Goal: Task Accomplishment & Management: Manage account settings

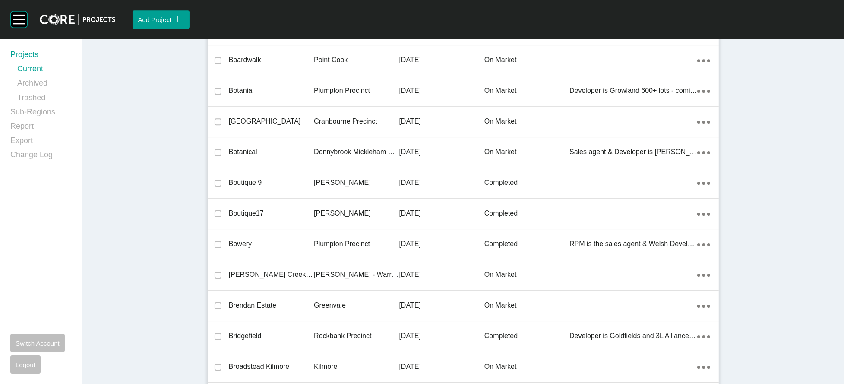
scroll to position [12932, 0]
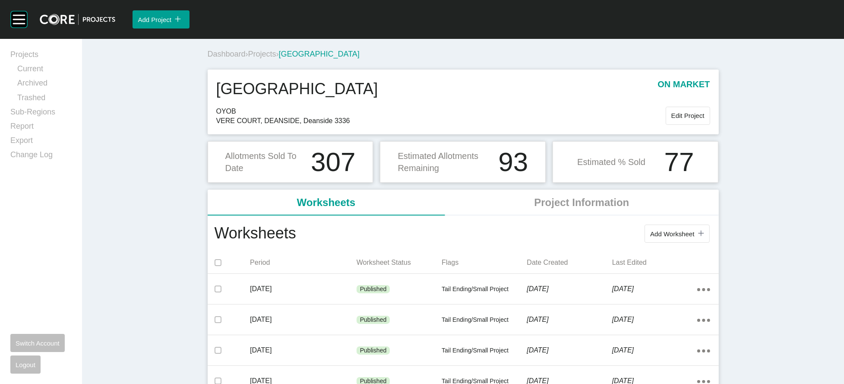
click at [248, 58] on span "Projects" at bounding box center [262, 54] width 28 height 9
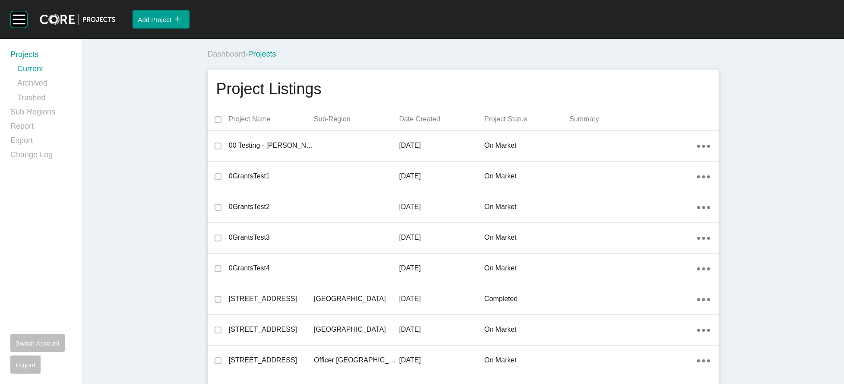
scroll to position [14459, 0]
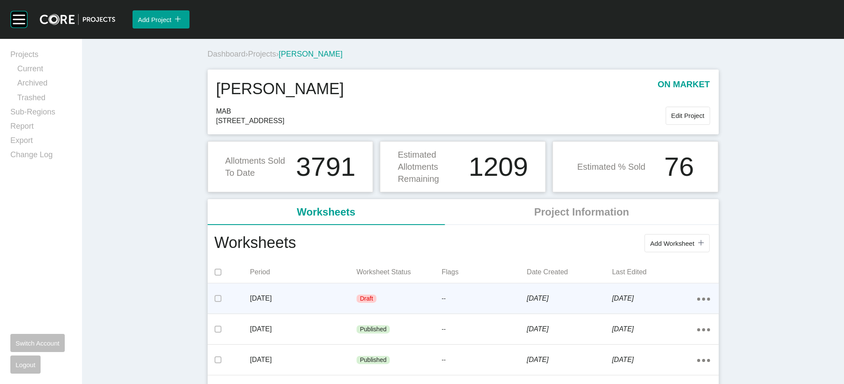
click at [281, 160] on div "[DATE]" at bounding box center [303, 298] width 107 height 27
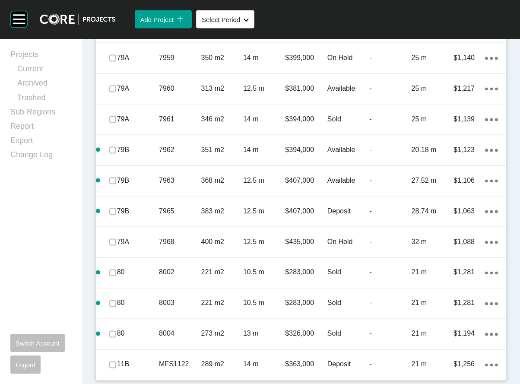
scroll to position [3991, 0]
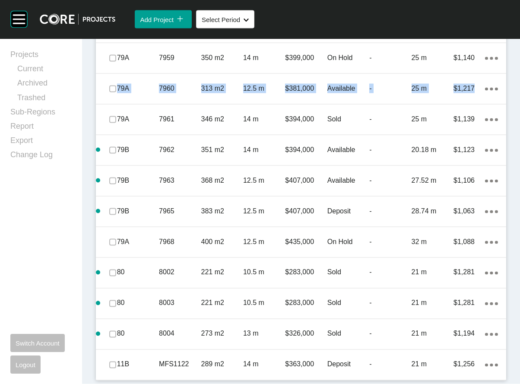
drag, startPoint x: 510, startPoint y: 341, endPoint x: 506, endPoint y: 299, distance: 42.9
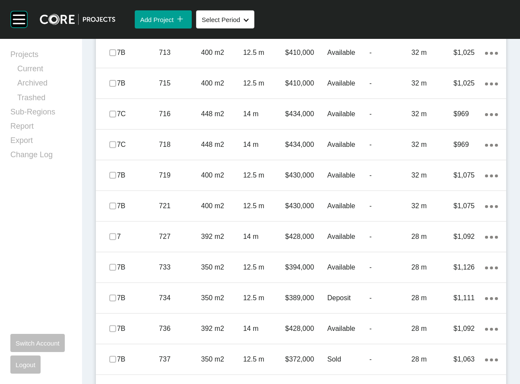
scroll to position [626, 0]
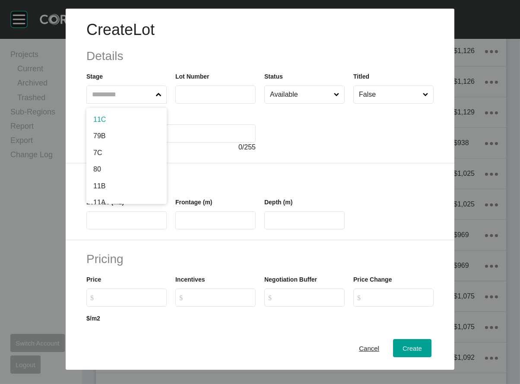
click at [156, 98] on icon at bounding box center [159, 95] width 6 height 6
click at [134, 103] on input "text" at bounding box center [122, 94] width 64 height 17
type input "*"
type input "***"
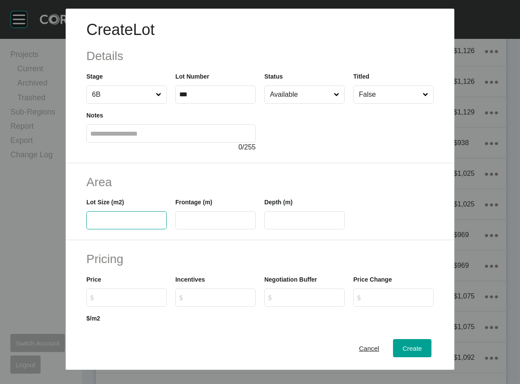
click at [90, 160] on input "text" at bounding box center [126, 220] width 73 height 7
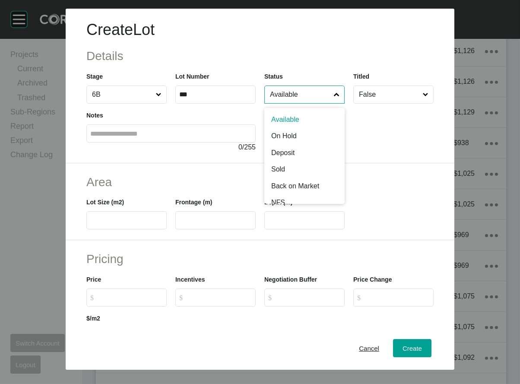
click at [305, 103] on input "Available" at bounding box center [300, 94] width 64 height 17
type input "***"
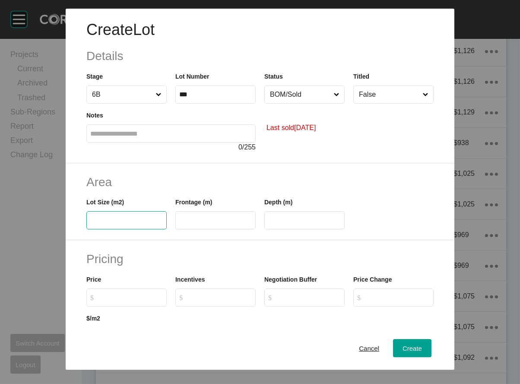
click at [94, 160] on input "text" at bounding box center [126, 220] width 73 height 7
type input "******"
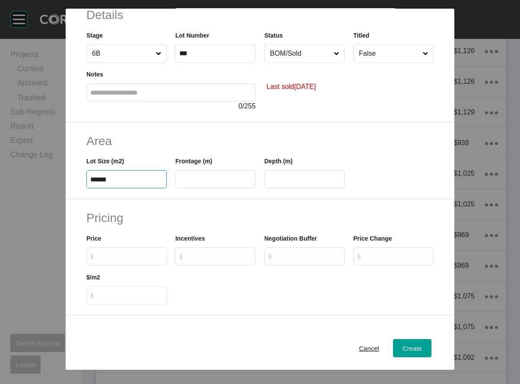
scroll to position [88, 0]
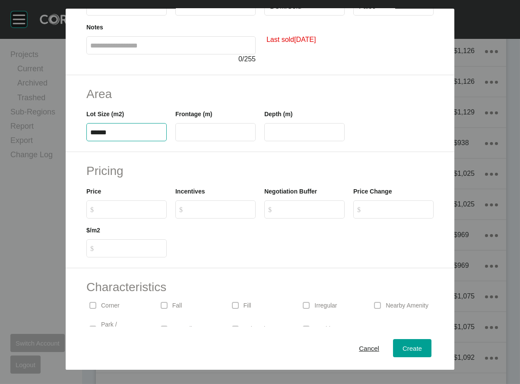
drag, startPoint x: 95, startPoint y: 182, endPoint x: -77, endPoint y: 183, distance: 172.2
click at [0, 160] on html "Create Lot Details Stage 6B Lot Number *** Status BOM/Sold Titled False Notes 0…" at bounding box center [260, 192] width 520 height 384
drag, startPoint x: 82, startPoint y: 281, endPoint x: 83, endPoint y: 253, distance: 28.1
click at [98, 160] on input "$ Created with Sketch. $" at bounding box center [130, 208] width 64 height 7
paste input "******"
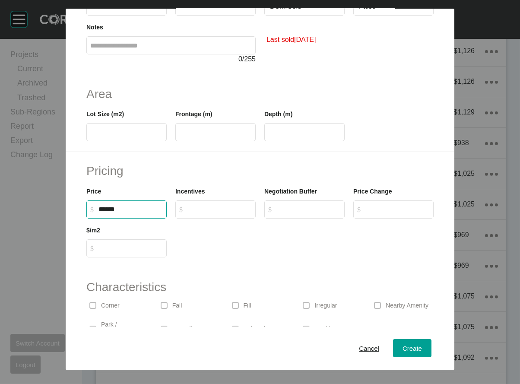
type input "*******"
type input "*"
click at [91, 136] on input "text" at bounding box center [126, 132] width 73 height 7
type input "***"
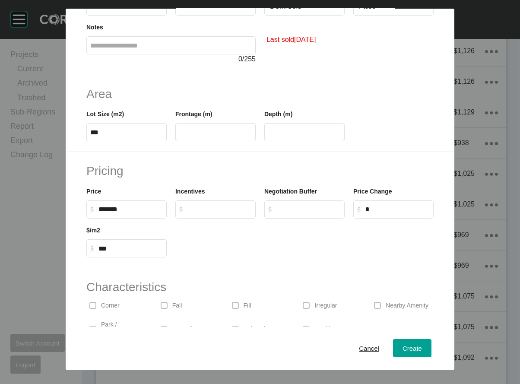
click at [178, 141] on label at bounding box center [215, 132] width 80 height 18
click at [179, 136] on input "text" at bounding box center [215, 132] width 73 height 7
type input "****"
type input "**"
click at [292, 136] on input "**" at bounding box center [304, 132] width 73 height 7
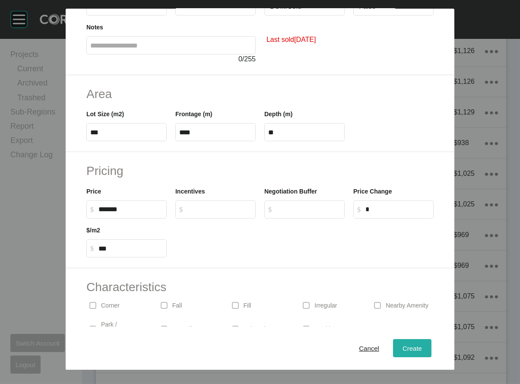
click at [431, 160] on button "Create" at bounding box center [412, 348] width 38 height 18
type input "*"
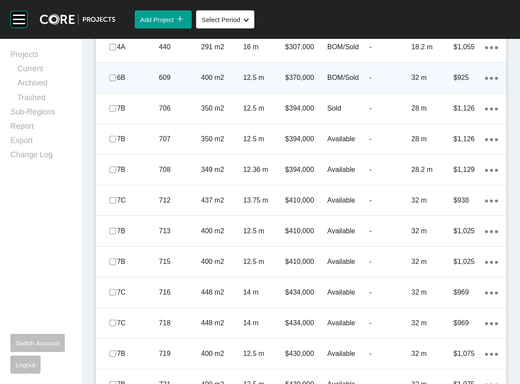
click at [435, 80] on icon "Action Menu Dots Copy 6 Created with Sketch." at bounding box center [491, 78] width 13 height 3
click at [435, 160] on link "Duplicate" at bounding box center [434, 252] width 32 height 13
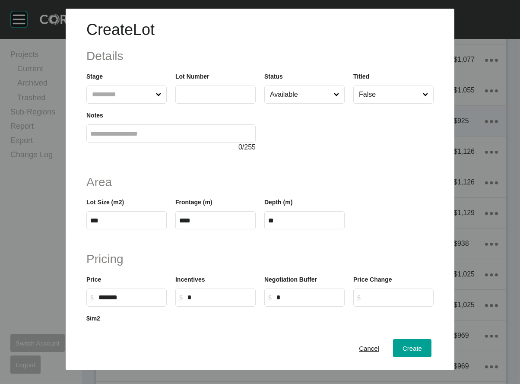
click at [207, 98] on input "text" at bounding box center [207, 94] width 57 height 7
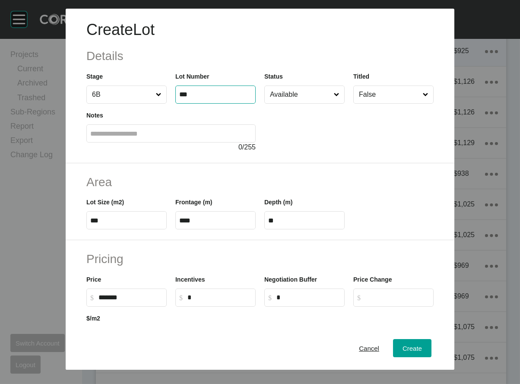
type input "***"
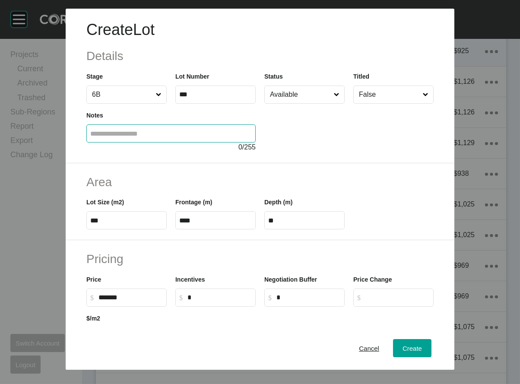
click at [210, 137] on input "text" at bounding box center [170, 133] width 161 height 7
type input "*"
click at [379, 160] on span "Cancel" at bounding box center [369, 347] width 20 height 7
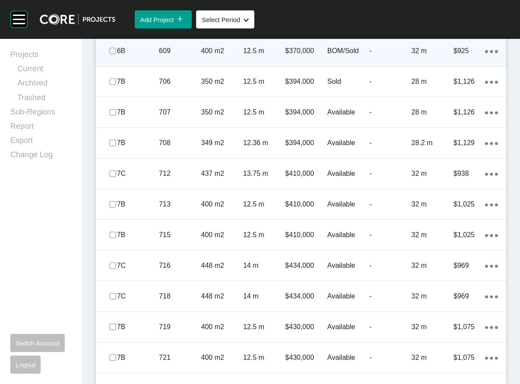
click at [435, 53] on icon "Action Menu Dots Copy 6 Created with Sketch." at bounding box center [491, 51] width 13 height 3
click at [435, 160] on link "Delete" at bounding box center [434, 232] width 32 height 13
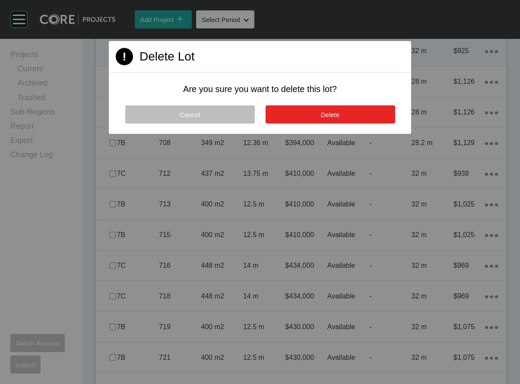
click at [344, 123] on button "Delete" at bounding box center [330, 114] width 130 height 18
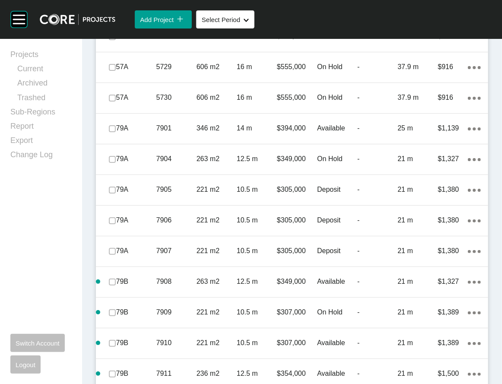
scroll to position [3216, 0]
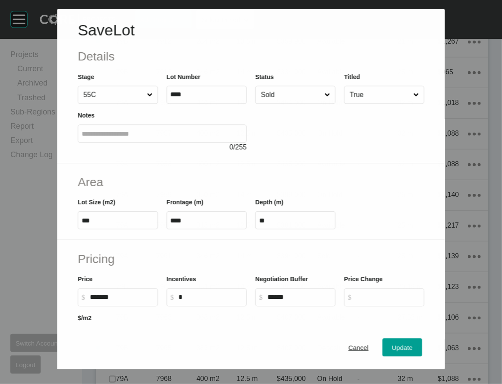
scroll to position [3183, 0]
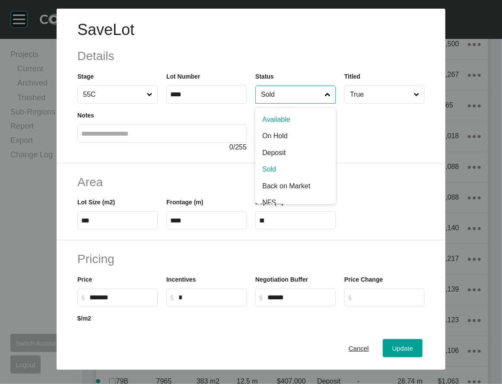
click at [291, 103] on input "Sold" at bounding box center [291, 94] width 64 height 17
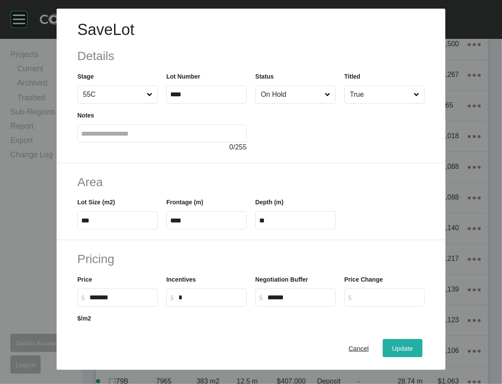
click at [413, 160] on span "Update" at bounding box center [402, 347] width 21 height 7
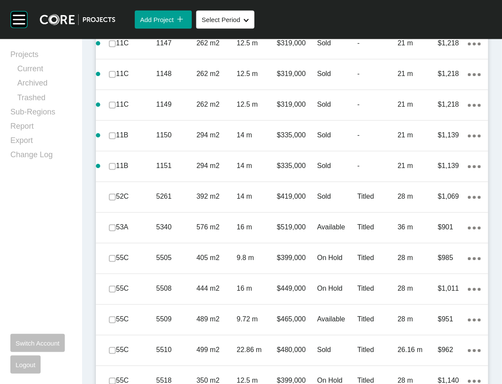
scroll to position [2406, 0]
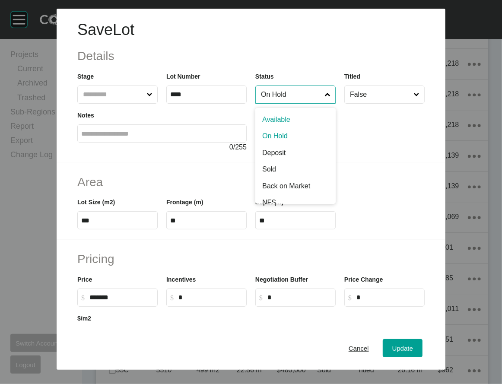
drag, startPoint x: 299, startPoint y: 117, endPoint x: 291, endPoint y: 139, distance: 23.6
click at [299, 103] on input "On Hold" at bounding box center [291, 94] width 64 height 17
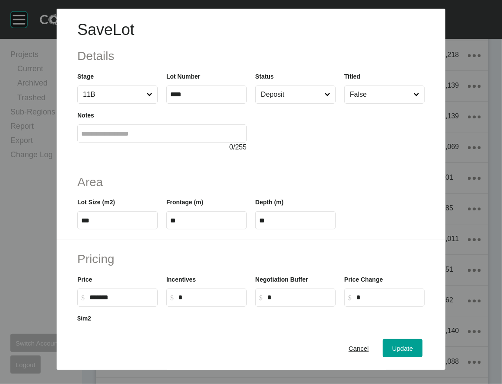
scroll to position [2373, 0]
click at [415, 160] on div "Update" at bounding box center [402, 348] width 25 height 12
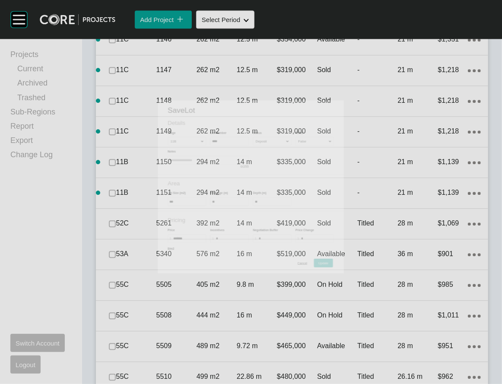
scroll to position [2406, 0]
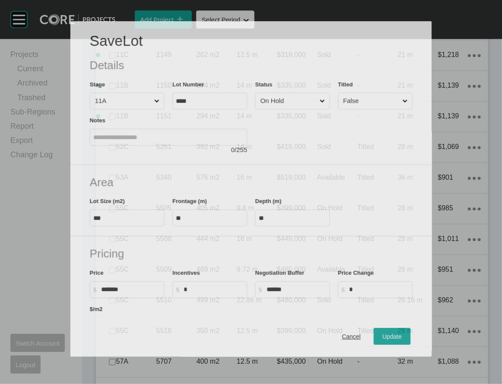
scroll to position [2373, 0]
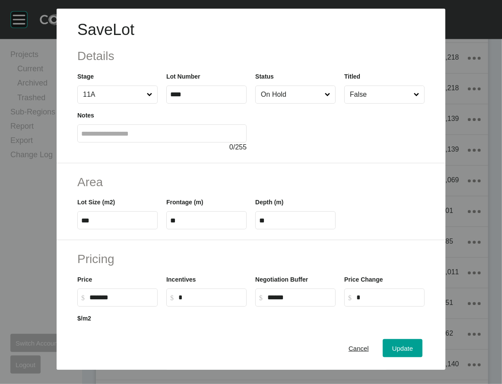
click at [323, 103] on input "On Hold" at bounding box center [291, 94] width 64 height 17
click at [415, 160] on div "Update" at bounding box center [402, 348] width 25 height 12
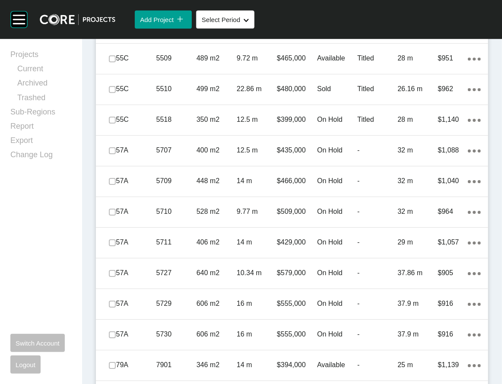
scroll to position [2736, 0]
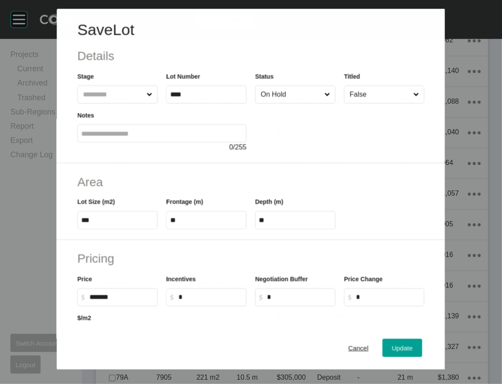
scroll to position [2702, 0]
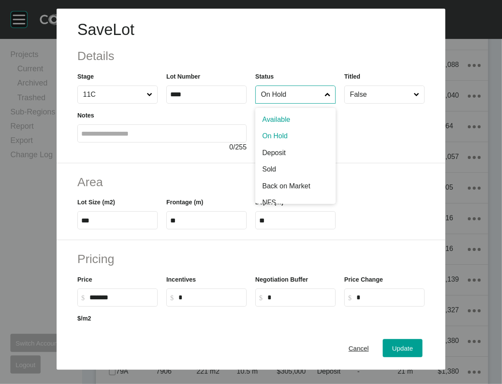
click at [295, 103] on input "On Hold" at bounding box center [291, 94] width 64 height 17
drag, startPoint x: 288, startPoint y: 182, endPoint x: 303, endPoint y: 207, distance: 29.2
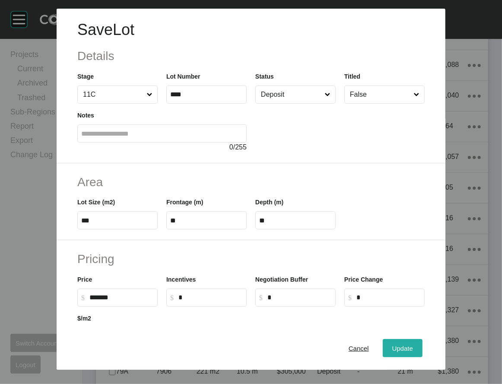
click at [413, 160] on span "Update" at bounding box center [402, 347] width 21 height 7
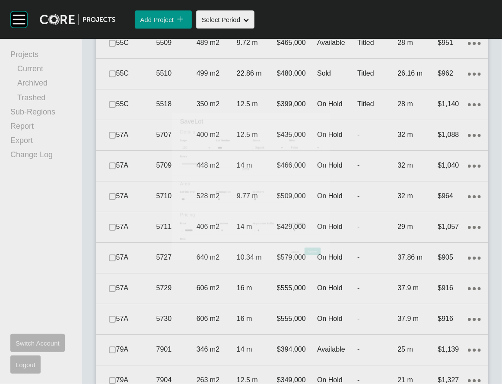
scroll to position [2736, 0]
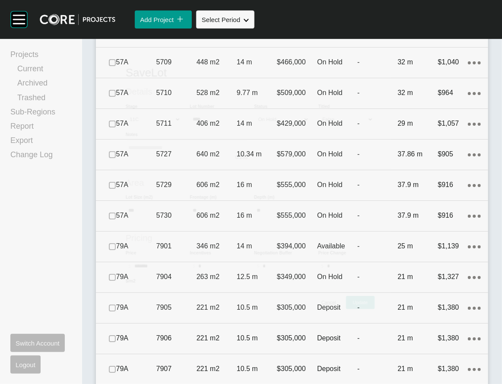
scroll to position [2702, 0]
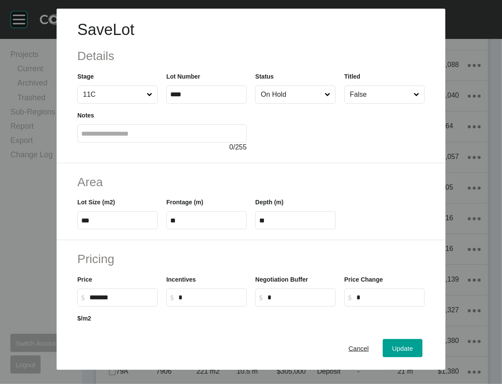
click at [287, 103] on input "On Hold" at bounding box center [291, 94] width 64 height 17
click at [413, 160] on span "Update" at bounding box center [402, 347] width 21 height 7
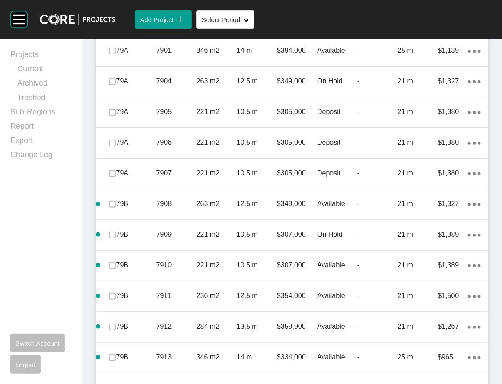
scroll to position [3020, 0]
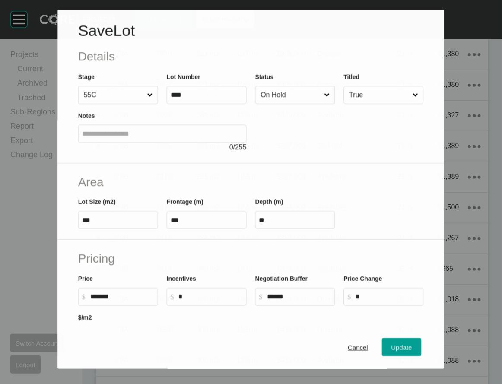
scroll to position [2986, 0]
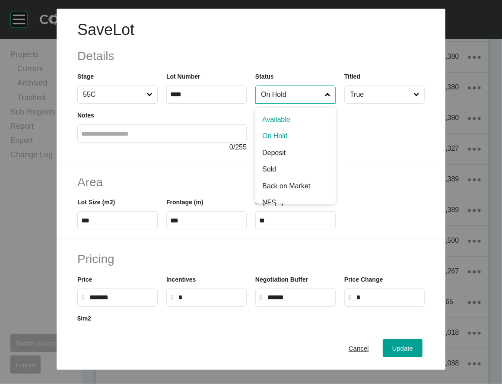
click at [297, 103] on input "On Hold" at bounding box center [291, 94] width 64 height 17
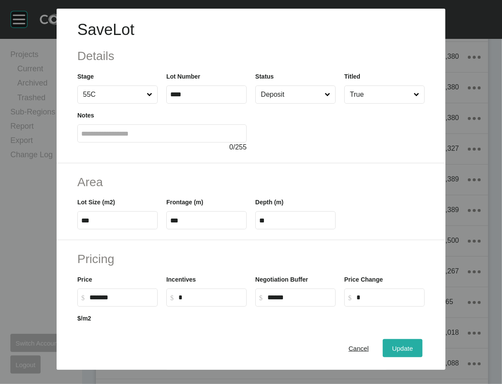
click at [413, 160] on span "Update" at bounding box center [402, 347] width 21 height 7
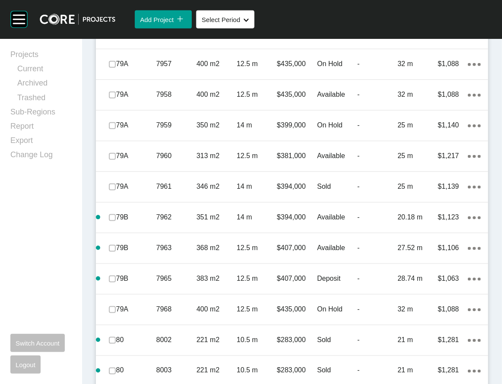
scroll to position [3648, 0]
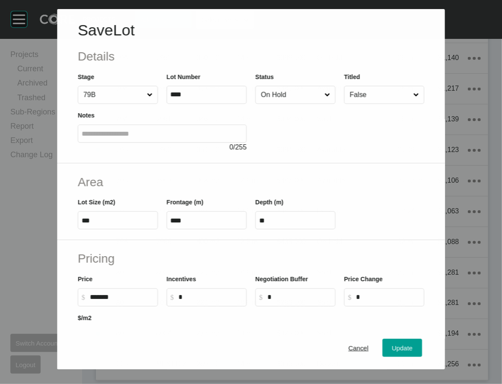
scroll to position [3615, 0]
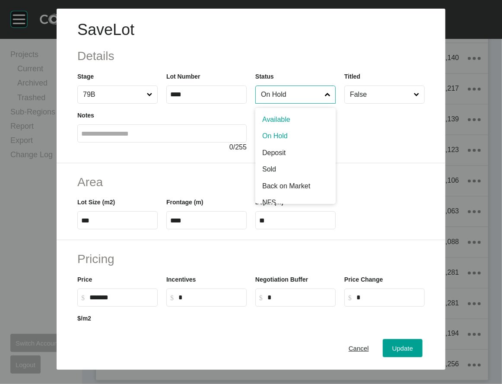
click at [294, 103] on input "On Hold" at bounding box center [291, 94] width 64 height 17
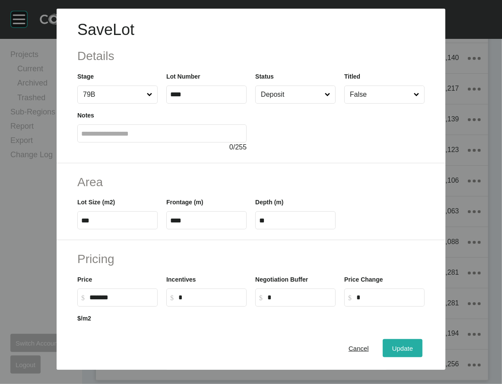
click at [414, 160] on button "Update" at bounding box center [402, 348] width 40 height 18
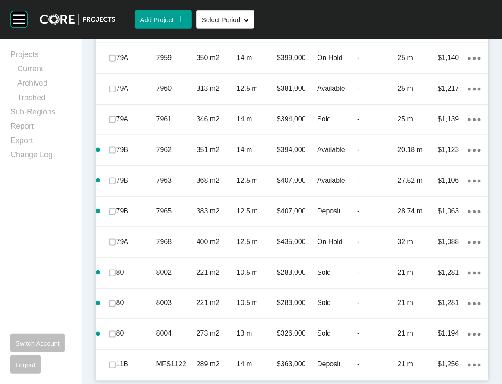
scroll to position [3906, 0]
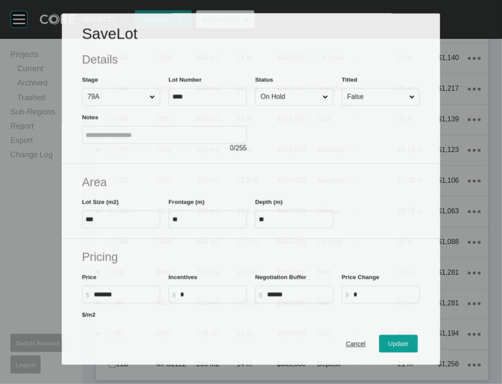
scroll to position [3873, 0]
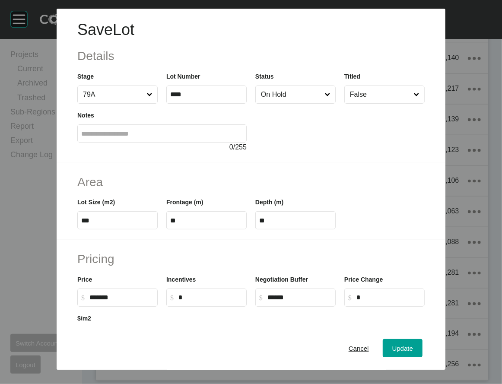
click at [303, 103] on input "On Hold" at bounding box center [291, 94] width 64 height 17
drag, startPoint x: 284, startPoint y: 186, endPoint x: 305, endPoint y: 204, distance: 27.6
click at [413, 160] on span "Update" at bounding box center [402, 347] width 21 height 7
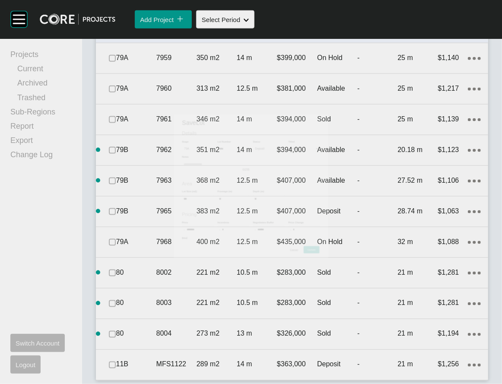
scroll to position [3906, 0]
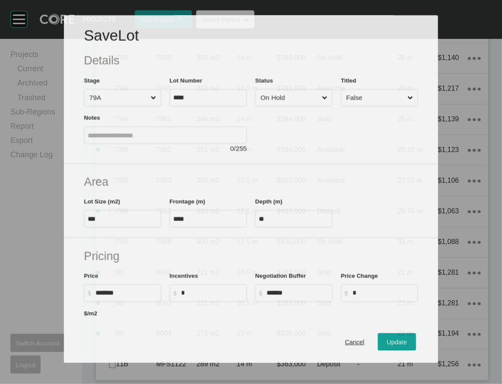
scroll to position [3873, 0]
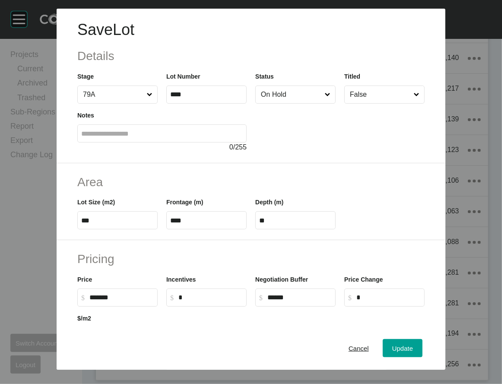
click at [310, 103] on input "On Hold" at bounding box center [291, 94] width 64 height 17
drag, startPoint x: 286, startPoint y: 183, endPoint x: 308, endPoint y: 207, distance: 32.4
click at [413, 160] on span "Update" at bounding box center [402, 347] width 21 height 7
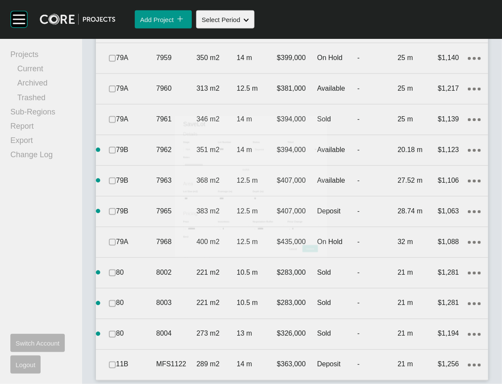
scroll to position [3906, 0]
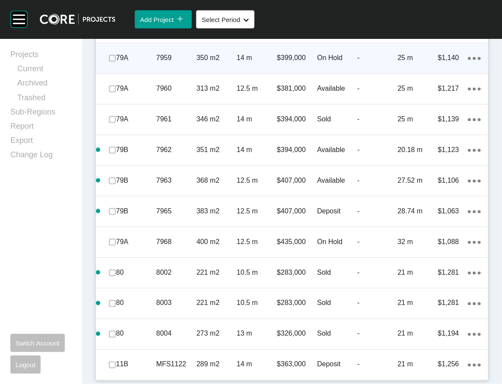
click at [357, 63] on p "-" at bounding box center [377, 57] width 40 height 9
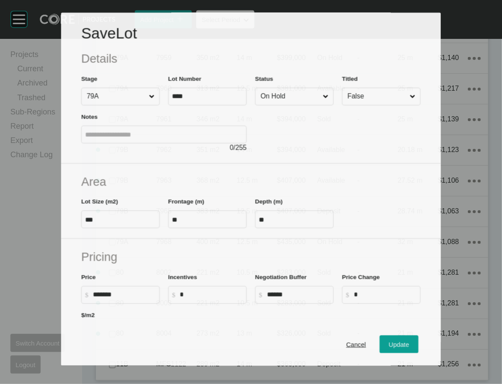
scroll to position [3873, 0]
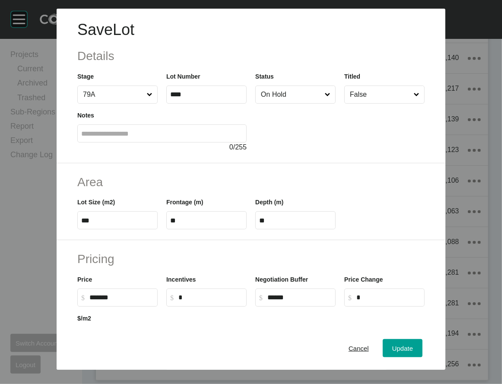
click at [323, 103] on input "On Hold" at bounding box center [291, 94] width 64 height 17
click at [415, 160] on div "Update" at bounding box center [402, 348] width 25 height 12
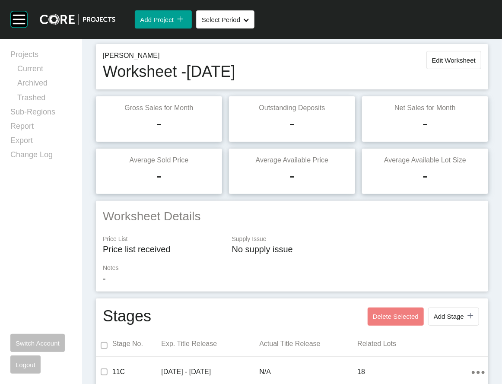
scroll to position [0, 0]
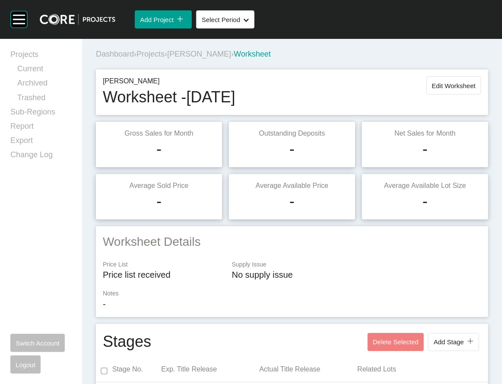
click at [164, 58] on span "Projects" at bounding box center [150, 54] width 28 height 9
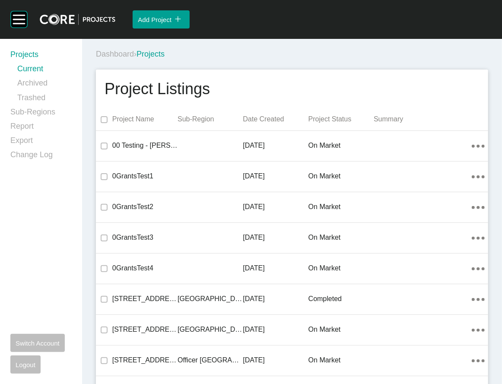
scroll to position [24642, 0]
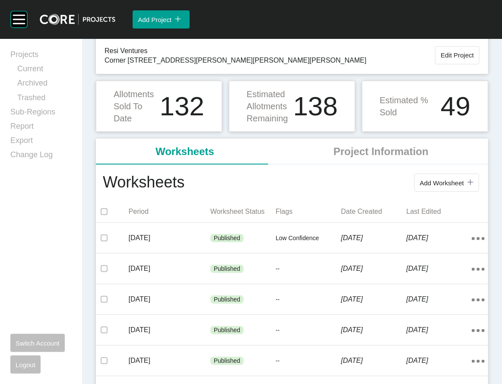
scroll to position [212, 0]
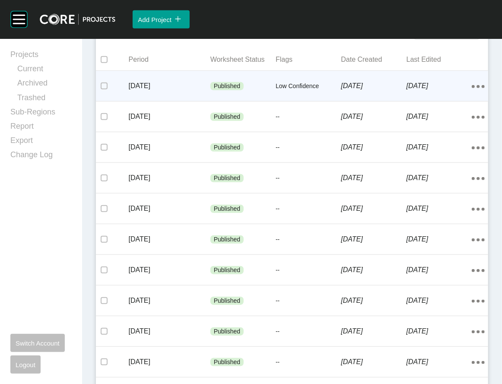
click at [310, 99] on div "Low Confidence" at bounding box center [307, 86] width 65 height 26
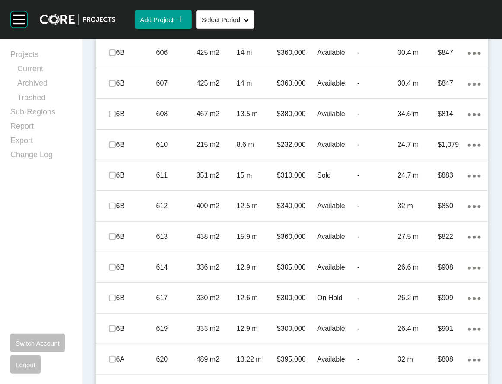
scroll to position [1481, 0]
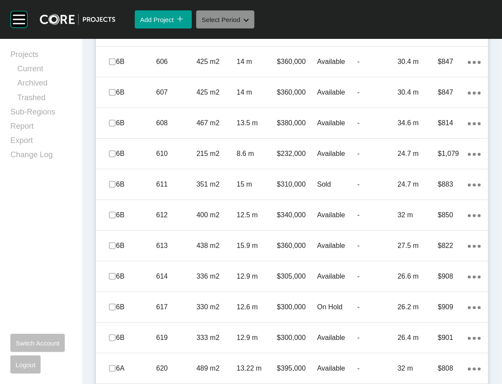
click at [254, 28] on button "Select Period Shape Created with Sketch." at bounding box center [225, 19] width 58 height 18
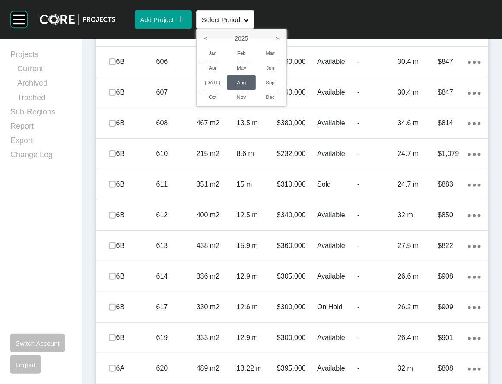
click at [57, 160] on div at bounding box center [251, 192] width 502 height 384
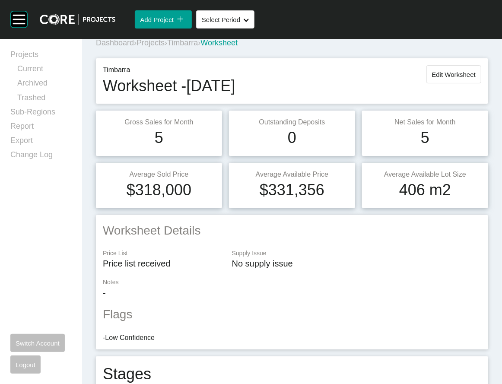
scroll to position [0, 0]
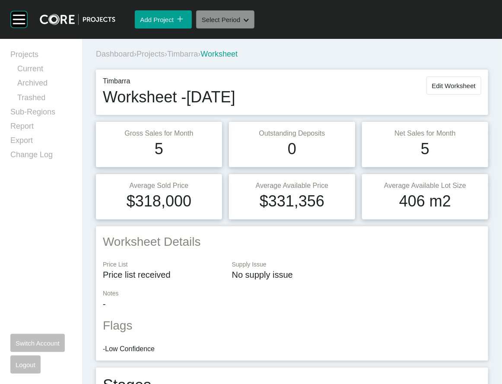
click at [249, 21] on div "Shape Created with Sketch." at bounding box center [244, 19] width 9 height 7
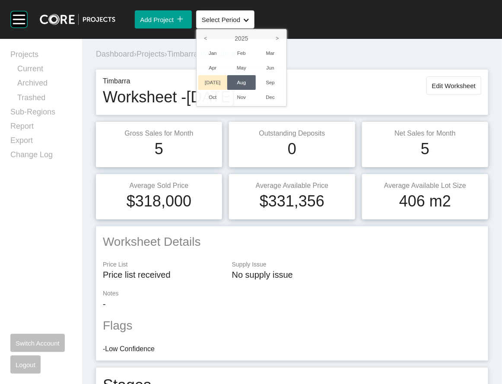
click at [227, 90] on li "[DATE]" at bounding box center [212, 82] width 29 height 15
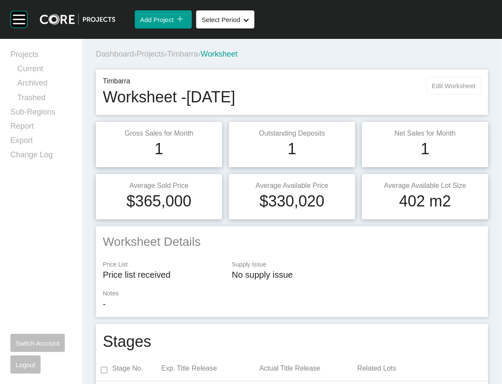
click at [435, 89] on span "Edit Worksheet" at bounding box center [454, 85] width 44 height 7
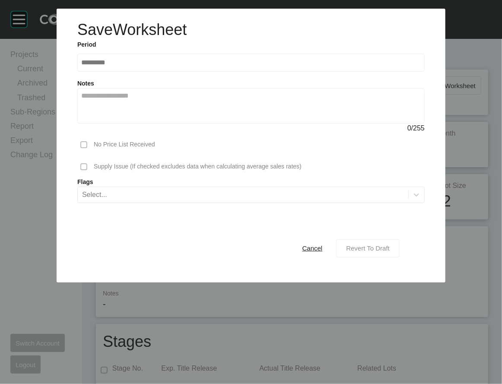
click at [385, 160] on div "Revert To Draft" at bounding box center [368, 248] width 48 height 12
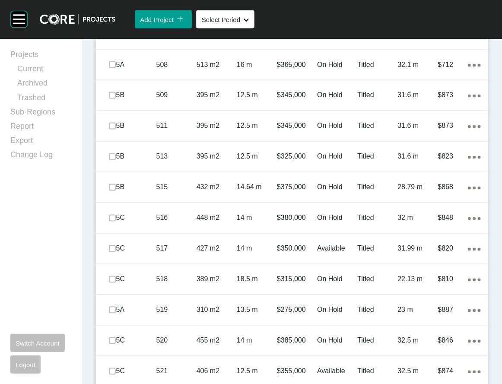
scroll to position [654, 0]
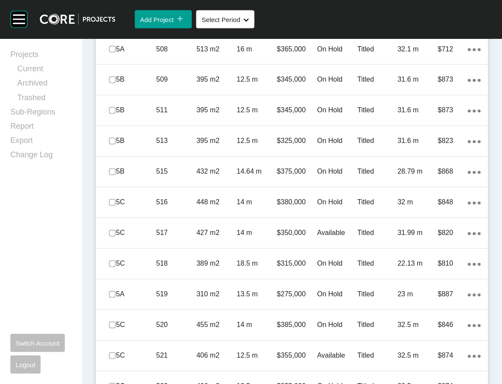
click at [422, 23] on p "112.3 m" at bounding box center [417, 18] width 40 height 9
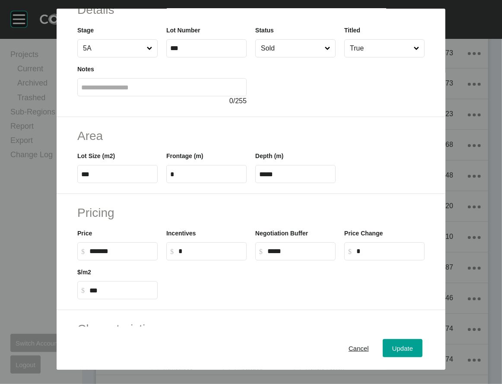
scroll to position [95, 0]
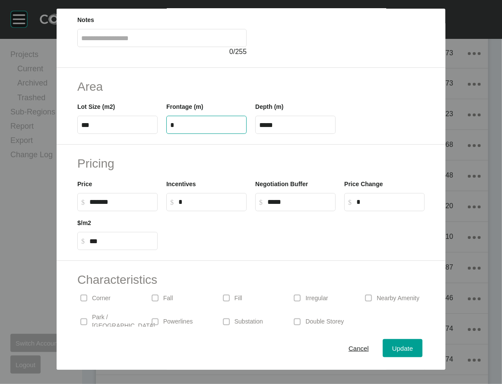
click at [175, 129] on input "*" at bounding box center [206, 124] width 73 height 7
drag, startPoint x: 174, startPoint y: 179, endPoint x: 72, endPoint y: 165, distance: 102.8
click at [84, 134] on div "Lot Size (m2) *** Frontage (m) * Depth (m) *****" at bounding box center [251, 114] width 356 height 39
type input "**"
type input "****"
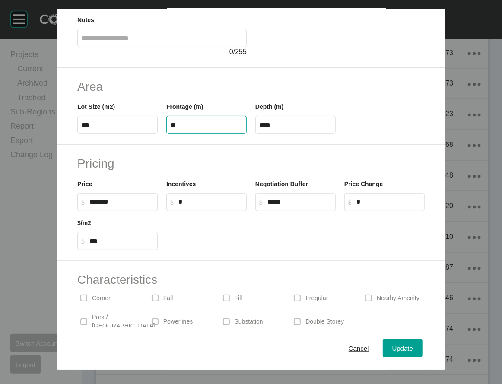
click at [294, 129] on input "****" at bounding box center [295, 124] width 73 height 7
click at [413, 160] on span "Update" at bounding box center [402, 347] width 21 height 7
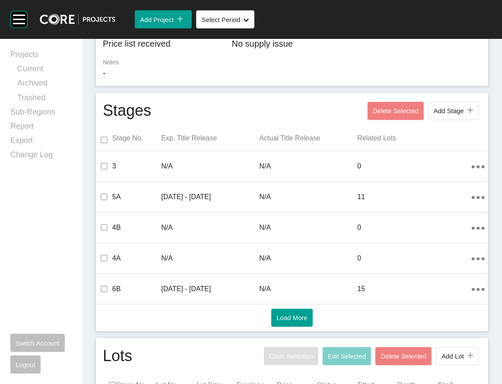
scroll to position [0, 0]
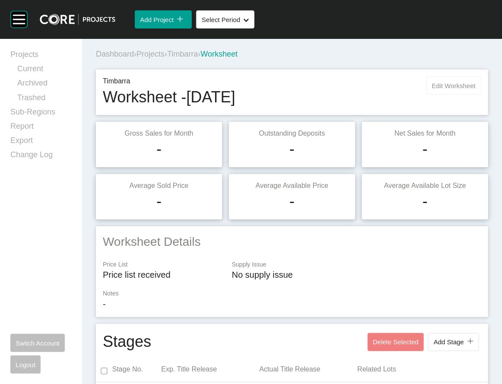
click at [435, 89] on span "Edit Worksheet" at bounding box center [454, 85] width 44 height 7
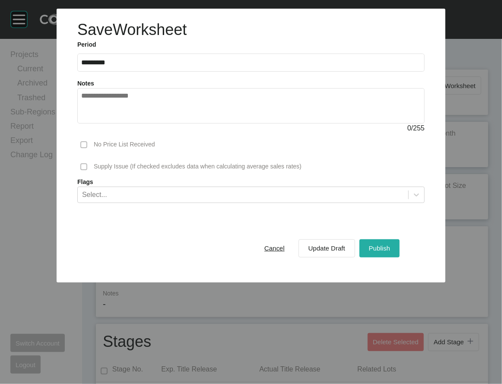
click at [390, 160] on span "Publish" at bounding box center [379, 247] width 21 height 7
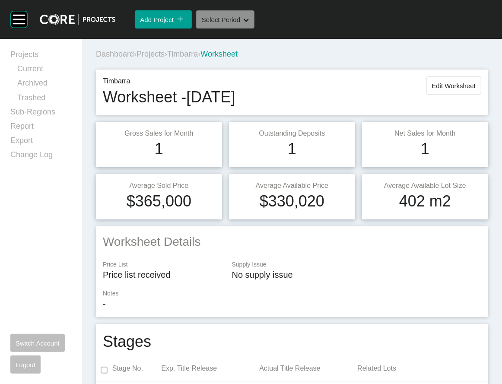
click at [254, 28] on button "Select Period Shape Created with Sketch." at bounding box center [225, 19] width 58 height 18
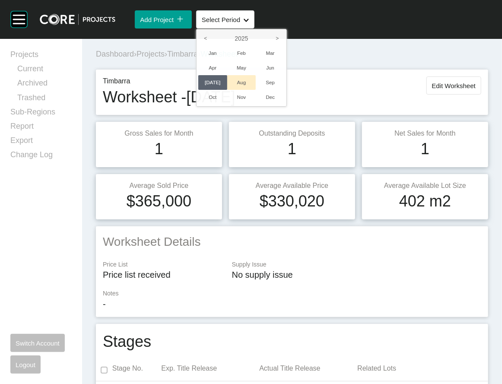
click at [256, 90] on li "Aug" at bounding box center [241, 82] width 29 height 15
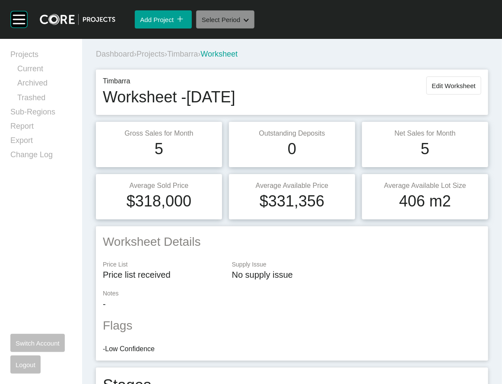
click at [223, 28] on button "Select Period Shape Created with Sketch." at bounding box center [225, 19] width 58 height 18
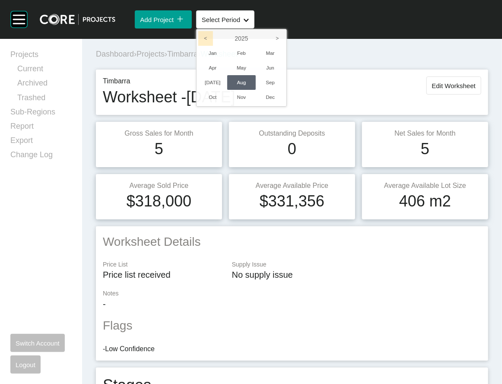
click at [213, 45] on icon "<" at bounding box center [205, 38] width 15 height 15
click at [227, 104] on li "Oct" at bounding box center [212, 97] width 29 height 15
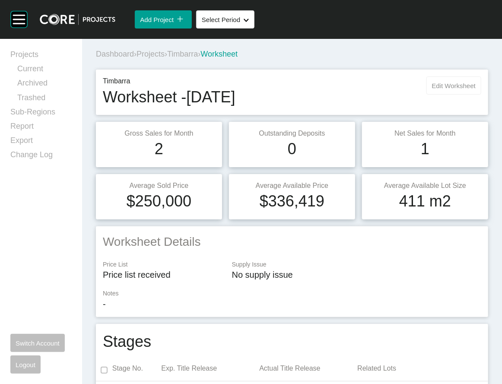
click at [435, 89] on span "Edit Worksheet" at bounding box center [454, 85] width 44 height 7
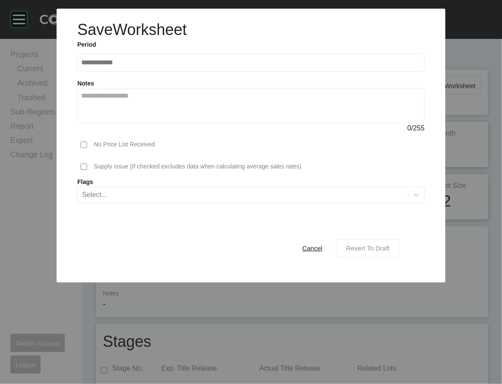
click at [389, 160] on span "Revert To Draft" at bounding box center [368, 247] width 44 height 7
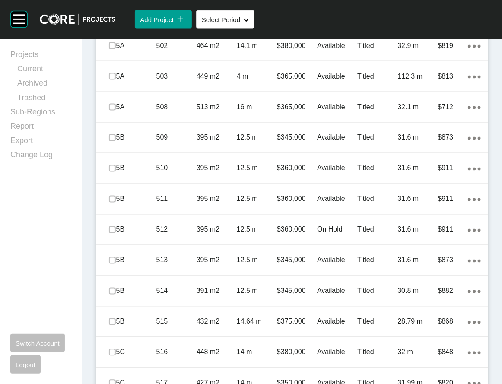
scroll to position [633, 0]
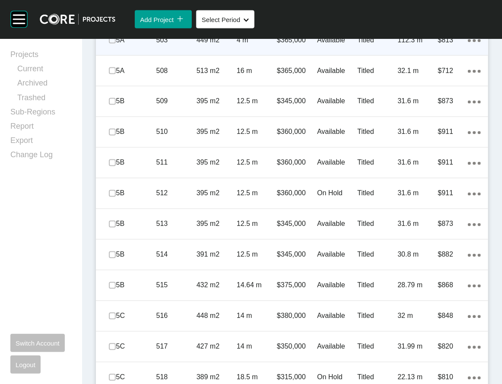
click at [414, 54] on div "112.3 m" at bounding box center [417, 40] width 40 height 27
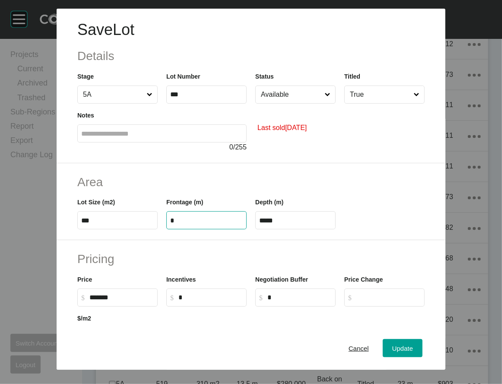
click at [170, 160] on input "*" at bounding box center [206, 220] width 73 height 7
type input "**"
type input "****"
click at [312, 160] on label "****" at bounding box center [295, 220] width 80 height 18
click at [312, 160] on input "****" at bounding box center [295, 220] width 73 height 7
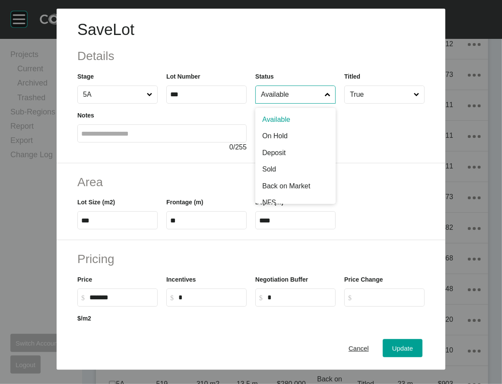
click at [307, 103] on input "Available" at bounding box center [291, 94] width 64 height 17
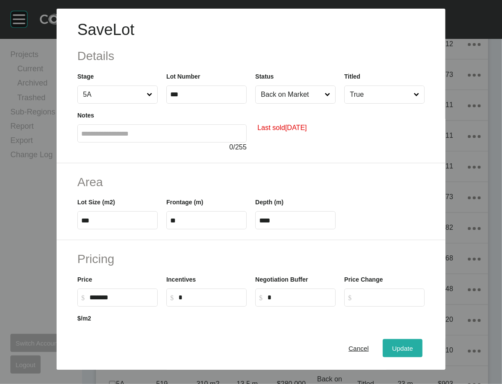
click at [413, 160] on span "Update" at bounding box center [402, 347] width 21 height 7
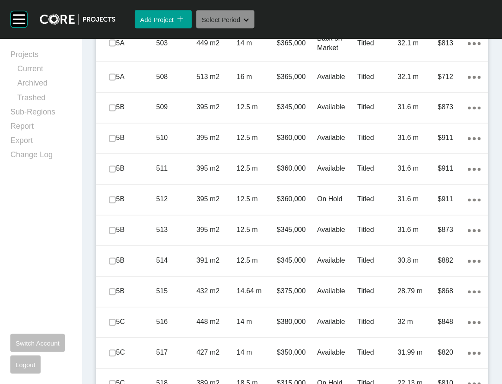
click at [249, 22] on icon "Shape Created with Sketch." at bounding box center [245, 20] width 5 height 3
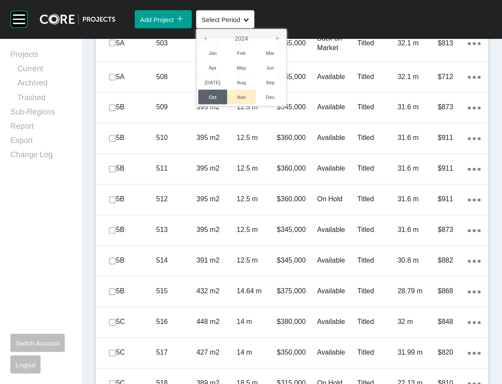
click at [256, 104] on li "Nov" at bounding box center [241, 97] width 29 height 15
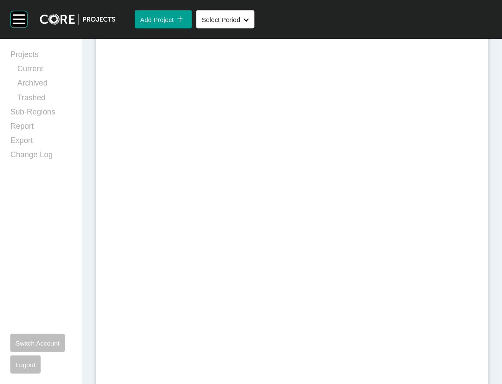
scroll to position [632, 0]
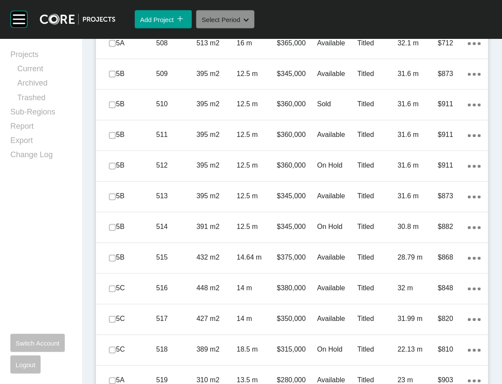
click at [254, 28] on button "Select Period Shape Created with Sketch." at bounding box center [225, 19] width 58 height 18
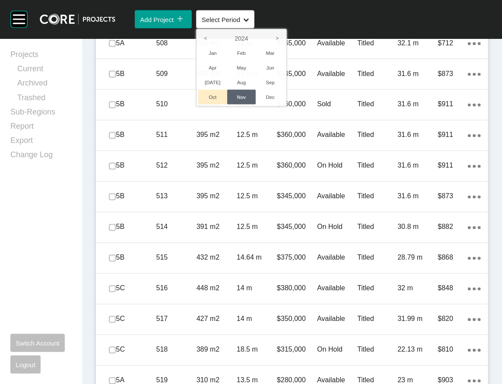
click at [227, 104] on li "Oct" at bounding box center [212, 97] width 29 height 15
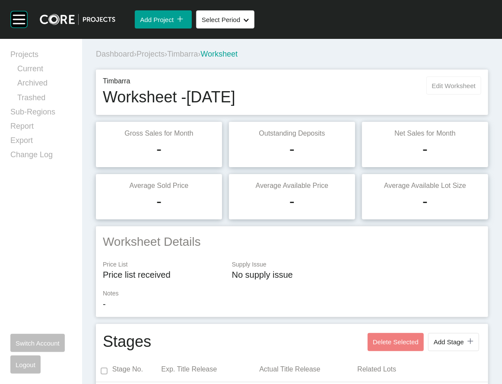
click at [434, 95] on button "Edit Worksheet" at bounding box center [453, 85] width 55 height 18
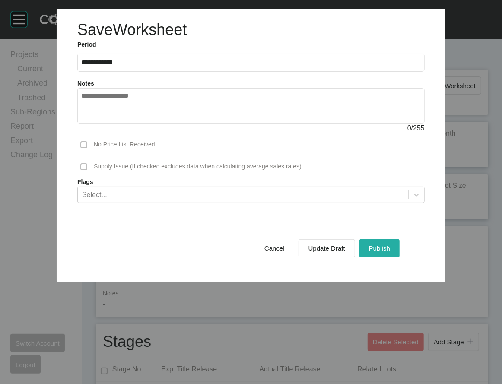
click at [399, 160] on button "Publish" at bounding box center [379, 248] width 40 height 18
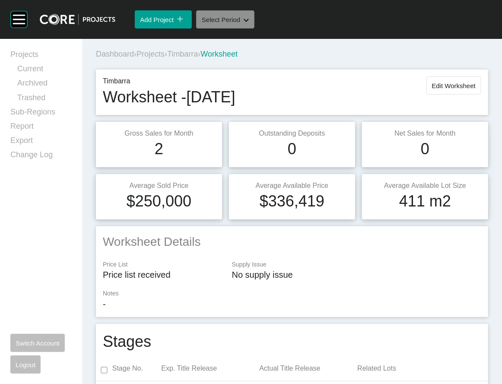
click at [240, 23] on span "Select Period" at bounding box center [221, 19] width 38 height 7
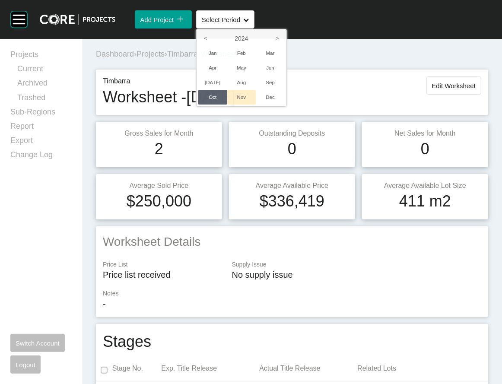
click at [256, 104] on li "Nov" at bounding box center [241, 97] width 29 height 15
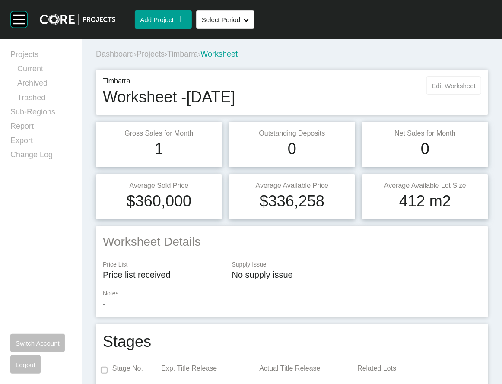
click at [426, 95] on button "Edit Worksheet" at bounding box center [453, 85] width 55 height 18
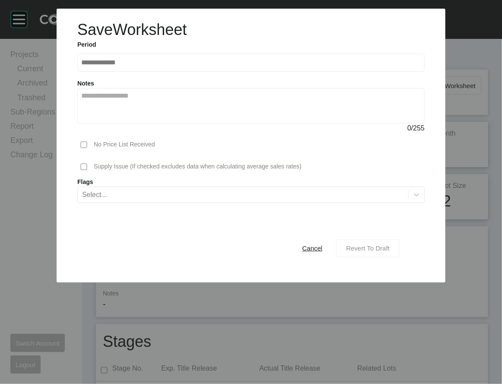
click at [389, 160] on span "Revert To Draft" at bounding box center [368, 247] width 44 height 7
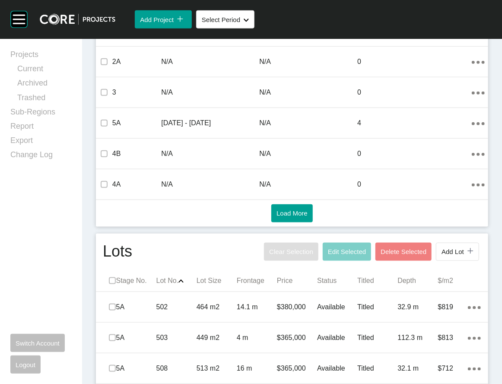
scroll to position [671, 0]
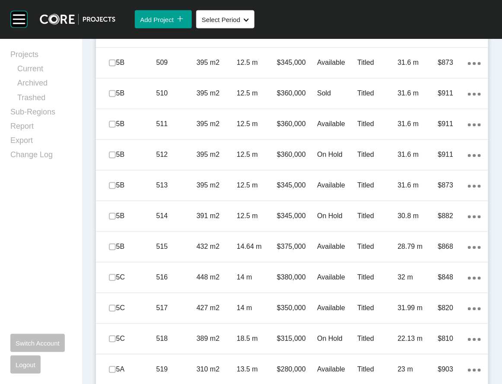
click at [426, 6] on p "112.3 m" at bounding box center [417, 1] width 40 height 9
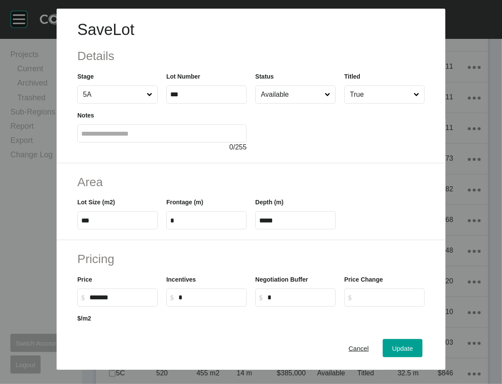
drag, startPoint x: 143, startPoint y: 272, endPoint x: 220, endPoint y: 269, distance: 76.9
click at [166, 160] on label "*" at bounding box center [206, 220] width 80 height 18
click at [170, 160] on input "*" at bounding box center [206, 220] width 73 height 7
type input "**"
type input "****"
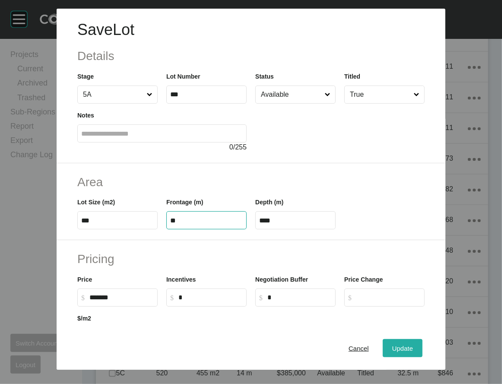
click at [413, 160] on span "Update" at bounding box center [402, 347] width 21 height 7
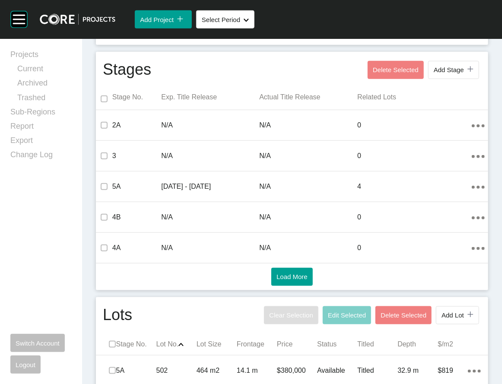
scroll to position [0, 0]
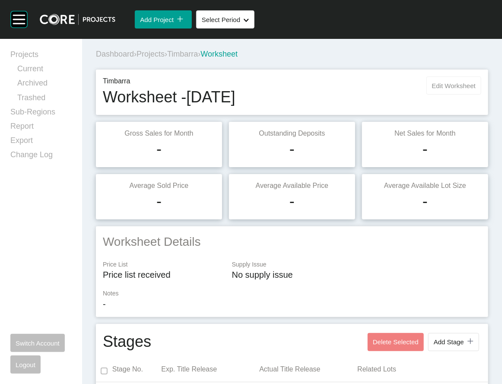
click at [435, 89] on span "Edit Worksheet" at bounding box center [454, 85] width 44 height 7
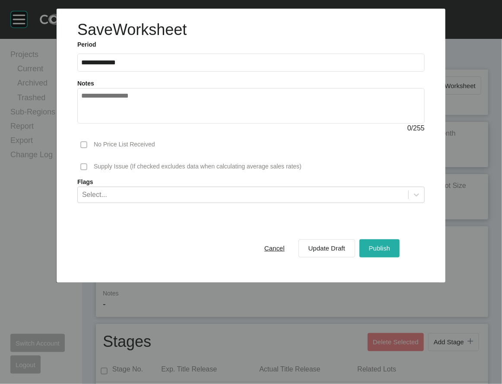
click at [399, 160] on button "Publish" at bounding box center [379, 248] width 40 height 18
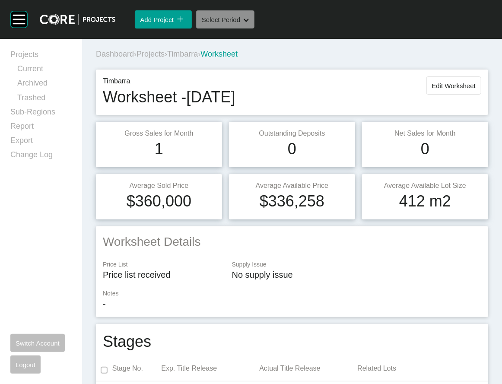
click at [254, 28] on button "Select Period Shape Created with Sketch." at bounding box center [225, 19] width 58 height 18
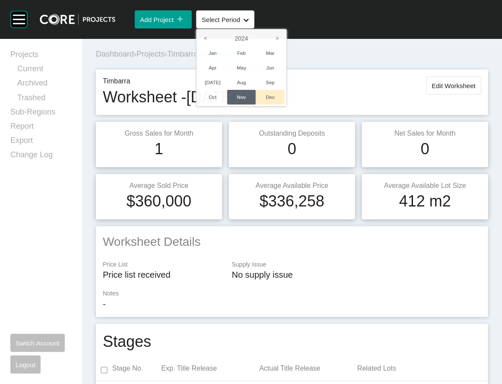
click at [284, 104] on li "Dec" at bounding box center [270, 97] width 29 height 15
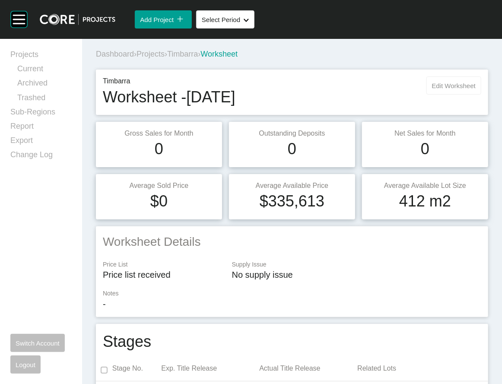
click at [435, 89] on span "Edit Worksheet" at bounding box center [454, 85] width 44 height 7
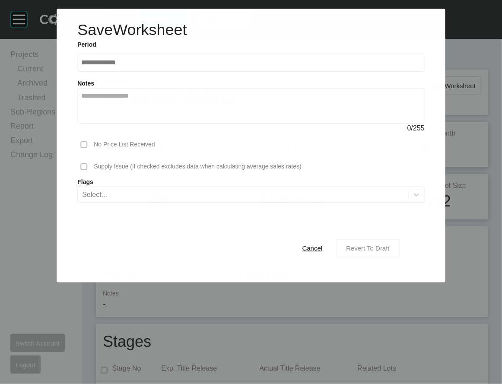
click at [389, 160] on span "Revert To Draft" at bounding box center [368, 247] width 44 height 7
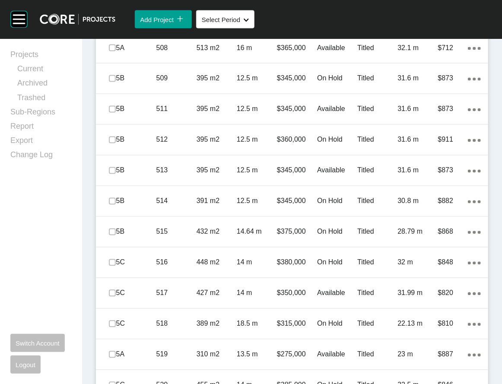
scroll to position [660, 0]
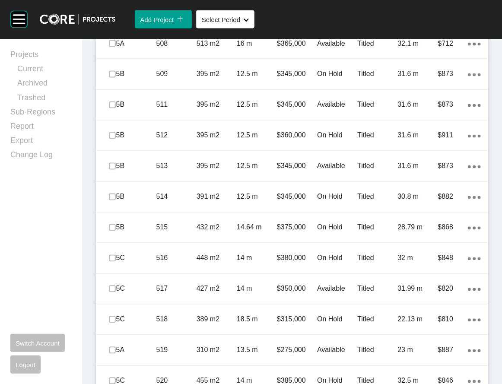
click at [435, 26] on div "$813" at bounding box center [453, 13] width 30 height 27
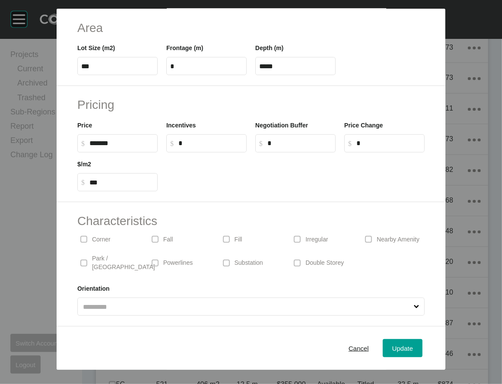
scroll to position [126, 0]
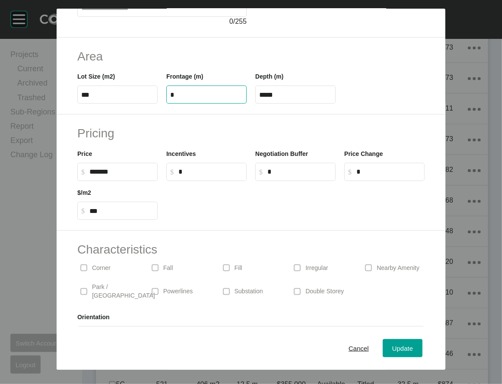
drag, startPoint x: 148, startPoint y: 147, endPoint x: 174, endPoint y: 151, distance: 25.7
click at [170, 98] on input "*" at bounding box center [206, 94] width 73 height 7
type input "**"
type input "****"
click at [277, 98] on input "****" at bounding box center [295, 94] width 73 height 7
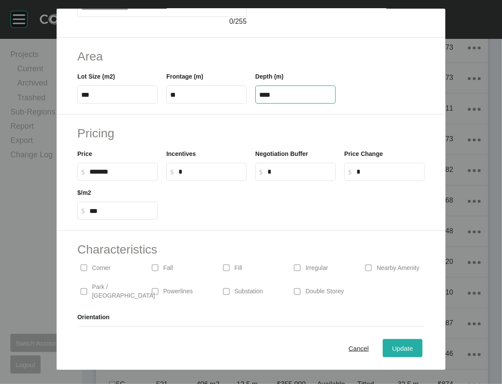
click at [412, 160] on button "Update" at bounding box center [402, 348] width 40 height 18
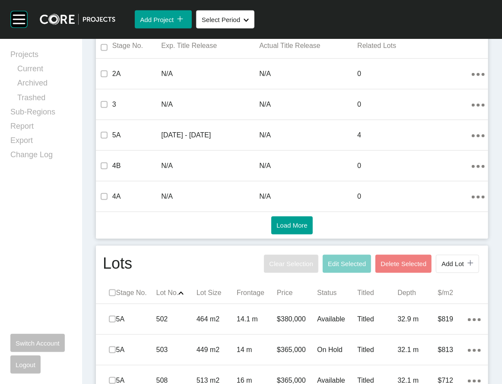
scroll to position [0, 0]
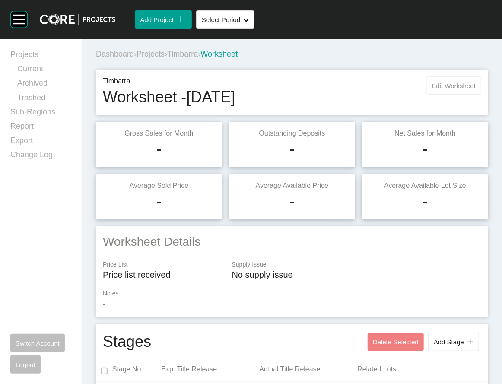
click at [435, 89] on span "Edit Worksheet" at bounding box center [454, 85] width 44 height 7
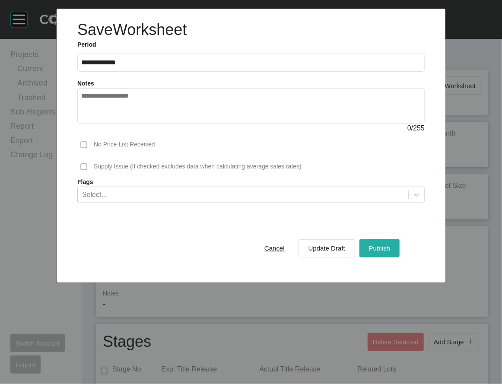
click at [390, 160] on span "Publish" at bounding box center [379, 247] width 21 height 7
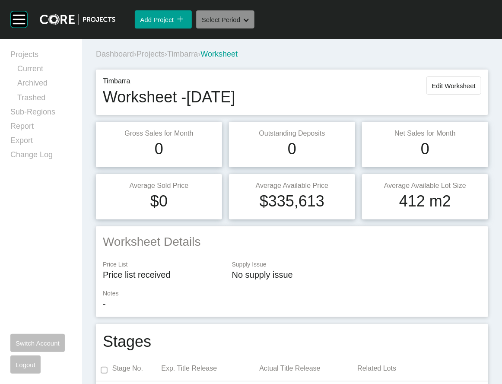
click at [249, 23] on div "Shape Created with Sketch." at bounding box center [244, 19] width 9 height 7
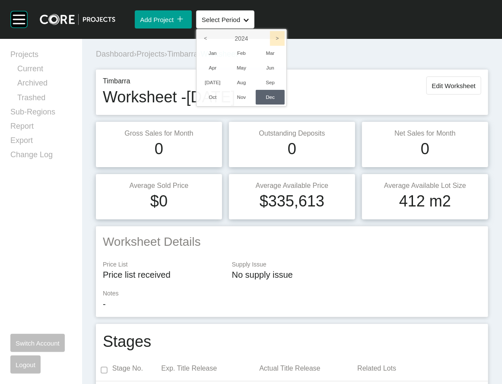
click at [284, 46] on icon ">" at bounding box center [277, 38] width 15 height 15
click at [227, 60] on li "Jan" at bounding box center [212, 53] width 29 height 15
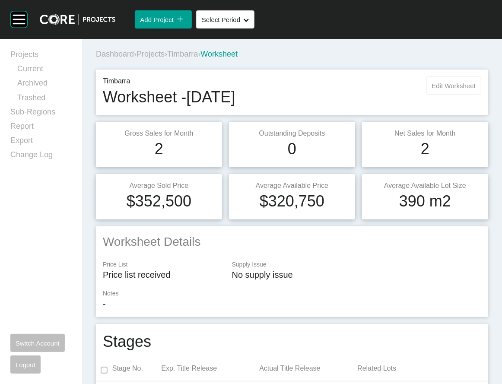
click at [435, 95] on button "Edit Worksheet" at bounding box center [453, 85] width 55 height 18
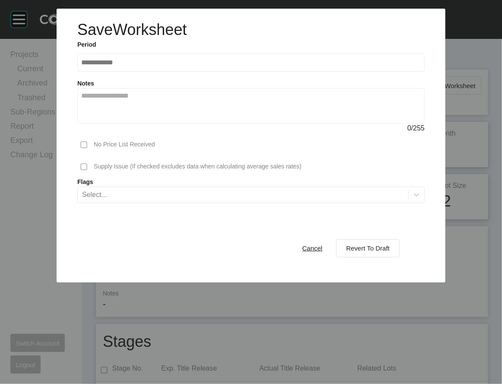
drag, startPoint x: 414, startPoint y: 309, endPoint x: 436, endPoint y: 280, distance: 36.1
click at [389, 160] on span "Revert To Draft" at bounding box center [368, 247] width 44 height 7
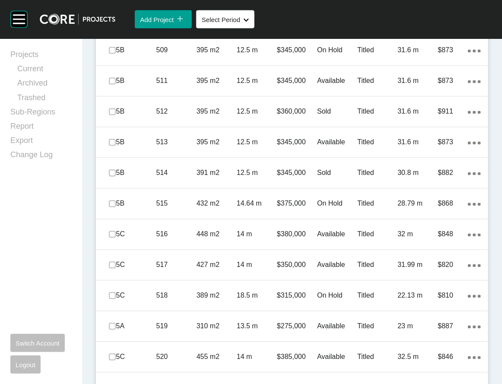
scroll to position [689, 0]
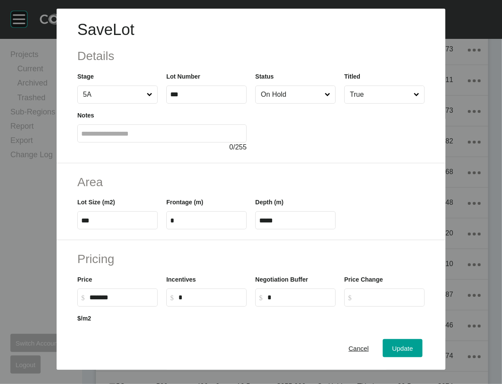
click at [166, 160] on label "*" at bounding box center [206, 220] width 80 height 18
click at [170, 160] on input "*" at bounding box center [206, 220] width 73 height 7
drag, startPoint x: 144, startPoint y: 269, endPoint x: 151, endPoint y: 267, distance: 7.2
click at [166, 160] on label "*" at bounding box center [206, 220] width 80 height 18
click at [170, 160] on input "*" at bounding box center [206, 220] width 73 height 7
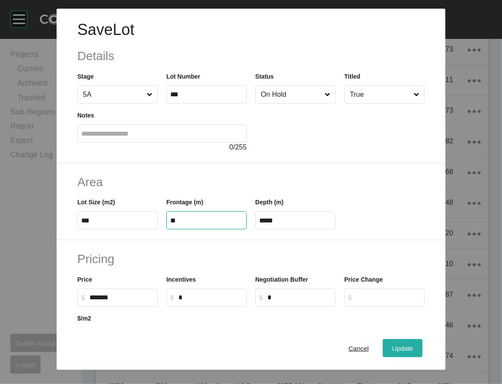
type input "**"
type input "****"
click at [422, 160] on button "Update" at bounding box center [402, 348] width 40 height 18
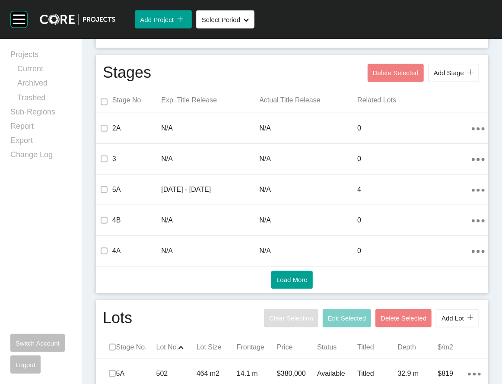
scroll to position [0, 0]
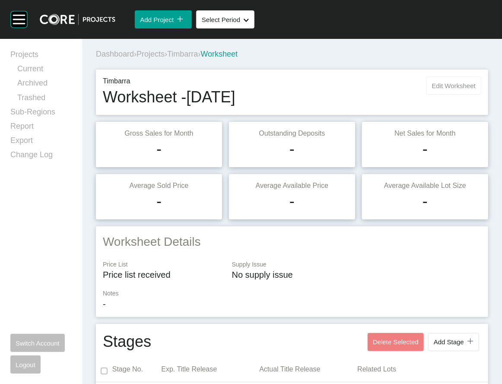
click at [432, 89] on span "Edit Worksheet" at bounding box center [454, 85] width 44 height 7
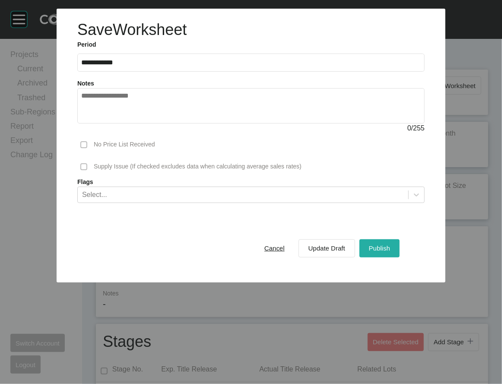
click at [390, 160] on span "Publish" at bounding box center [379, 247] width 21 height 7
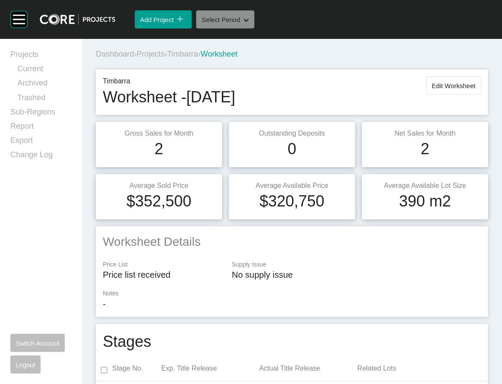
click at [250, 28] on button "Select Period Shape Created with Sketch." at bounding box center [225, 19] width 58 height 18
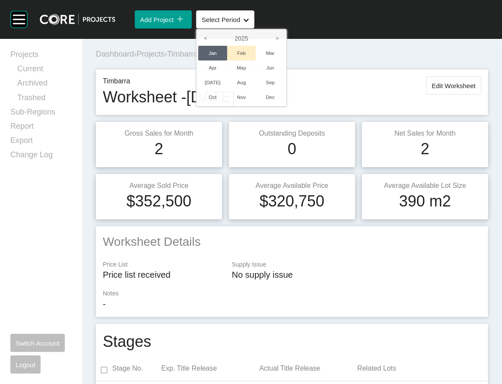
click at [256, 60] on li "Feb" at bounding box center [241, 53] width 29 height 15
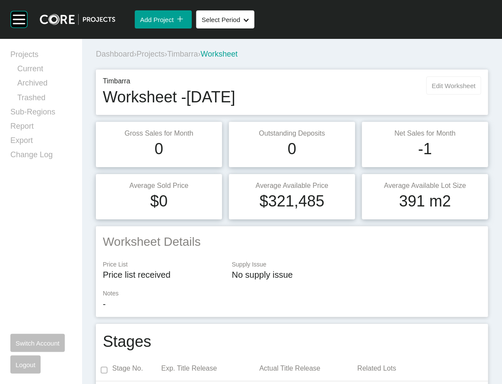
click at [426, 95] on button "Edit Worksheet" at bounding box center [453, 85] width 55 height 18
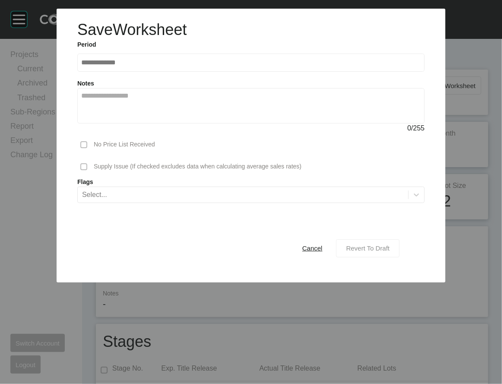
click at [388, 160] on span "Revert To Draft" at bounding box center [368, 247] width 44 height 7
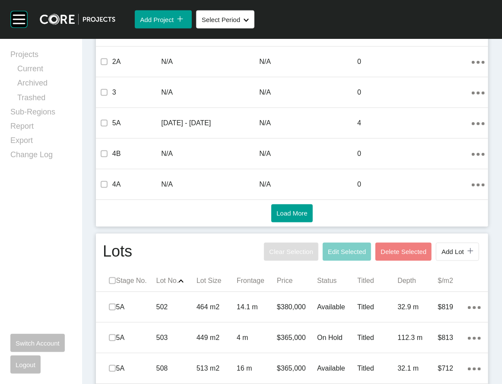
scroll to position [671, 0]
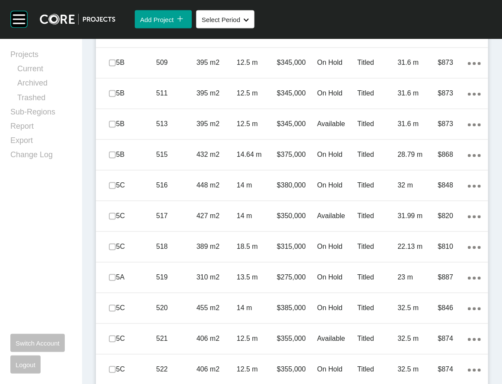
click at [401, 6] on p "112.3 m" at bounding box center [417, 1] width 40 height 9
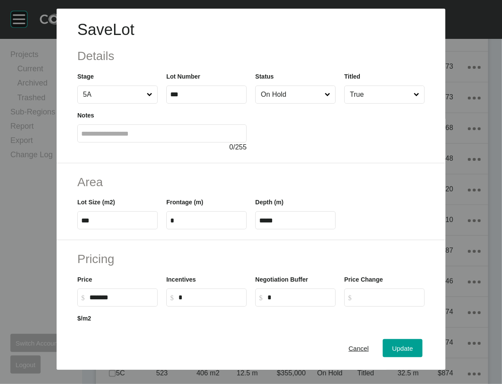
click at [166, 160] on label "*" at bounding box center [206, 220] width 80 height 18
click at [170, 160] on input "*" at bounding box center [206, 220] width 73 height 7
click at [166, 160] on label "*" at bounding box center [206, 220] width 80 height 18
click at [170, 160] on input "*" at bounding box center [206, 220] width 73 height 7
type input "**"
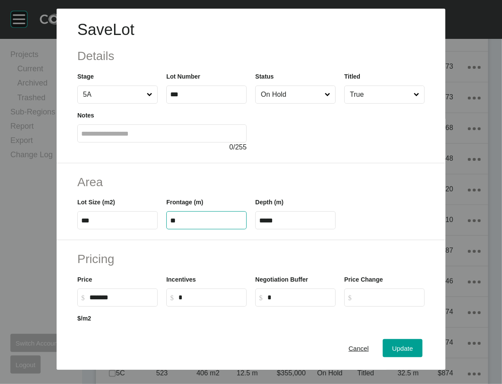
type input "****"
click at [313, 160] on div "Depth (m) ****" at bounding box center [295, 213] width 80 height 32
click at [413, 160] on span "Update" at bounding box center [402, 347] width 21 height 7
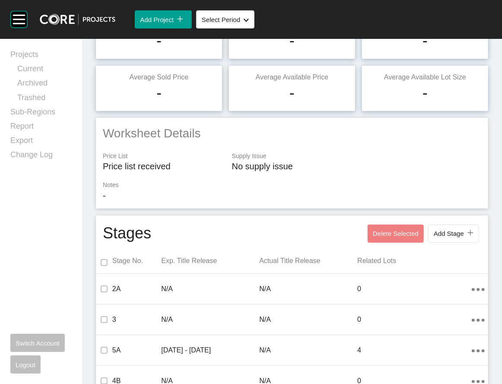
scroll to position [0, 0]
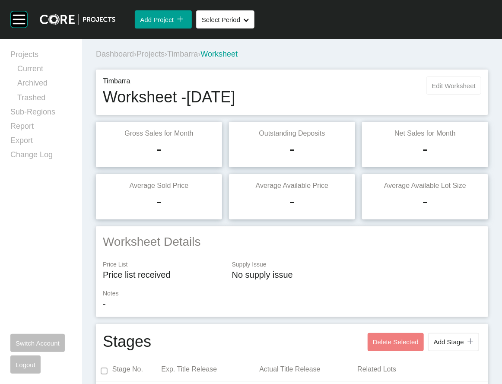
click at [432, 89] on span "Edit Worksheet" at bounding box center [454, 85] width 44 height 7
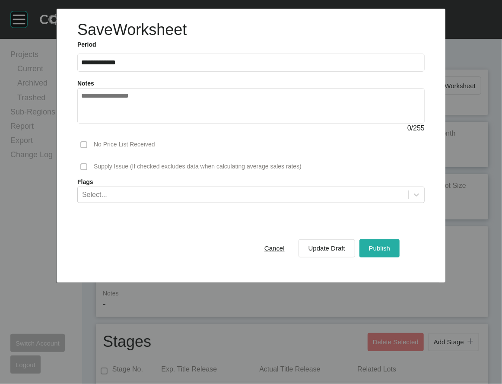
click at [392, 160] on div "Publish" at bounding box center [379, 248] width 25 height 12
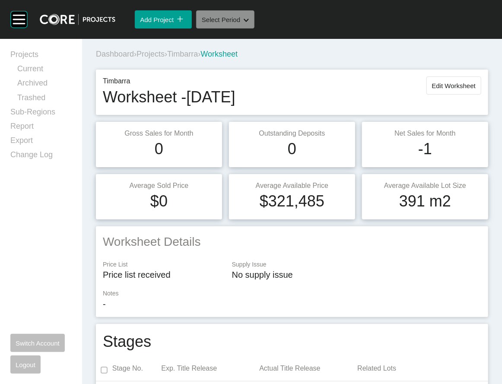
click at [251, 28] on button "Select Period Shape Created with Sketch." at bounding box center [225, 19] width 58 height 18
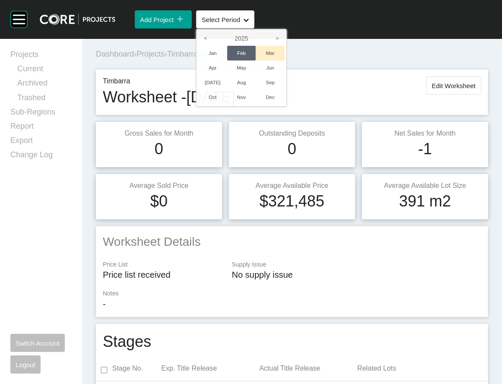
click at [284, 60] on li "Mar" at bounding box center [270, 53] width 29 height 15
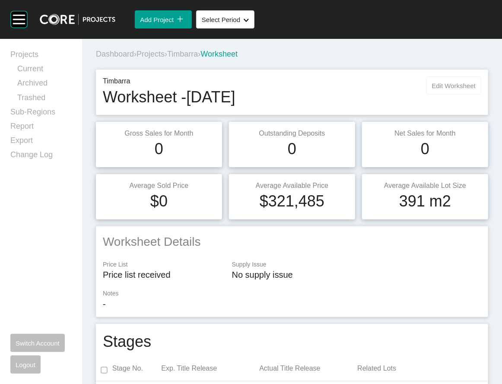
click at [435, 89] on span "Edit Worksheet" at bounding box center [454, 85] width 44 height 7
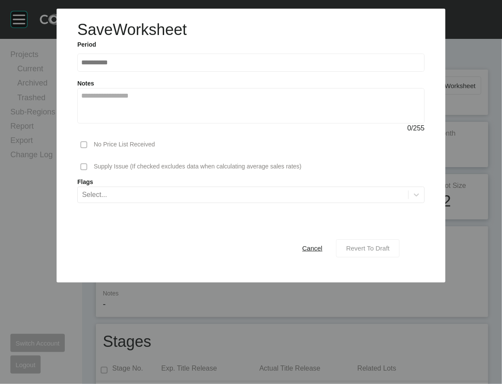
click at [389, 160] on span "Revert To Draft" at bounding box center [368, 247] width 44 height 7
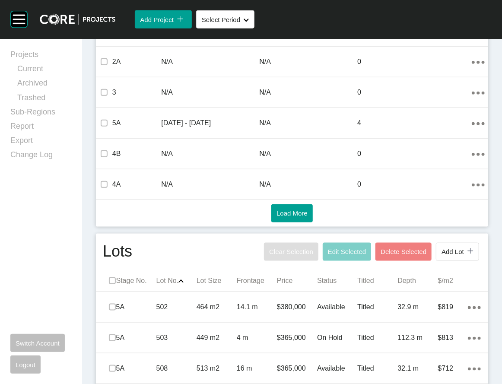
scroll to position [671, 0]
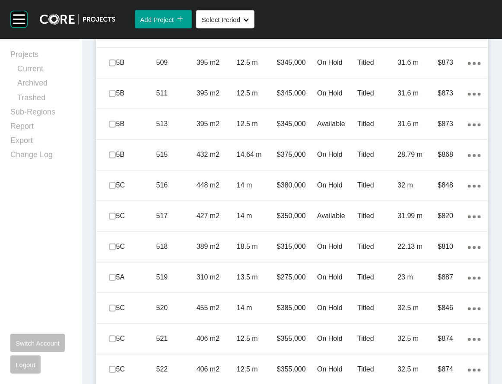
click at [365, 15] on div "Titled" at bounding box center [377, 1] width 40 height 27
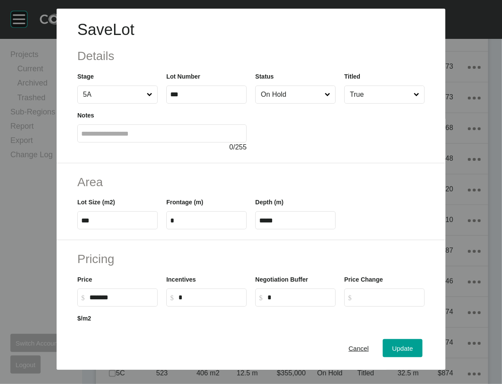
click at [166, 160] on label "*" at bounding box center [206, 220] width 80 height 18
click at [170, 160] on input "*" at bounding box center [206, 220] width 73 height 7
type input "**"
type input "****"
click at [276, 160] on input "****" at bounding box center [295, 220] width 73 height 7
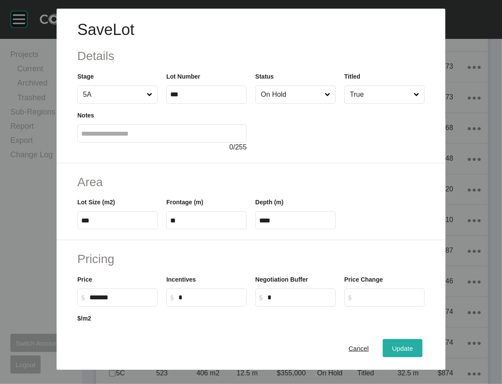
click at [415, 160] on div "Update" at bounding box center [402, 348] width 25 height 12
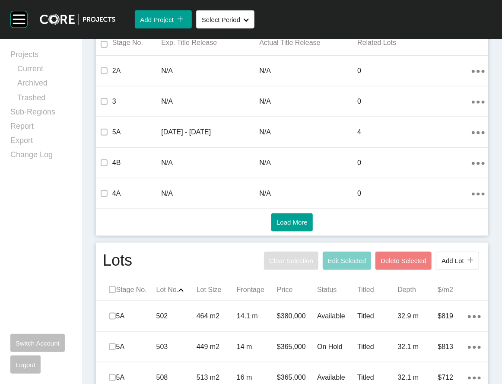
scroll to position [0, 0]
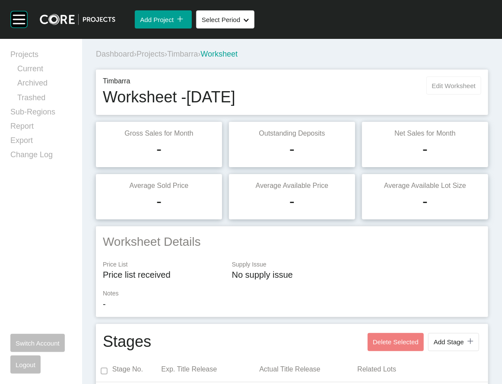
click at [435, 89] on span "Edit Worksheet" at bounding box center [454, 85] width 44 height 7
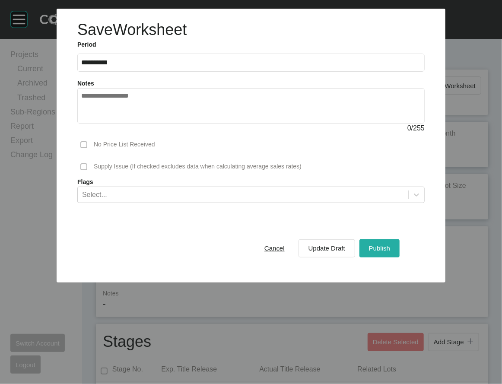
click at [392, 160] on div "Publish" at bounding box center [379, 248] width 25 height 12
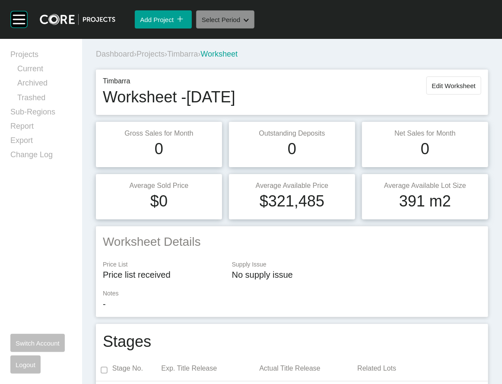
click at [238, 23] on span "Select Period" at bounding box center [221, 19] width 38 height 7
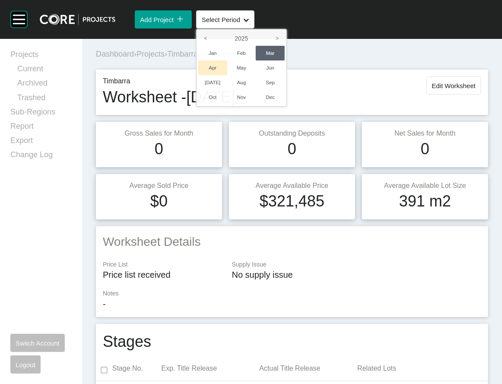
click at [227, 75] on li "Apr" at bounding box center [212, 67] width 29 height 15
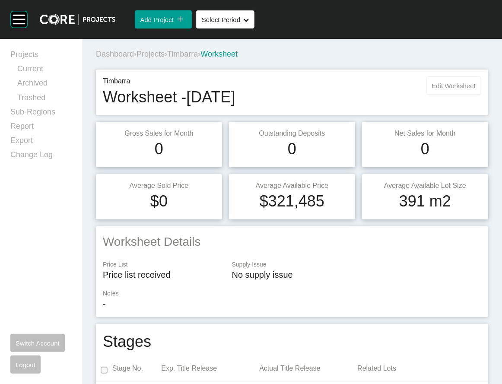
click at [435, 89] on span "Edit Worksheet" at bounding box center [454, 85] width 44 height 7
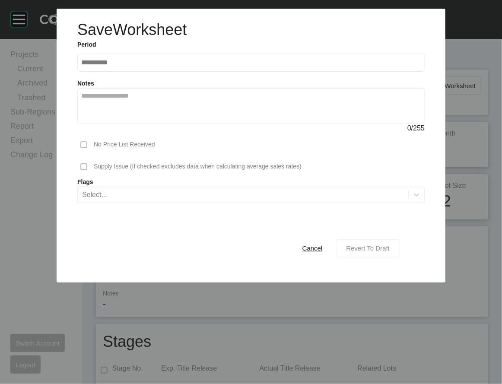
click at [389, 160] on span "Revert To Draft" at bounding box center [368, 247] width 44 height 7
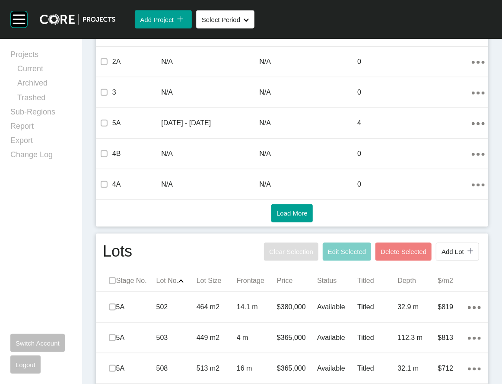
scroll to position [671, 0]
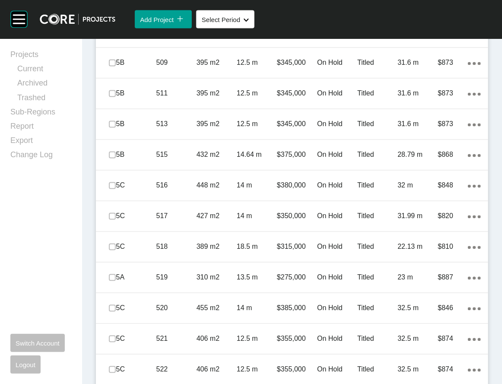
click at [418, 15] on div "112.3 m" at bounding box center [417, 1] width 40 height 27
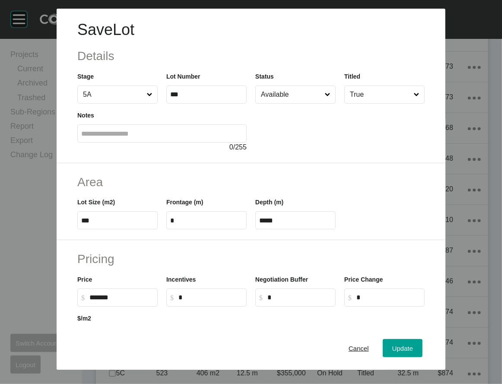
click at [170, 160] on input "*" at bounding box center [206, 220] width 73 height 7
type input "**"
click at [335, 160] on label "*****" at bounding box center [295, 220] width 80 height 18
click at [332, 160] on input "*****" at bounding box center [295, 220] width 73 height 7
type input "****"
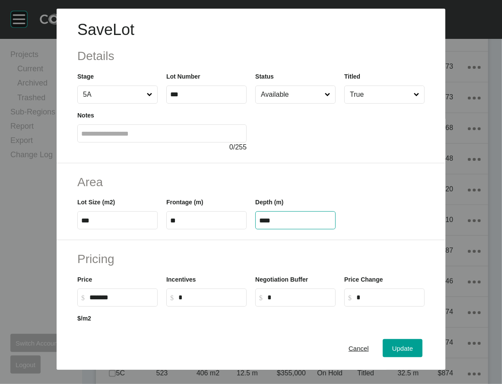
click at [423, 160] on div "Cancel Update" at bounding box center [251, 347] width 389 height 43
click at [415, 160] on div "Update" at bounding box center [402, 348] width 25 height 12
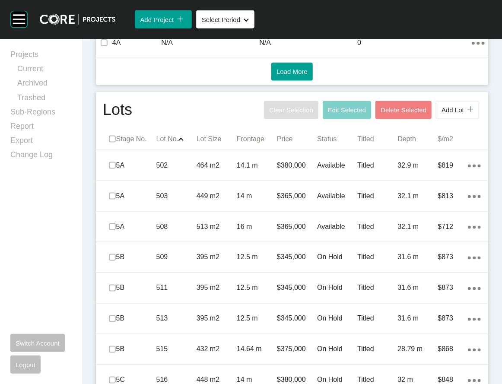
scroll to position [0, 0]
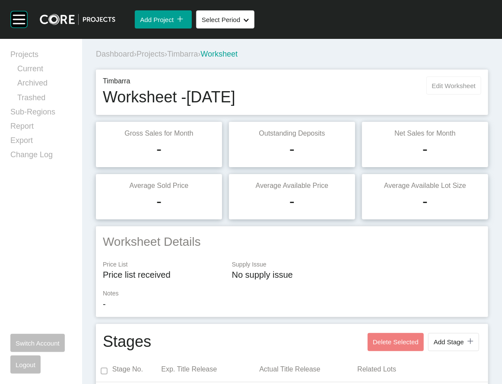
click at [435, 95] on button "Edit Worksheet" at bounding box center [453, 85] width 55 height 18
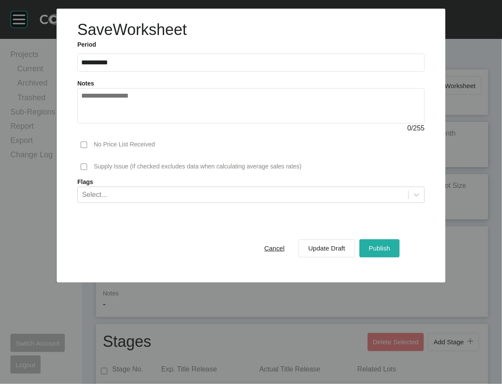
click at [395, 160] on button "Publish" at bounding box center [379, 248] width 40 height 18
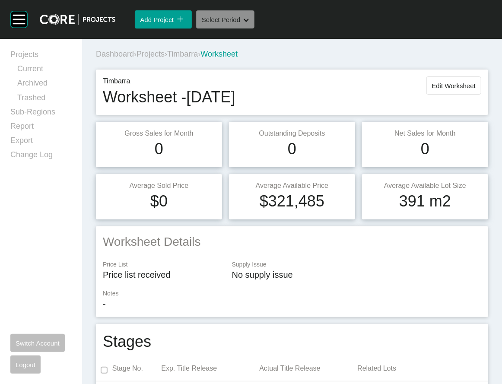
click at [231, 23] on span "Select Period" at bounding box center [221, 19] width 38 height 7
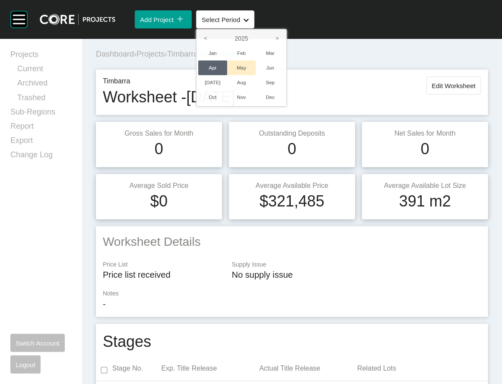
click at [256, 75] on li "May" at bounding box center [241, 67] width 29 height 15
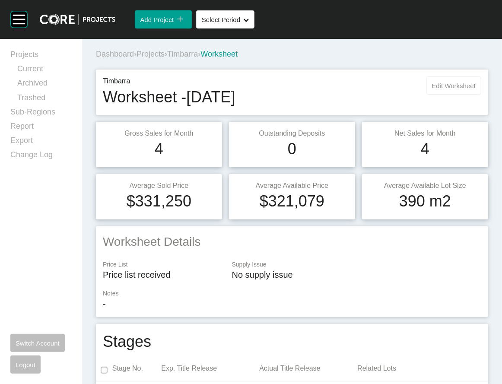
click at [435, 95] on button "Edit Worksheet" at bounding box center [453, 85] width 55 height 18
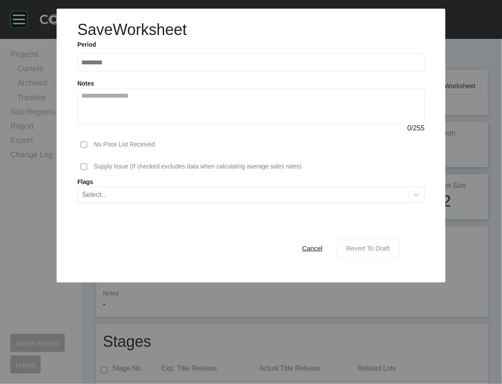
click at [389, 160] on span "Revert To Draft" at bounding box center [368, 247] width 44 height 7
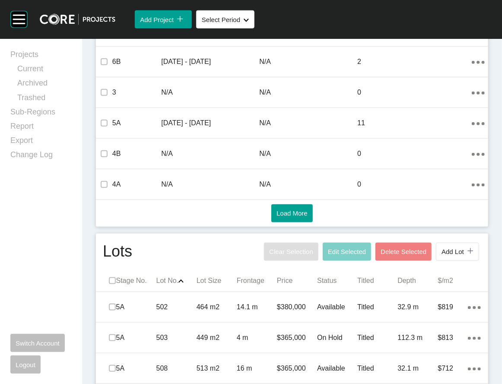
scroll to position [671, 0]
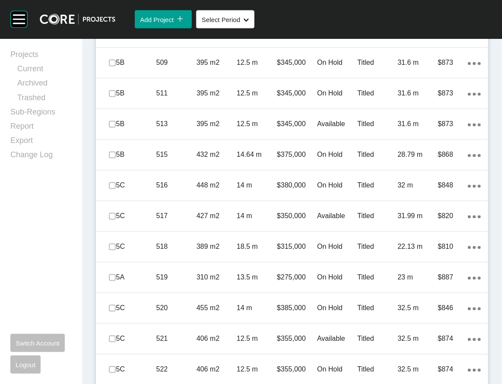
click at [397, 6] on p "112.3 m" at bounding box center [417, 1] width 40 height 9
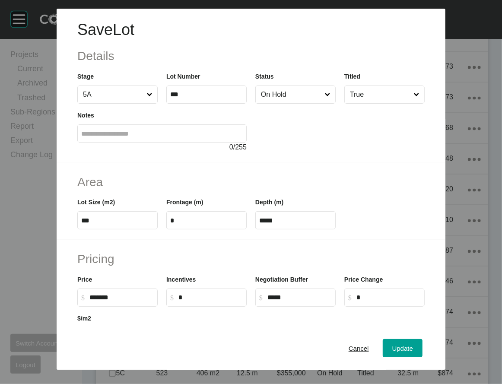
click at [166, 160] on label "*" at bounding box center [206, 220] width 80 height 18
click at [170, 160] on input "*" at bounding box center [206, 220] width 73 height 7
type input "**"
type input "****"
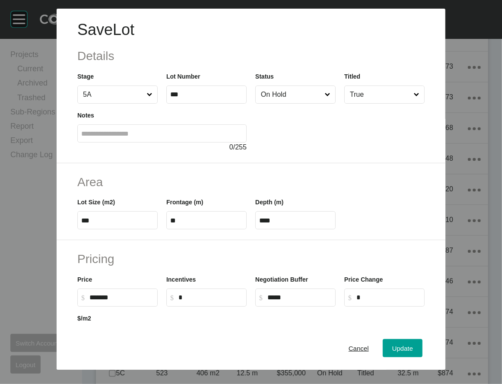
click at [292, 160] on label "****" at bounding box center [295, 220] width 80 height 18
click at [292, 160] on input "****" at bounding box center [295, 220] width 73 height 7
click at [413, 160] on button "Update" at bounding box center [402, 348] width 40 height 18
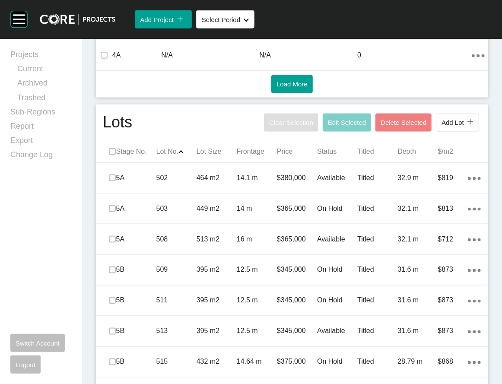
scroll to position [0, 0]
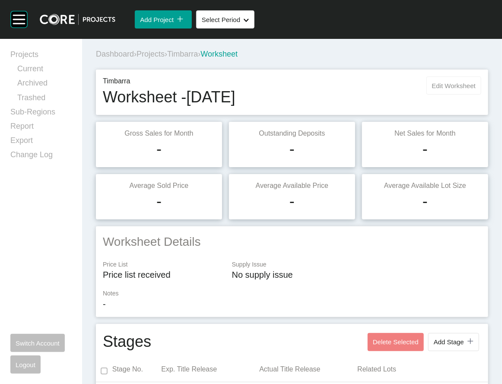
click at [435, 89] on span "Edit Worksheet" at bounding box center [454, 85] width 44 height 7
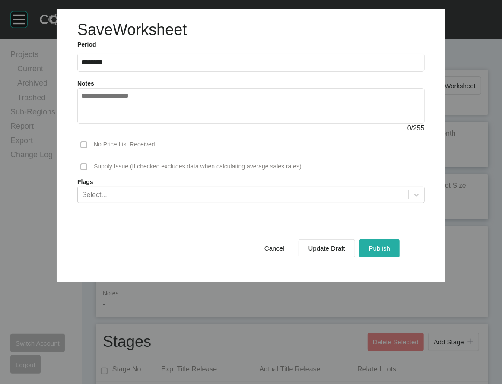
click at [399, 160] on button "Publish" at bounding box center [379, 248] width 40 height 18
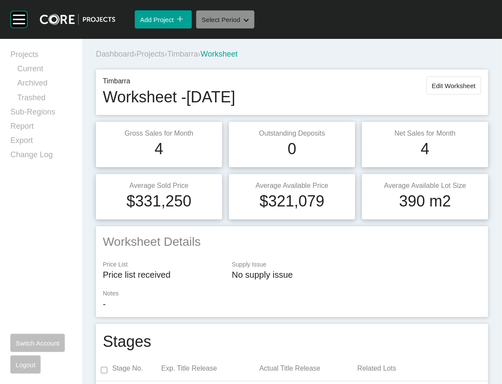
click at [250, 28] on button "Select Period Shape Created with Sketch." at bounding box center [225, 19] width 58 height 18
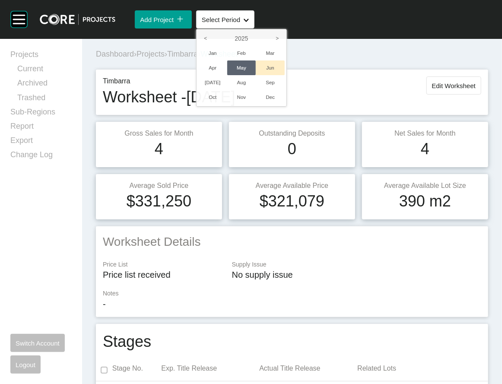
click at [284, 75] on li "Jun" at bounding box center [270, 67] width 29 height 15
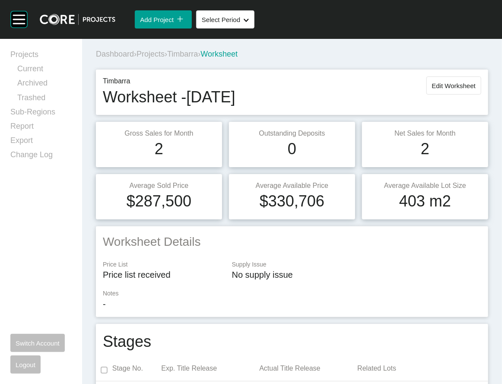
click at [435, 113] on div "Timbarra Worksheet - June 2025 Edit Worksheet" at bounding box center [292, 92] width 392 height 45
click at [435, 95] on button "Edit Worksheet" at bounding box center [453, 85] width 55 height 18
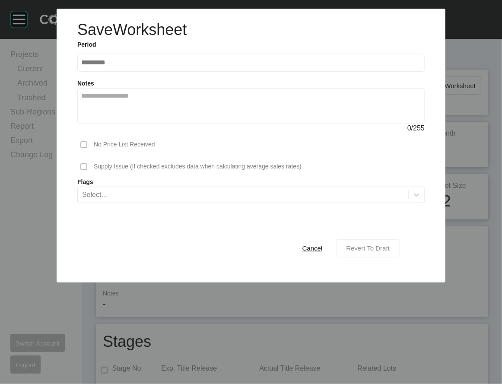
click at [382, 160] on div "Revert To Draft" at bounding box center [368, 248] width 48 height 12
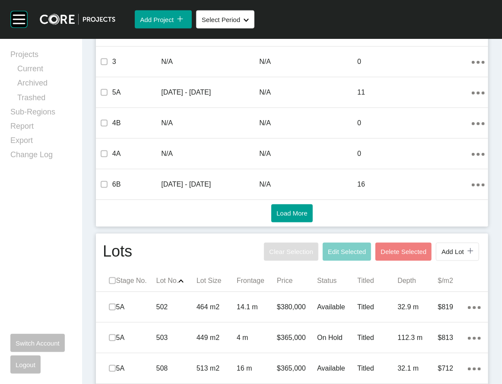
scroll to position [671, 0]
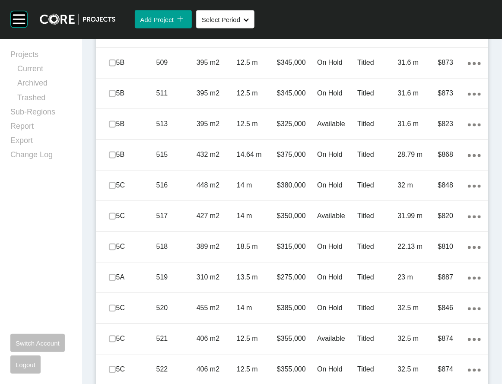
click at [363, 6] on p "Titled" at bounding box center [377, 1] width 40 height 9
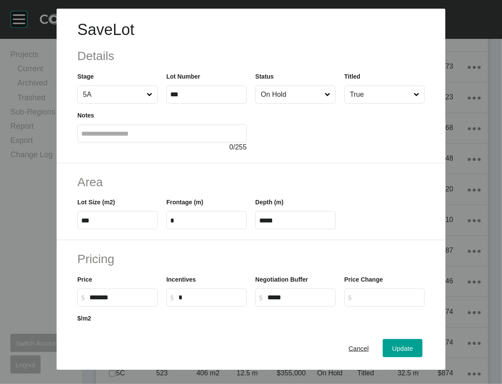
click at [166, 160] on label "*" at bounding box center [206, 220] width 80 height 18
click at [170, 160] on input "*" at bounding box center [206, 220] width 73 height 7
click at [166, 160] on label "*" at bounding box center [206, 220] width 80 height 18
click at [170, 160] on input "*" at bounding box center [206, 220] width 73 height 7
type input "**"
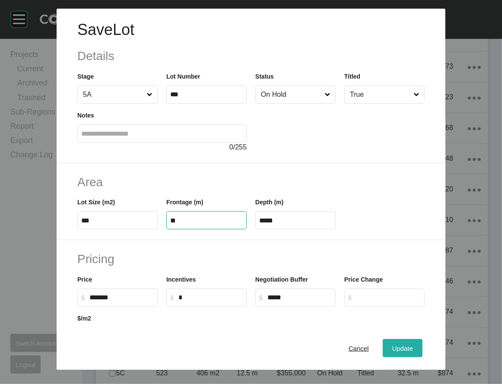
type input "****"
click at [413, 160] on span "Update" at bounding box center [402, 347] width 21 height 7
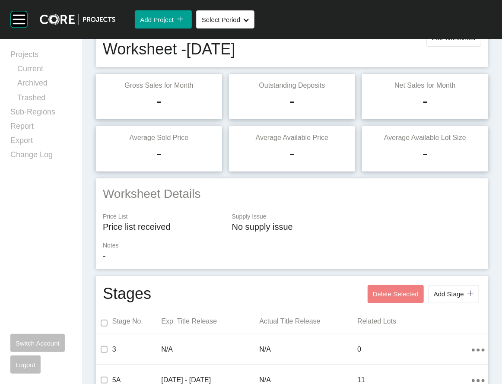
scroll to position [0, 0]
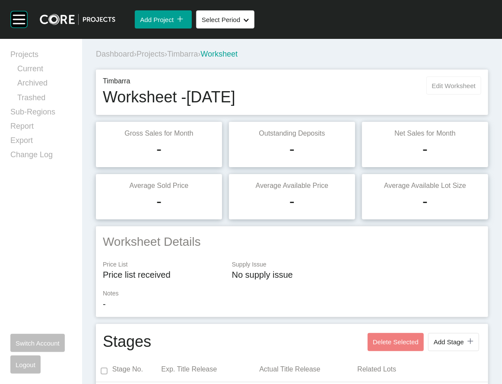
click at [435, 89] on span "Edit Worksheet" at bounding box center [454, 85] width 44 height 7
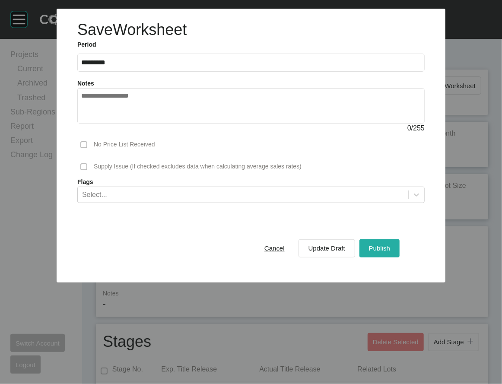
click at [390, 160] on span "Publish" at bounding box center [379, 247] width 21 height 7
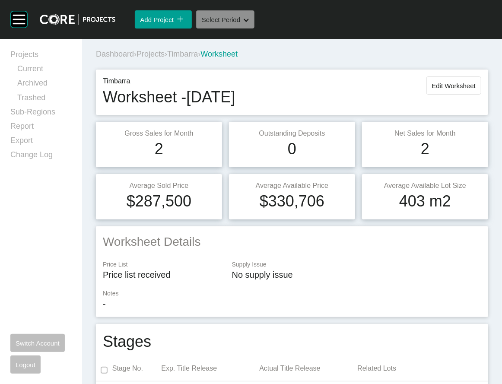
drag, startPoint x: 275, startPoint y: 33, endPoint x: 273, endPoint y: 44, distance: 11.4
click at [254, 28] on button "Select Period Shape Created with Sketch." at bounding box center [225, 19] width 58 height 18
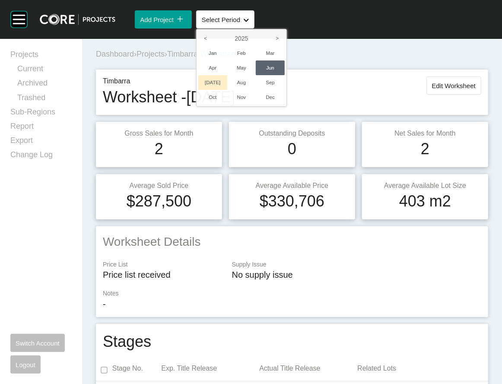
click at [227, 90] on li "[DATE]" at bounding box center [212, 82] width 29 height 15
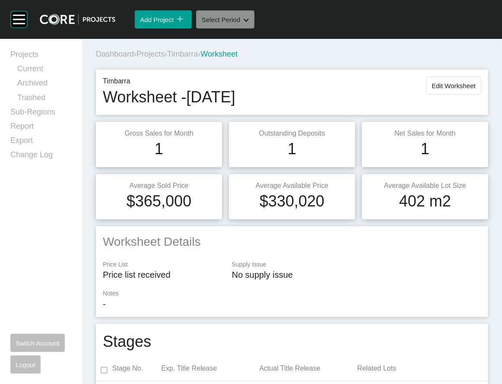
click at [240, 23] on span "Select Period" at bounding box center [221, 19] width 38 height 7
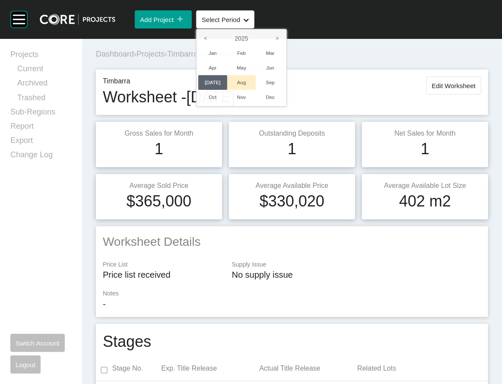
click at [256, 90] on li "Aug" at bounding box center [241, 82] width 29 height 15
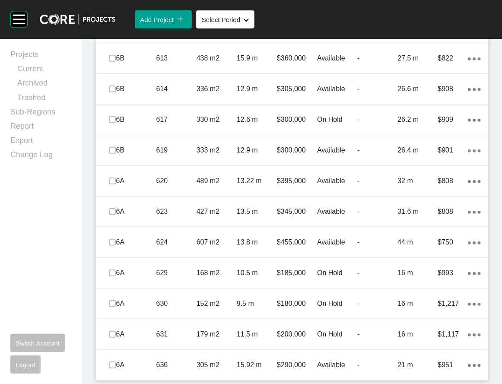
scroll to position [2096, 0]
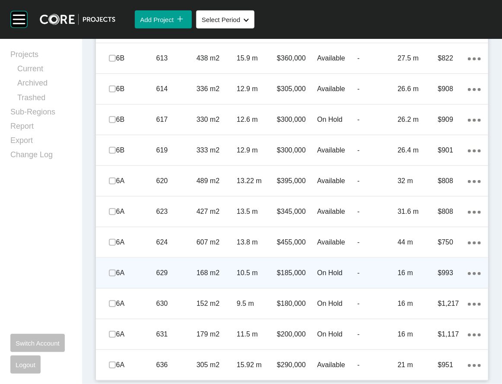
click at [338, 160] on p "On Hold" at bounding box center [337, 272] width 40 height 9
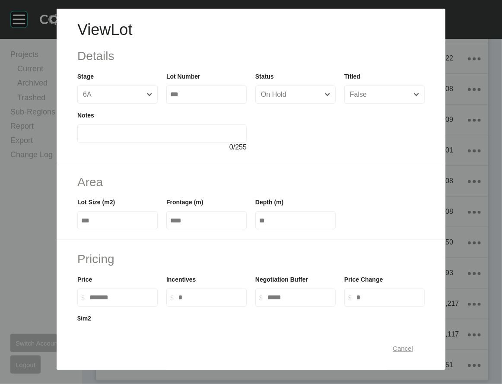
click at [413, 160] on span "Cancel" at bounding box center [402, 347] width 20 height 7
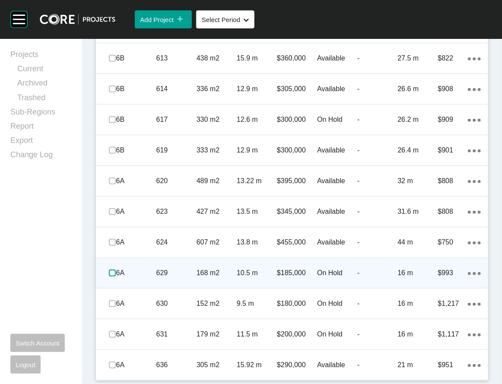
click at [116, 160] on label at bounding box center [112, 272] width 7 height 7
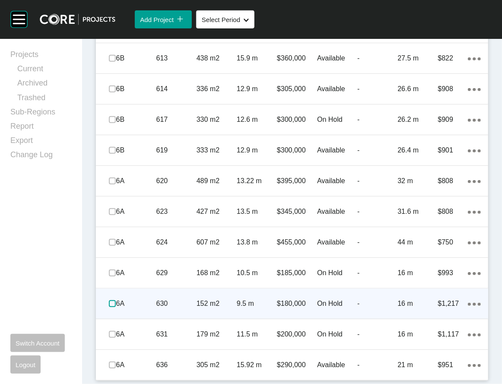
click at [116, 160] on label at bounding box center [112, 303] width 7 height 7
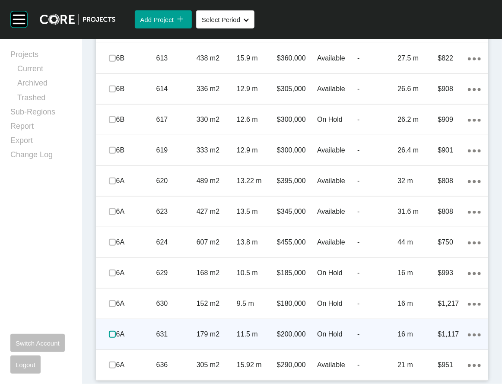
click at [116, 160] on label at bounding box center [112, 334] width 7 height 7
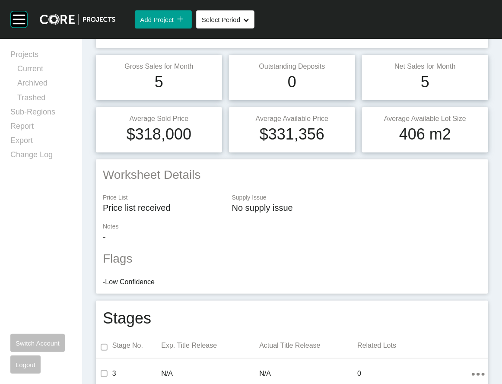
scroll to position [0, 0]
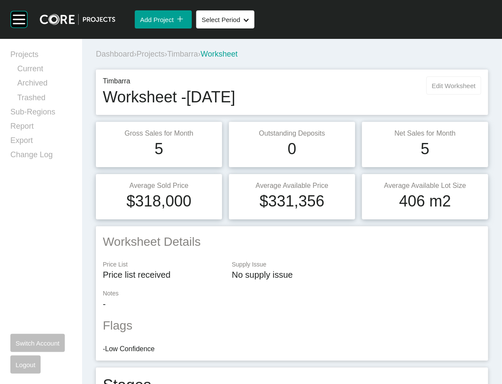
click at [432, 89] on span "Edit Worksheet" at bounding box center [454, 85] width 44 height 7
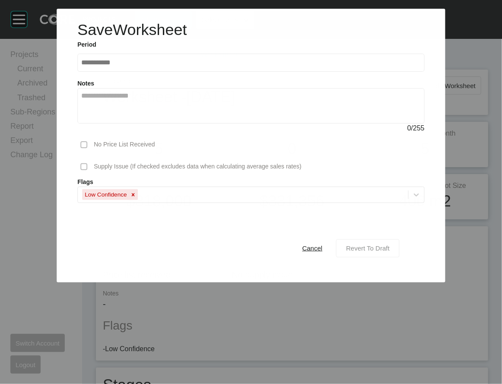
click at [389, 160] on span "Revert To Draft" at bounding box center [368, 247] width 44 height 7
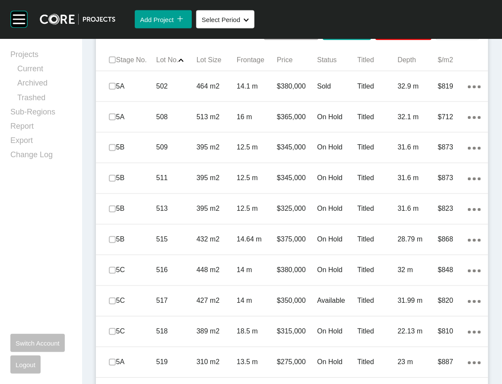
scroll to position [597, 0]
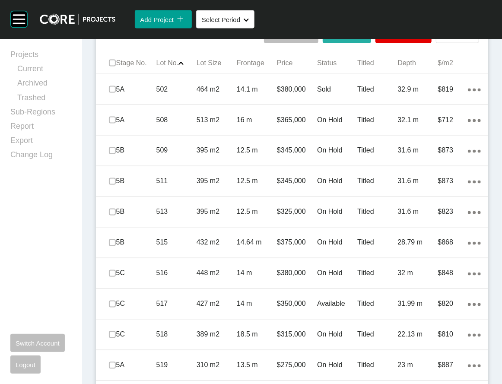
click at [328, 38] on span "Edit Selected" at bounding box center [347, 34] width 38 height 7
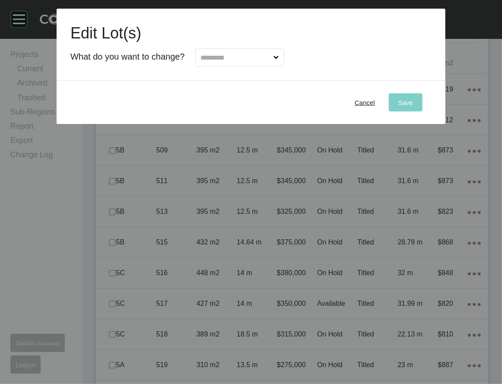
click at [272, 66] on input "text" at bounding box center [235, 57] width 73 height 17
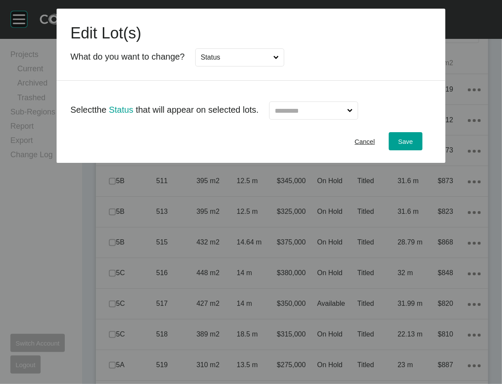
drag, startPoint x: 225, startPoint y: 141, endPoint x: 276, endPoint y: 141, distance: 50.9
click at [306, 119] on input "text" at bounding box center [309, 110] width 73 height 17
click at [422, 150] on button "Save" at bounding box center [406, 141] width 34 height 18
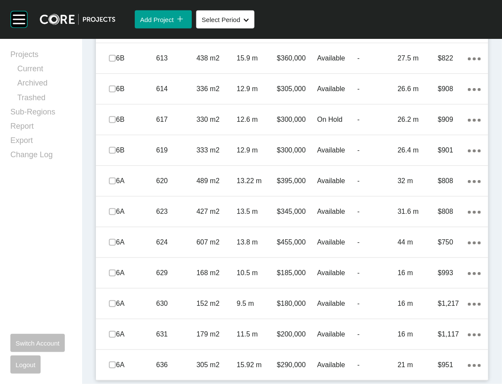
scroll to position [2176, 0]
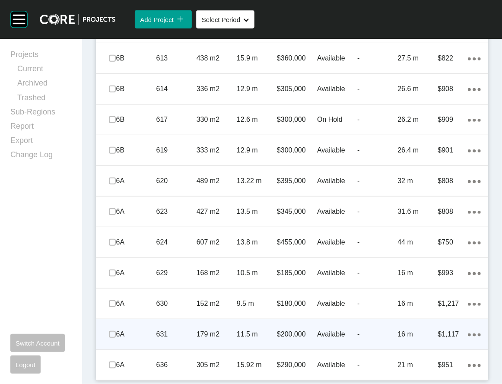
click at [167, 160] on p "631" at bounding box center [176, 333] width 40 height 9
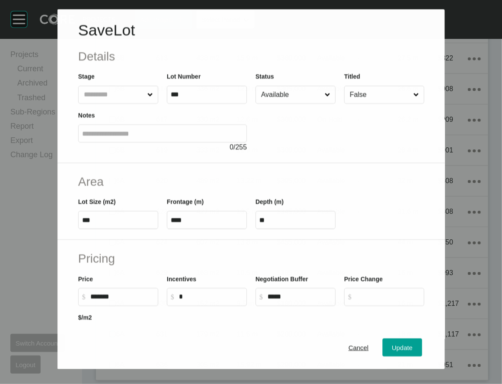
scroll to position [2142, 0]
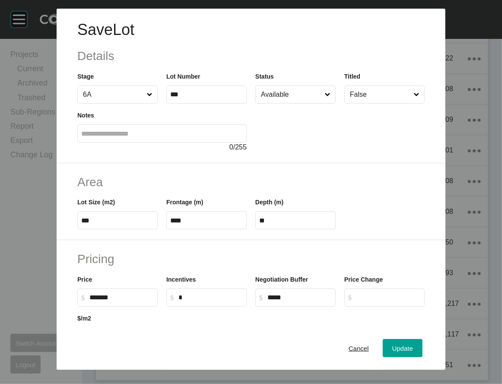
click at [323, 103] on input "Available" at bounding box center [291, 94] width 64 height 17
drag, startPoint x: 305, startPoint y: 166, endPoint x: 307, endPoint y: 177, distance: 11.9
click at [413, 160] on span "Update" at bounding box center [402, 347] width 21 height 7
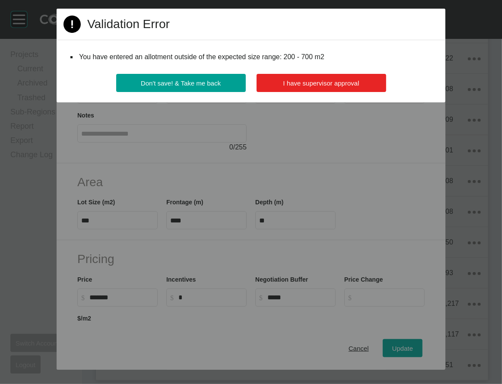
click at [340, 87] on span "I have supervisor approval" at bounding box center [321, 82] width 76 height 7
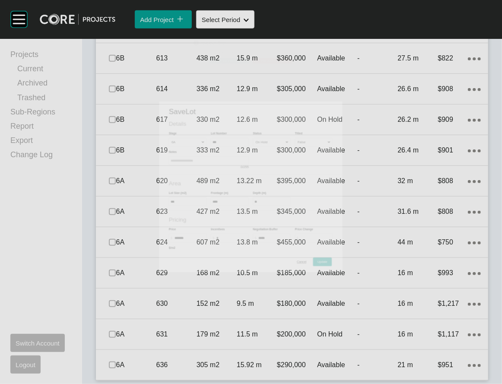
scroll to position [2176, 0]
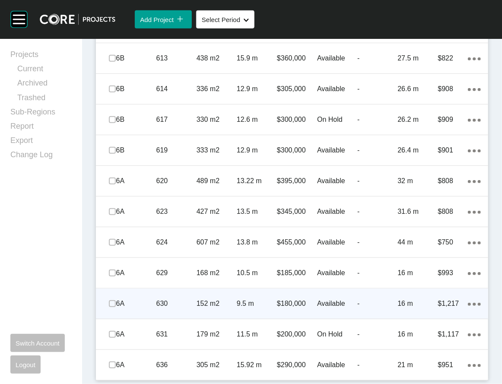
click at [357, 160] on p "-" at bounding box center [377, 303] width 40 height 9
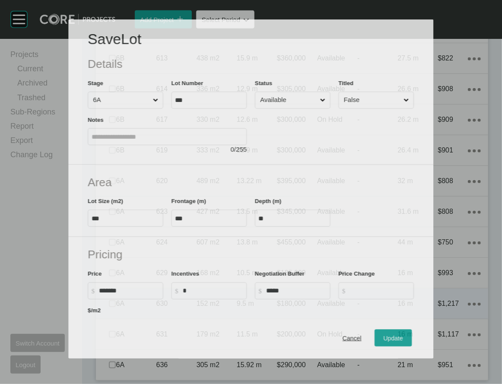
scroll to position [2142, 0]
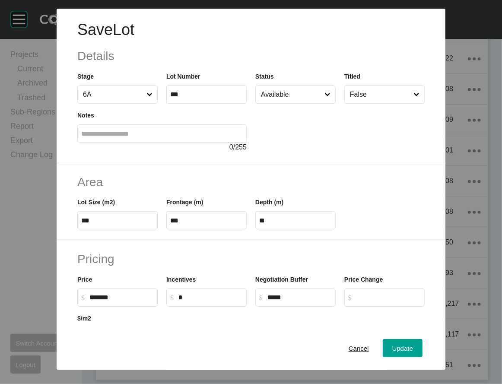
click at [289, 103] on input "Available" at bounding box center [291, 94] width 64 height 17
click at [414, 160] on button "Update" at bounding box center [402, 348] width 40 height 18
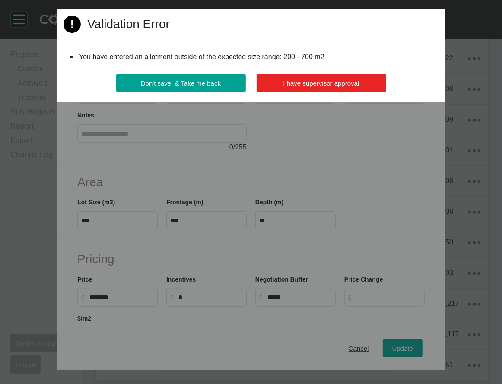
click at [339, 87] on span "I have supervisor approval" at bounding box center [321, 82] width 76 height 7
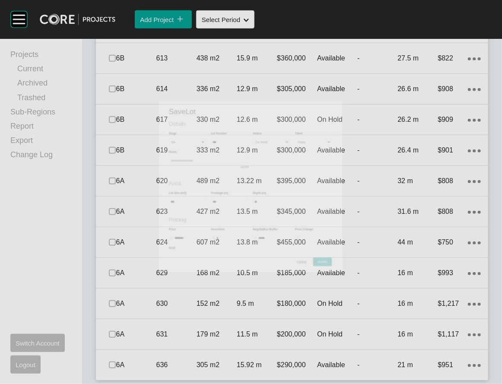
scroll to position [2176, 0]
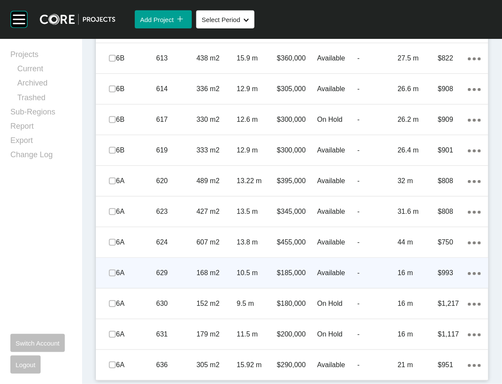
click at [346, 160] on p "Available" at bounding box center [337, 272] width 40 height 9
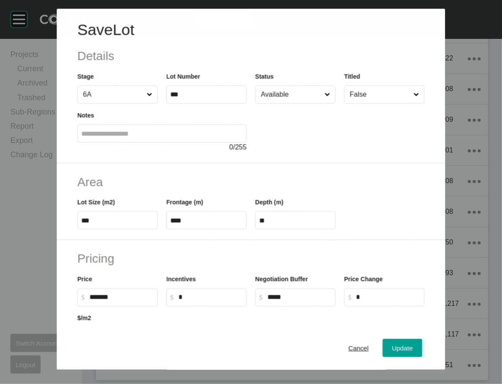
scroll to position [2142, 0]
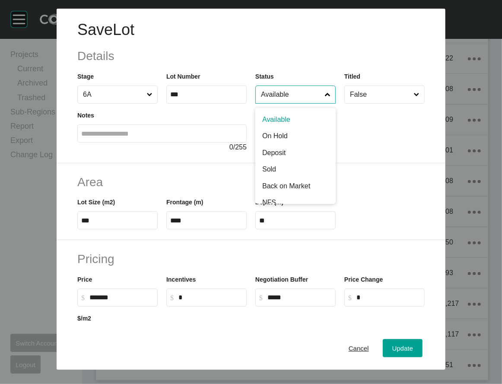
click at [312, 103] on input "Available" at bounding box center [291, 94] width 64 height 17
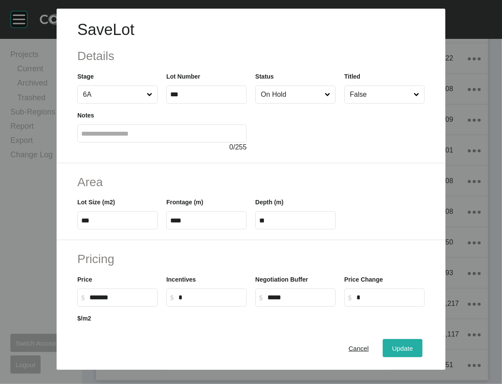
click at [407, 160] on button "Update" at bounding box center [402, 348] width 40 height 18
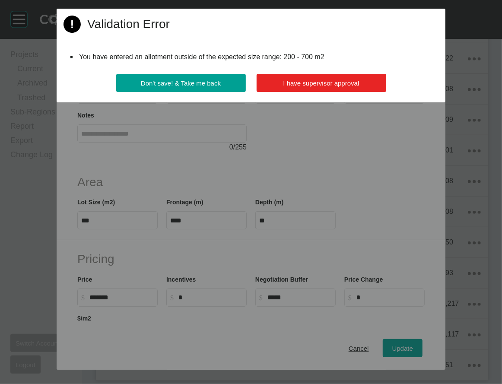
click at [359, 87] on span "I have supervisor approval" at bounding box center [321, 82] width 76 height 7
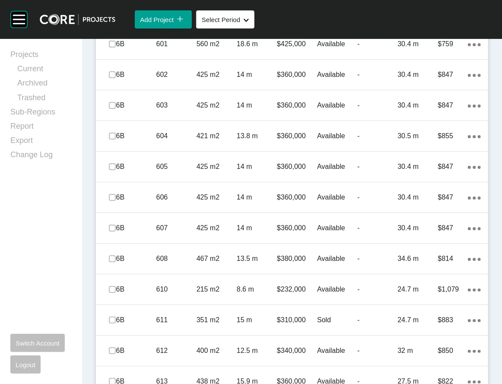
scroll to position [1359, 0]
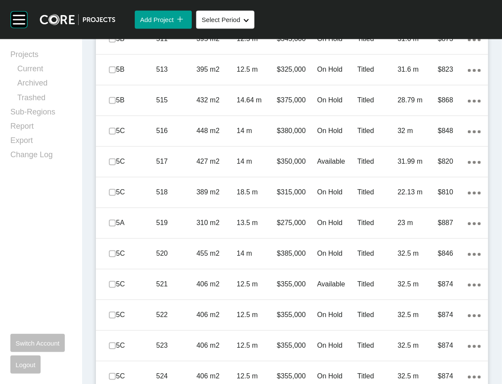
scroll to position [727, 0]
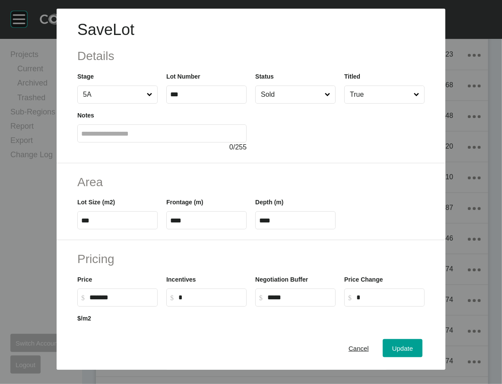
click at [332, 103] on span at bounding box center [327, 94] width 9 height 17
click at [323, 103] on input "Sold" at bounding box center [291, 94] width 64 height 17
click at [414, 160] on button "Update" at bounding box center [402, 348] width 40 height 18
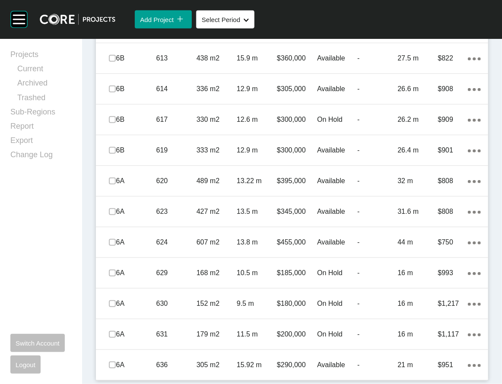
scroll to position [1835, 0]
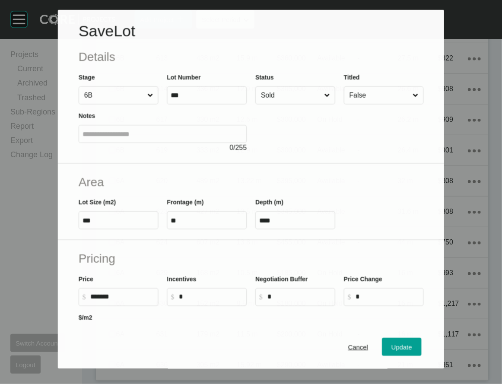
scroll to position [1802, 0]
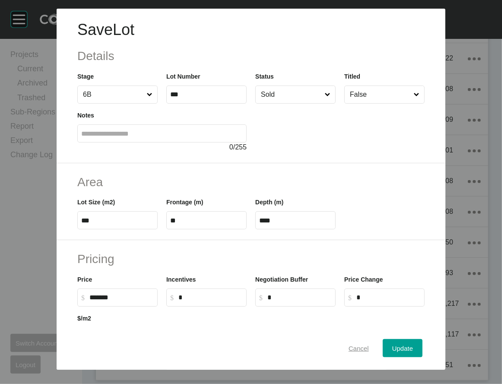
click at [360, 160] on button "Cancel" at bounding box center [358, 348] width 39 height 18
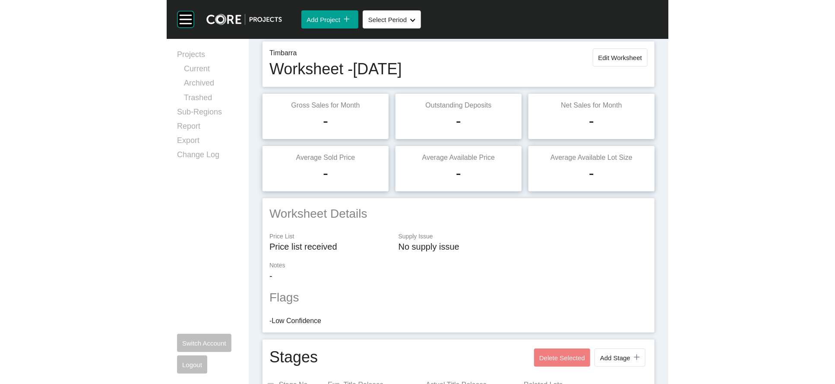
scroll to position [0, 0]
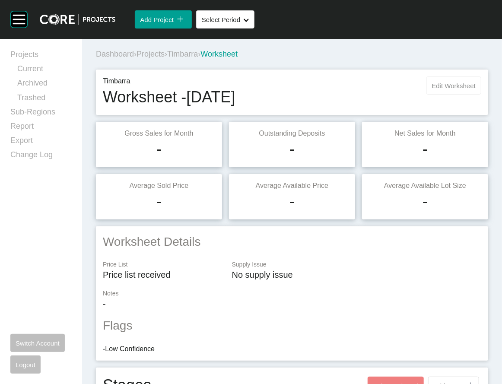
click at [435, 89] on span "Edit Worksheet" at bounding box center [454, 85] width 44 height 7
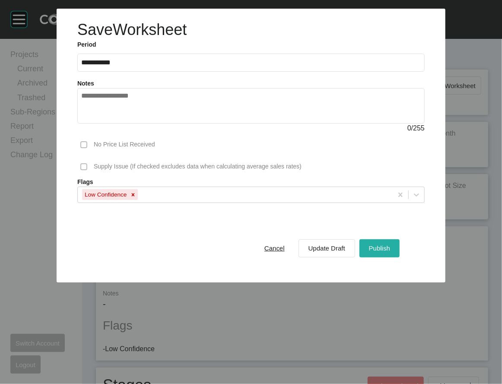
click at [389, 160] on button "Publish" at bounding box center [379, 248] width 40 height 18
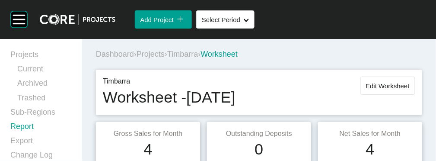
click at [33, 135] on link "Report" at bounding box center [40, 128] width 61 height 14
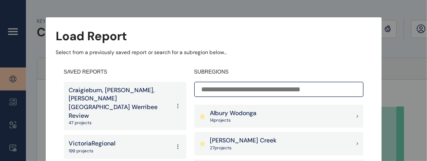
click at [297, 88] on input at bounding box center [278, 89] width 169 height 15
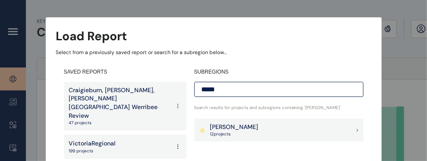
type input "*****"
click at [252, 127] on div "Beveridge 12 project s" at bounding box center [278, 129] width 169 height 23
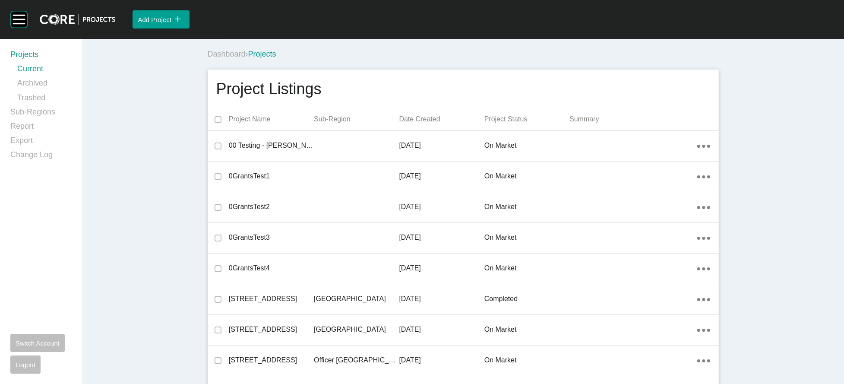
scroll to position [21445, 0]
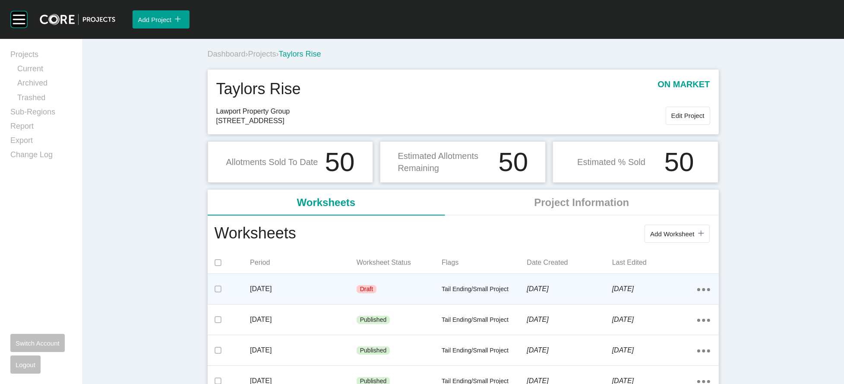
click at [273, 294] on p "[DATE]" at bounding box center [303, 288] width 107 height 9
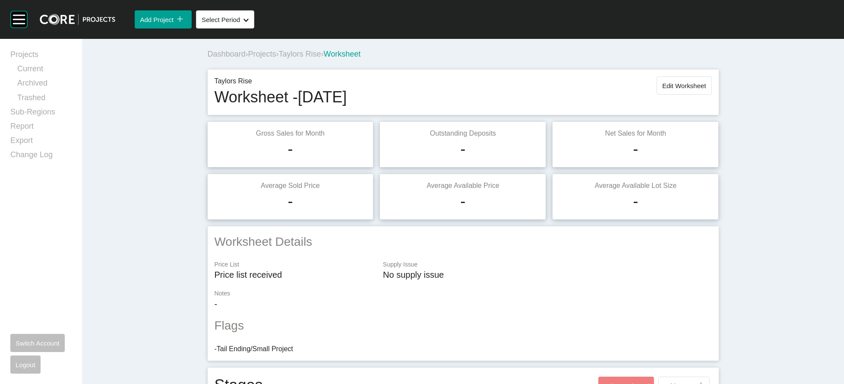
click at [22, 237] on div "Projects Current Archived Trashed Sub-Regions Report Export Change Log Switch A…" at bounding box center [40, 211] width 61 height 324
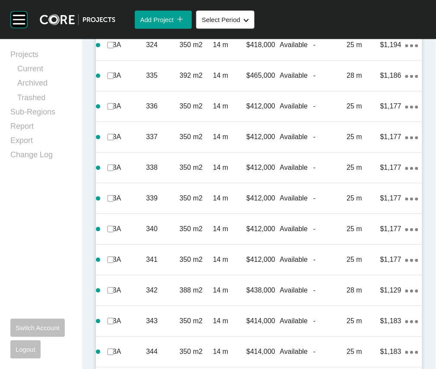
scroll to position [1674, 0]
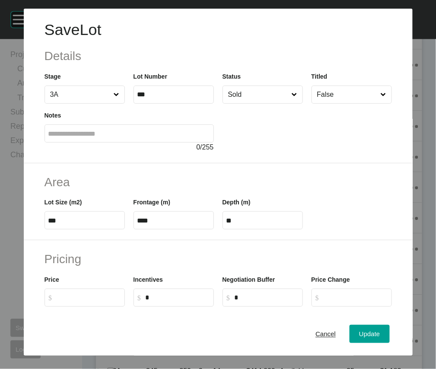
scroll to position [297, 0]
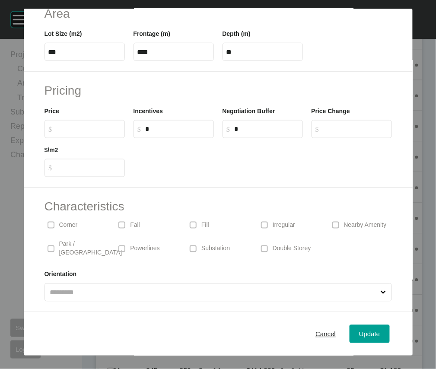
click at [74, 120] on label "$ Created with Sketch. $" at bounding box center [84, 129] width 80 height 18
click at [74, 125] on input "$ Created with Sketch. $" at bounding box center [89, 128] width 64 height 7
drag, startPoint x: 76, startPoint y: 73, endPoint x: 95, endPoint y: 75, distance: 19.5
click at [44, 120] on label "$ Created with Sketch. $ ******" at bounding box center [84, 129] width 80 height 18
type input "*******"
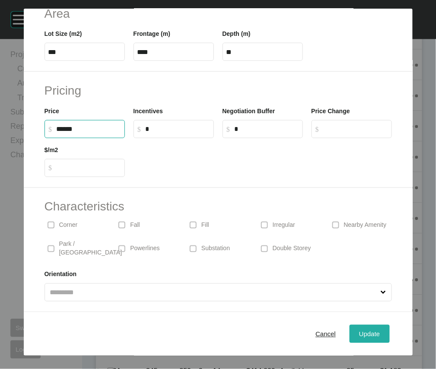
type input "*****"
click at [376, 339] on div "Update" at bounding box center [369, 334] width 25 height 12
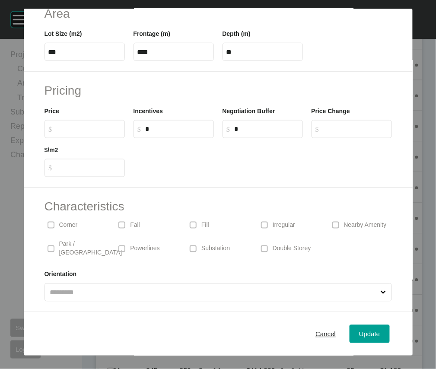
click at [80, 120] on label "$ Created with Sketch. $" at bounding box center [84, 129] width 80 height 18
click at [80, 125] on input "$ Created with Sketch. $" at bounding box center [89, 128] width 64 height 7
paste input "******"
type input "*******"
type input "*****"
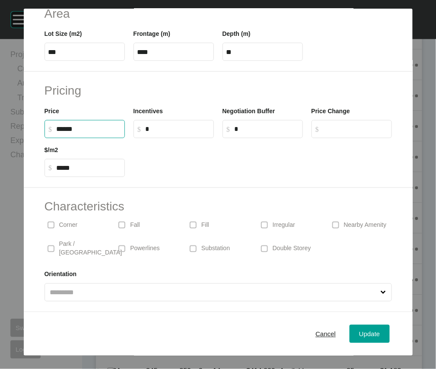
drag, startPoint x: 80, startPoint y: 69, endPoint x: 42, endPoint y: 68, distance: 38.0
click at [57, 125] on input "******" at bounding box center [89, 128] width 64 height 7
type input "*******"
click at [358, 334] on div "Update" at bounding box center [369, 334] width 25 height 12
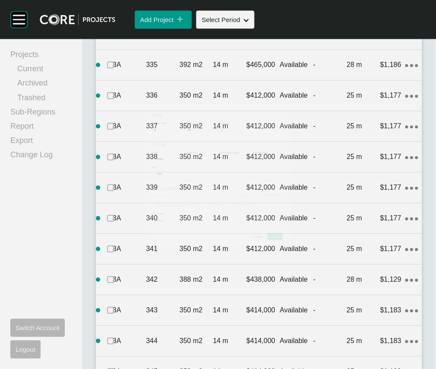
scroll to position [1674, 0]
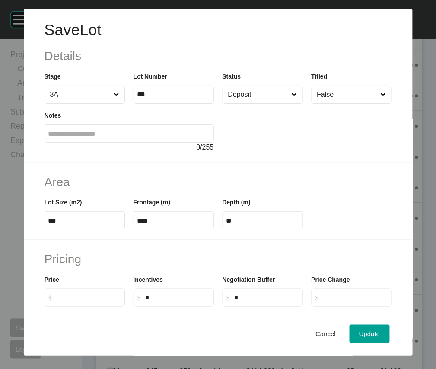
scroll to position [297, 0]
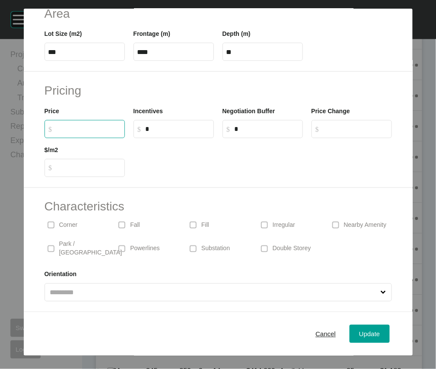
click at [70, 125] on input "$ Created with Sketch. $" at bounding box center [89, 128] width 64 height 7
paste input "******"
type input "*******"
type input "*****"
click at [379, 339] on div "Update" at bounding box center [369, 334] width 25 height 12
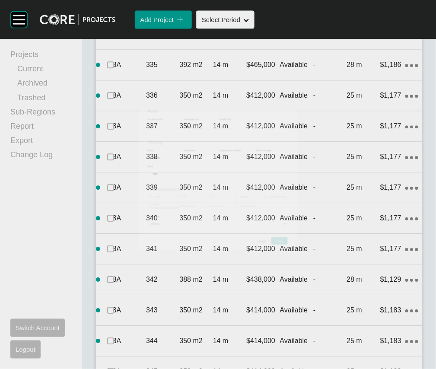
scroll to position [1674, 0]
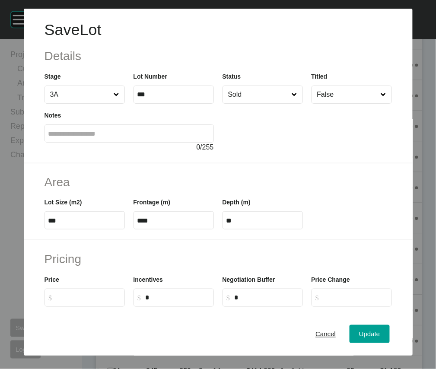
scroll to position [297, 0]
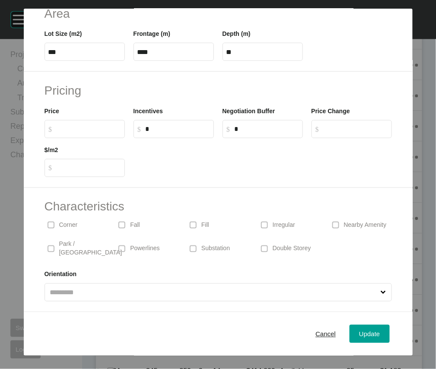
click at [85, 125] on input "$ Created with Sketch. $" at bounding box center [89, 128] width 64 height 7
drag, startPoint x: 41, startPoint y: 66, endPoint x: -29, endPoint y: 68, distance: 70.0
click at [0, 68] on html "Save Lot Details Stage 3A Lot Number *** Status Sold Titled False Notes 0 / 255…" at bounding box center [221, 184] width 442 height 369
paste input "*****"
type input "*******"
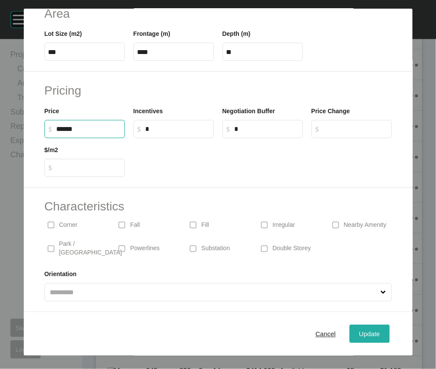
type input "*****"
click at [357, 332] on button "Update" at bounding box center [369, 334] width 40 height 18
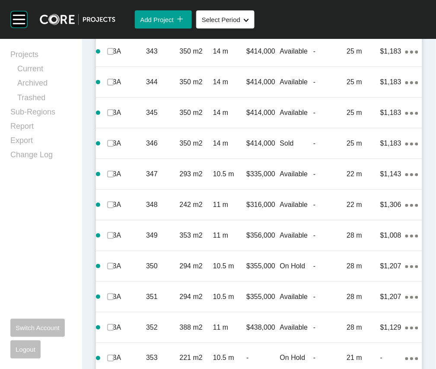
scroll to position [1936, 0]
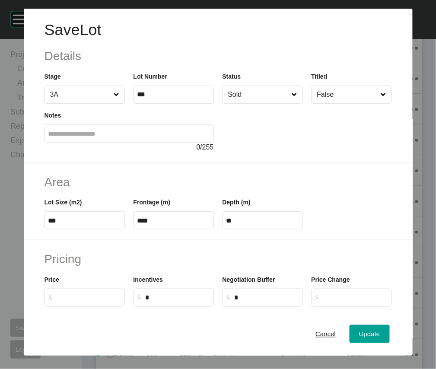
scroll to position [297, 0]
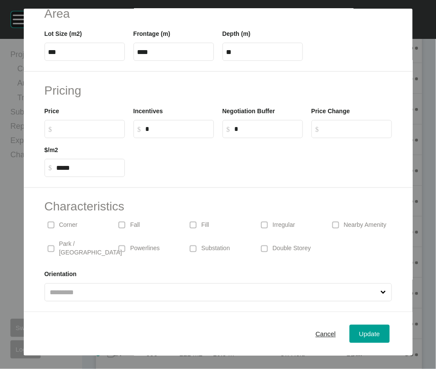
click at [57, 125] on input "$ Created with Sketch. $" at bounding box center [89, 128] width 64 height 7
type input "*******"
type input "*****"
click at [375, 339] on div "Update" at bounding box center [369, 334] width 25 height 12
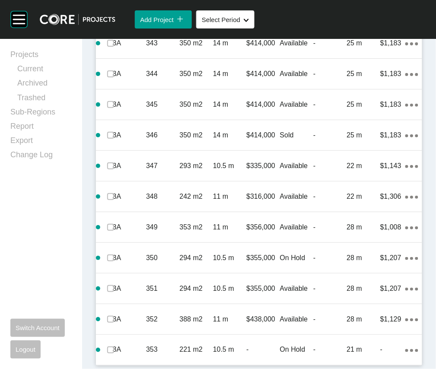
scroll to position [2573, 0]
click at [308, 335] on div "3A 353 221 m2 10.5 m - On Hold - 21 m - Action Menu Dots Copy 6 Created with Sk…" at bounding box center [259, 350] width 326 height 30
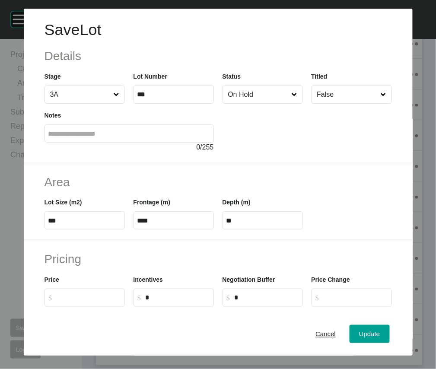
scroll to position [297, 0]
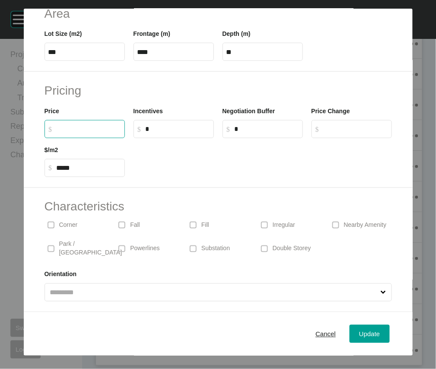
click at [80, 125] on input "$ Created with Sketch. $" at bounding box center [89, 128] width 64 height 7
type input "*******"
type input "*****"
click at [379, 337] on span "Update" at bounding box center [369, 333] width 21 height 7
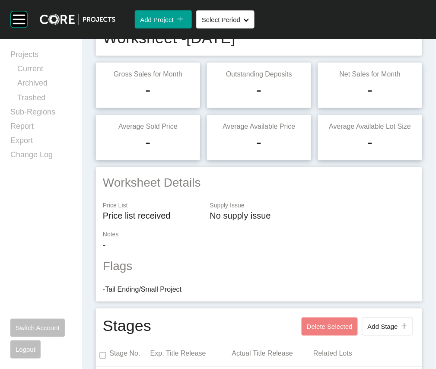
scroll to position [0, 0]
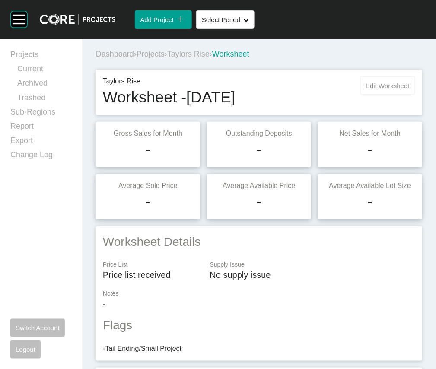
click at [367, 95] on button "Edit Worksheet" at bounding box center [387, 85] width 55 height 18
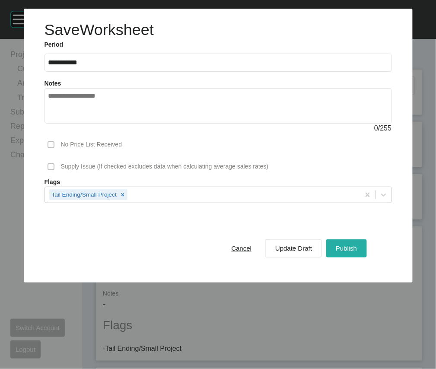
click at [354, 252] on span "Publish" at bounding box center [345, 247] width 21 height 7
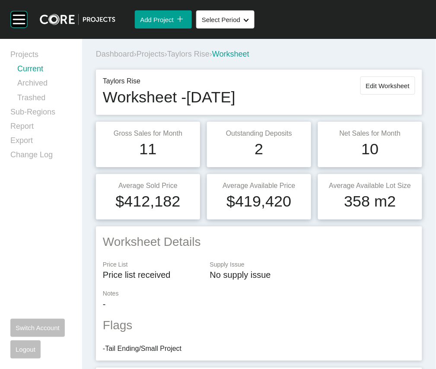
click at [49, 74] on link "Current" at bounding box center [44, 70] width 54 height 14
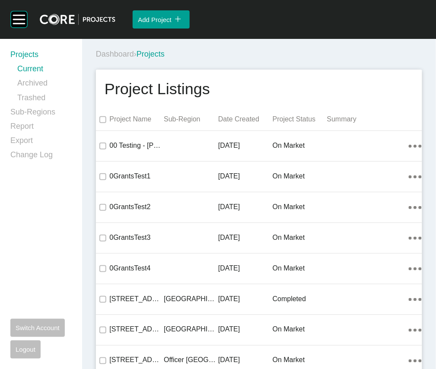
scroll to position [437, 0]
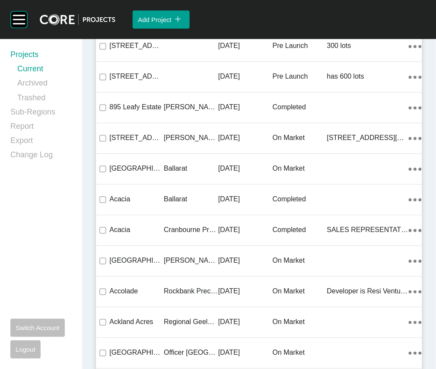
drag, startPoint x: 257, startPoint y: 184, endPoint x: 262, endPoint y: 183, distance: 4.8
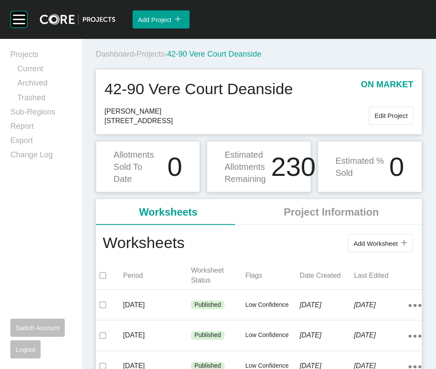
click at [164, 58] on span "Projects" at bounding box center [150, 54] width 28 height 9
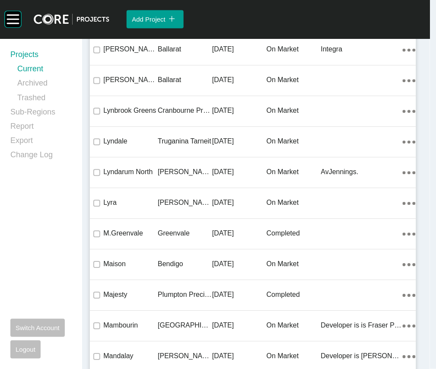
scroll to position [19071, 0]
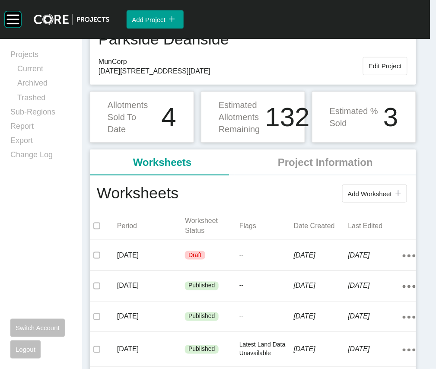
scroll to position [177, 0]
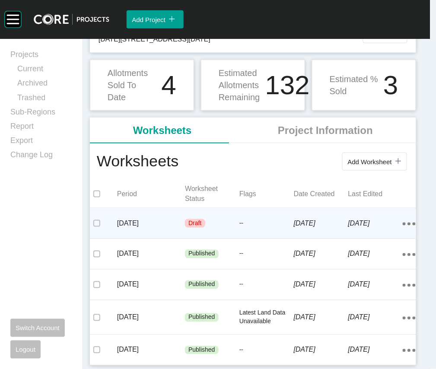
click at [250, 210] on div "--" at bounding box center [266, 223] width 54 height 26
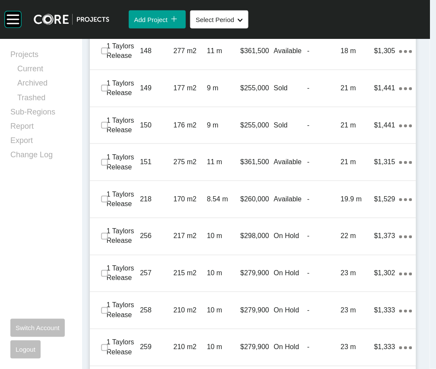
scroll to position [743, 0]
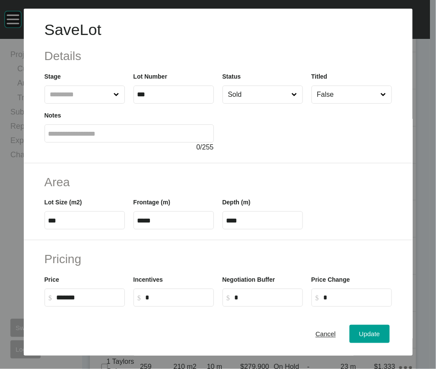
click at [253, 103] on input "Sold" at bounding box center [258, 94] width 64 height 17
drag, startPoint x: 253, startPoint y: 136, endPoint x: 253, endPoint y: 142, distance: 6.0
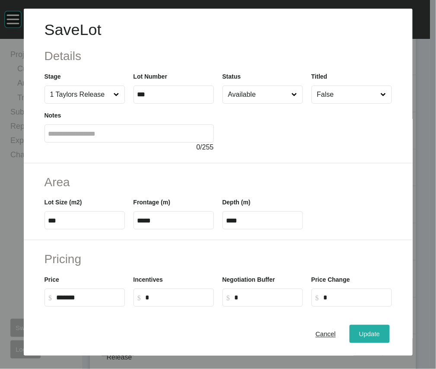
click at [366, 335] on span "Update" at bounding box center [369, 333] width 21 height 7
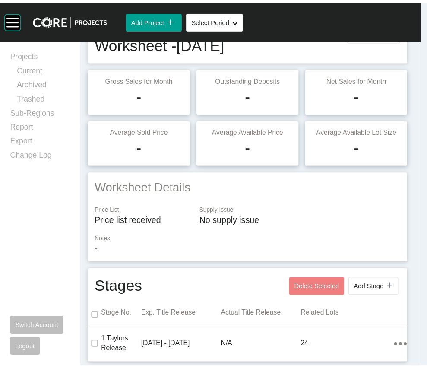
scroll to position [0, 0]
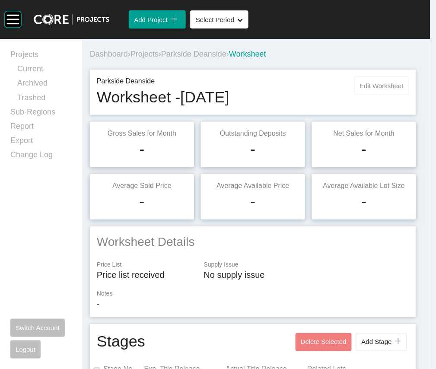
click at [360, 89] on span "Edit Worksheet" at bounding box center [382, 85] width 44 height 7
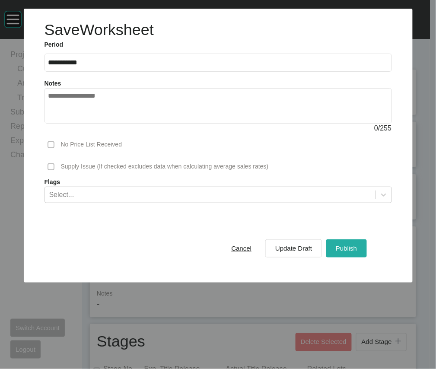
click at [359, 254] on div "Publish" at bounding box center [345, 248] width 25 height 12
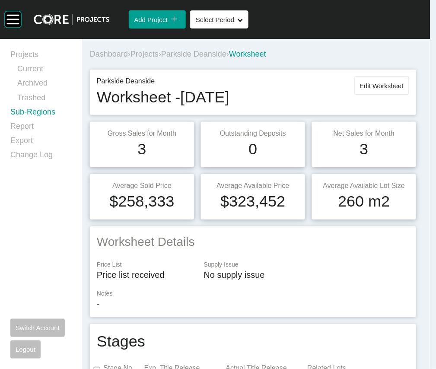
click at [48, 121] on link "Sub-Regions" at bounding box center [40, 114] width 61 height 14
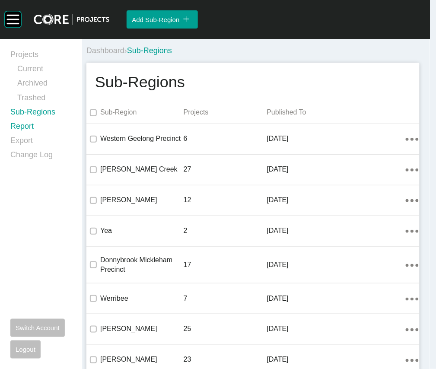
click at [32, 135] on link "Report" at bounding box center [40, 128] width 61 height 14
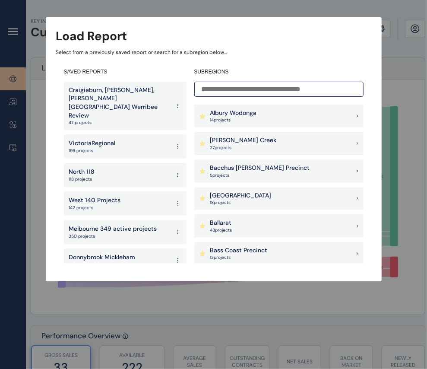
click at [268, 90] on input at bounding box center [278, 89] width 169 height 15
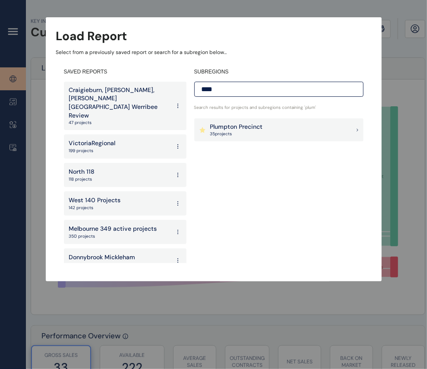
type input "****"
click at [247, 135] on p "35 project s" at bounding box center [236, 134] width 53 height 6
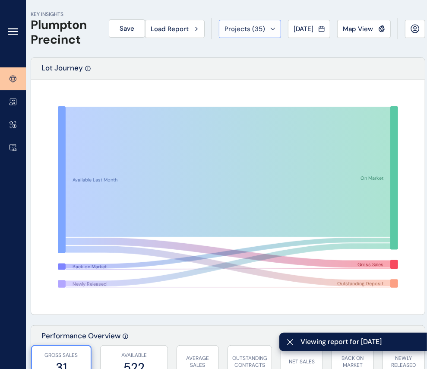
click at [281, 38] on button "Projects ( 35 )" at bounding box center [250, 29] width 62 height 18
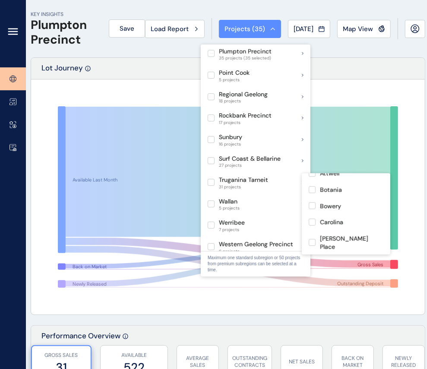
scroll to position [88, 0]
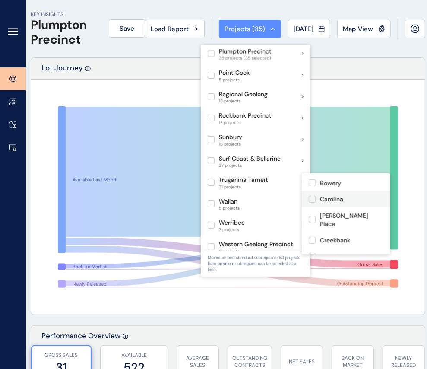
click at [311, 202] on label at bounding box center [312, 199] width 7 height 7
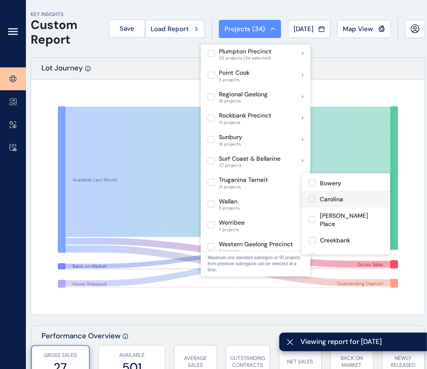
click at [310, 202] on label at bounding box center [312, 199] width 7 height 7
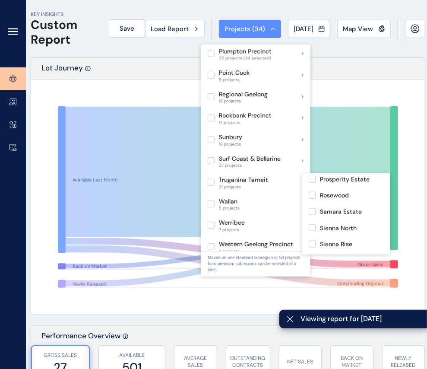
scroll to position [408, 0]
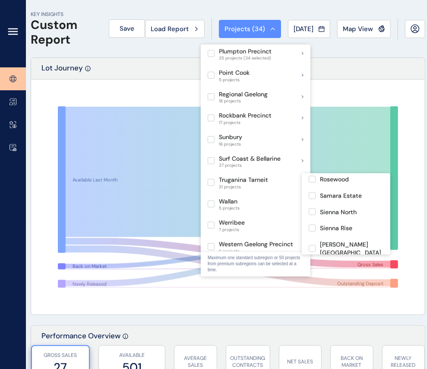
click at [311, 150] on label at bounding box center [312, 146] width 7 height 7
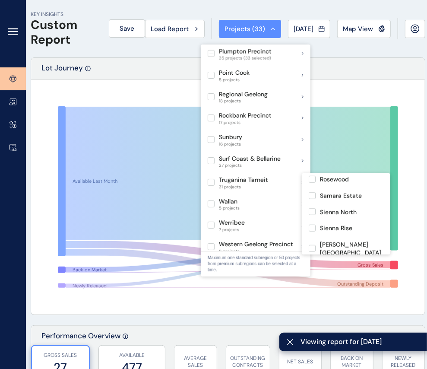
click at [311, 150] on label at bounding box center [312, 146] width 7 height 7
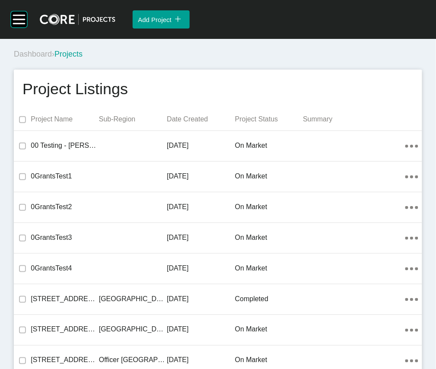
click at [272, 13] on div "Add Project icon/tick copy 11 Created with Sketch." at bounding box center [275, 19] width 320 height 39
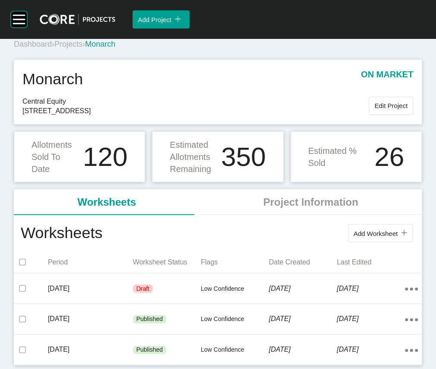
scroll to position [106, 0]
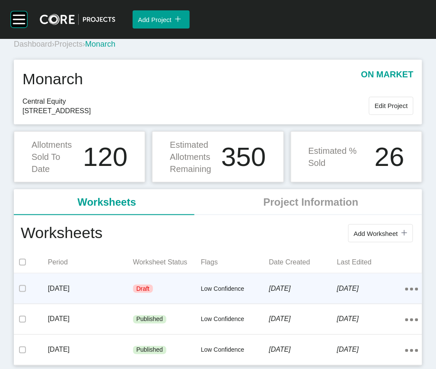
click at [337, 284] on p "[DATE]" at bounding box center [371, 288] width 68 height 9
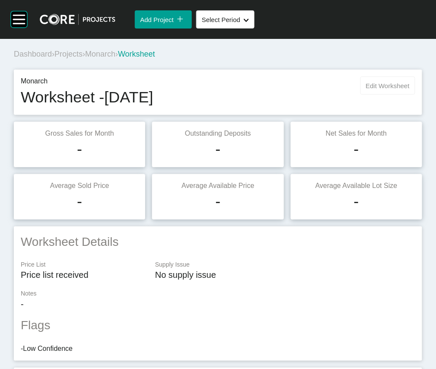
click at [392, 89] on span "Edit Worksheet" at bounding box center [388, 85] width 44 height 7
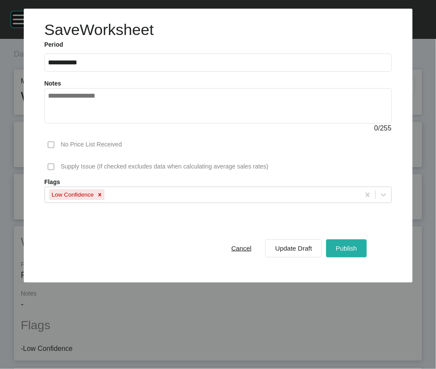
click at [353, 252] on span "Publish" at bounding box center [345, 247] width 21 height 7
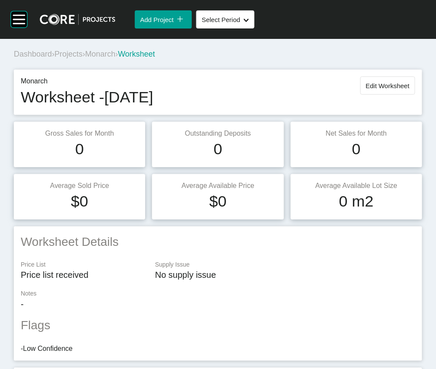
click at [82, 58] on span "Projects" at bounding box center [68, 54] width 28 height 9
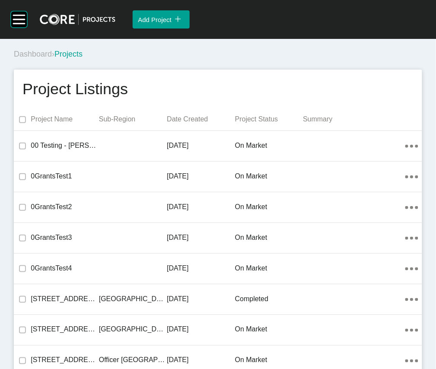
scroll to position [14522, 0]
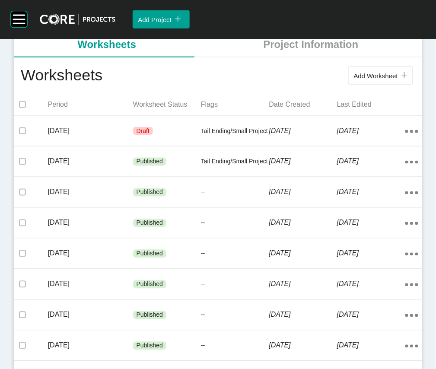
scroll to position [218, 0]
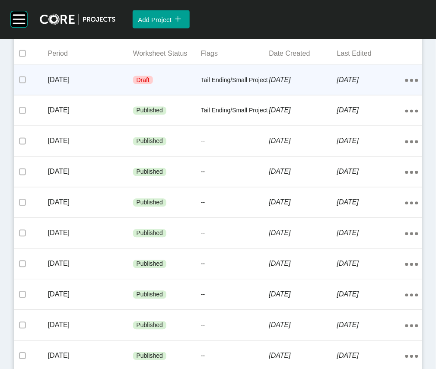
click at [319, 85] on p "3 September 2025" at bounding box center [303, 79] width 68 height 9
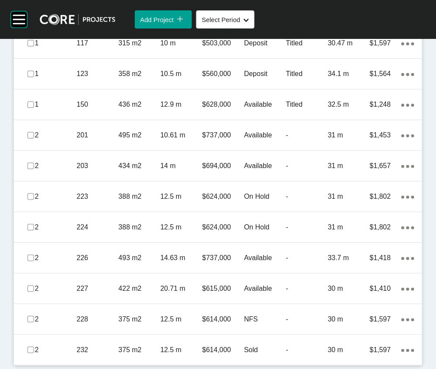
scroll to position [632, 0]
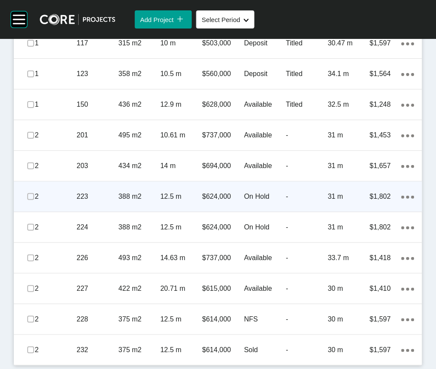
click at [244, 201] on p "On Hold" at bounding box center [265, 196] width 42 height 9
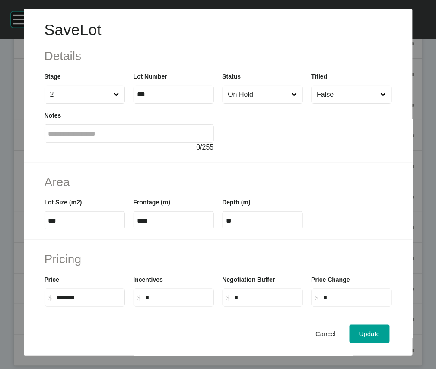
click at [240, 103] on input "On Hold" at bounding box center [258, 94] width 64 height 17
click at [362, 335] on span "Update" at bounding box center [369, 333] width 21 height 7
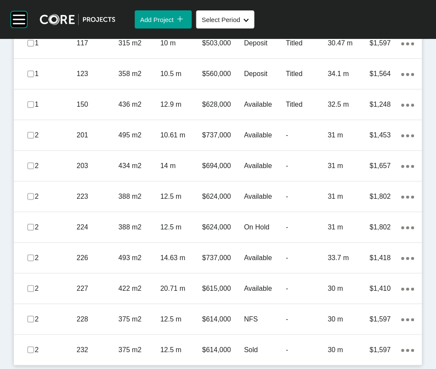
scroll to position [687, 0]
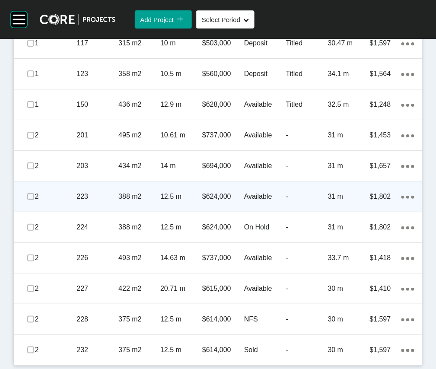
click at [262, 201] on p "Available" at bounding box center [265, 196] width 42 height 9
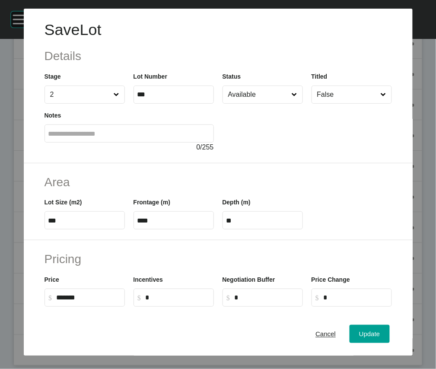
drag, startPoint x: 265, startPoint y: 120, endPoint x: 262, endPoint y: 128, distance: 8.3
click at [264, 103] on input "Available" at bounding box center [258, 94] width 64 height 17
click at [382, 330] on div "Update" at bounding box center [369, 334] width 25 height 12
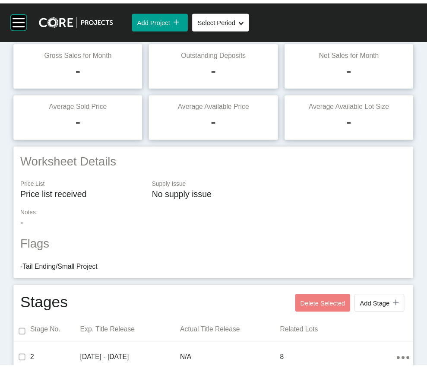
scroll to position [0, 0]
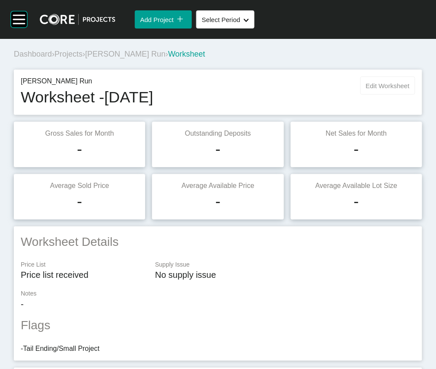
click at [366, 89] on span "Edit Worksheet" at bounding box center [388, 85] width 44 height 7
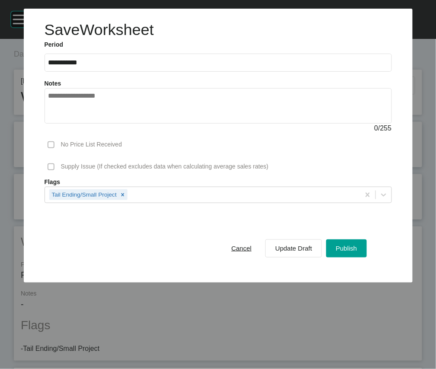
drag, startPoint x: 339, startPoint y: 308, endPoint x: 338, endPoint y: 319, distance: 10.8
click at [338, 259] on div "Cancel Update Draft Publish" at bounding box center [294, 248] width 149 height 22
drag, startPoint x: 332, startPoint y: 303, endPoint x: 337, endPoint y: 302, distance: 4.4
click at [333, 257] on button "Publish" at bounding box center [346, 248] width 40 height 18
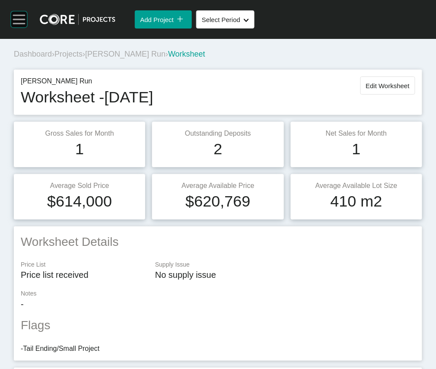
click at [25, 28] on rect at bounding box center [19, 19] width 16 height 16
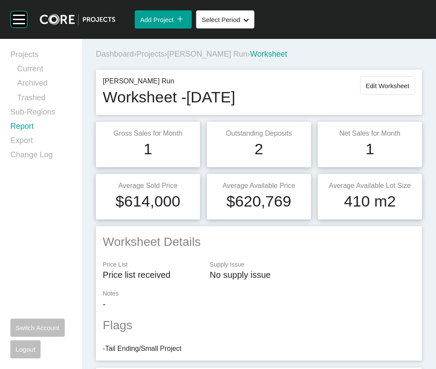
click at [34, 135] on link "Report" at bounding box center [40, 128] width 61 height 14
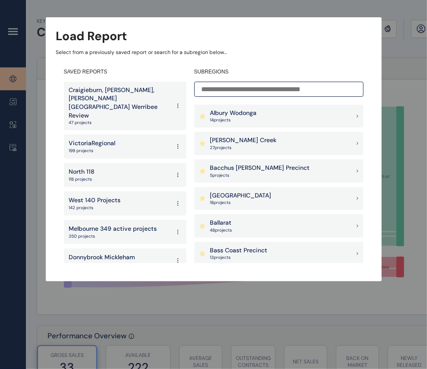
click at [277, 88] on input at bounding box center [278, 89] width 169 height 15
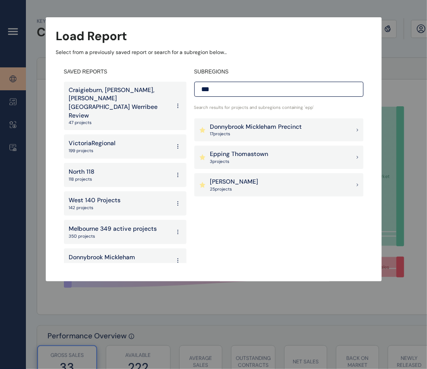
type input "***"
click at [256, 152] on p "Epping Thomastown" at bounding box center [239, 154] width 58 height 9
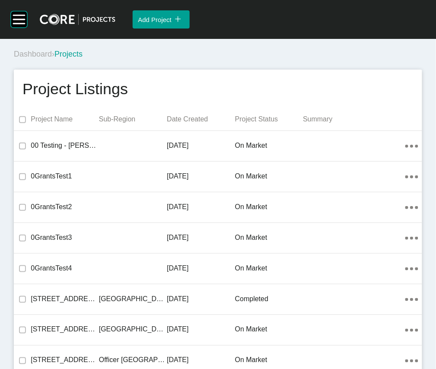
scroll to position [14522, 0]
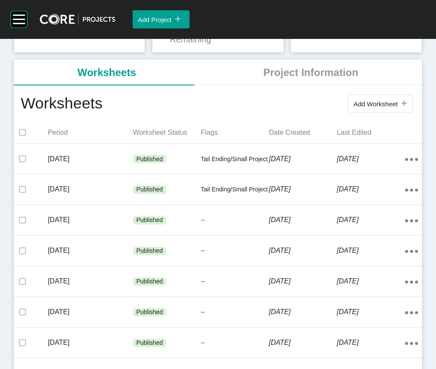
scroll to position [206, 0]
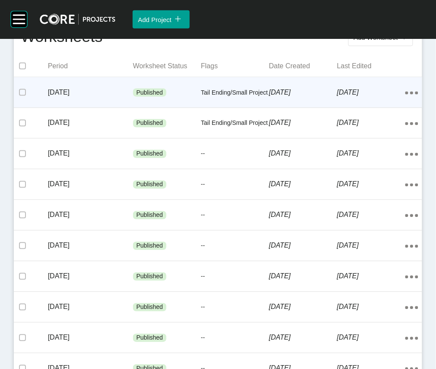
click at [318, 97] on p "3 September 2025" at bounding box center [303, 92] width 68 height 9
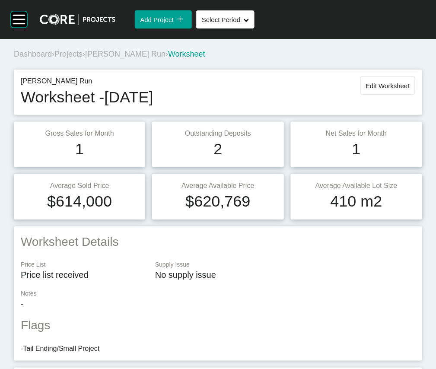
click at [82, 58] on span "Projects" at bounding box center [68, 54] width 28 height 9
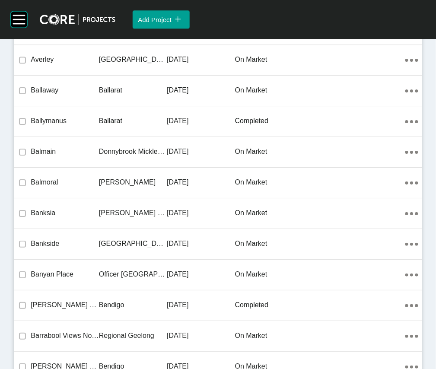
scroll to position [20999, 0]
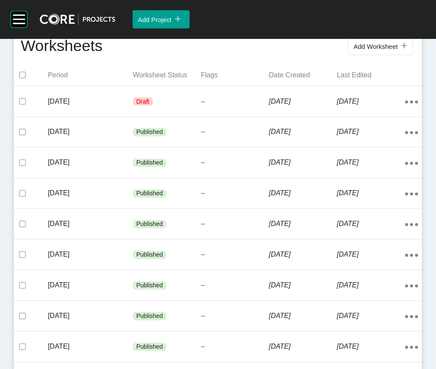
scroll to position [201, 0]
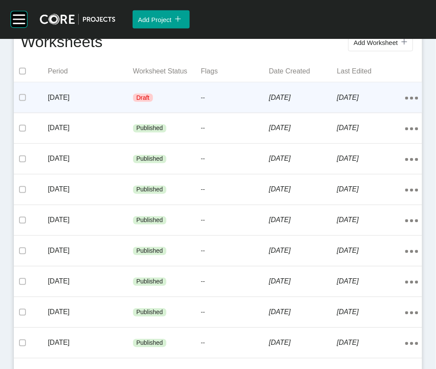
click at [370, 111] on div "[DATE]" at bounding box center [371, 97] width 68 height 27
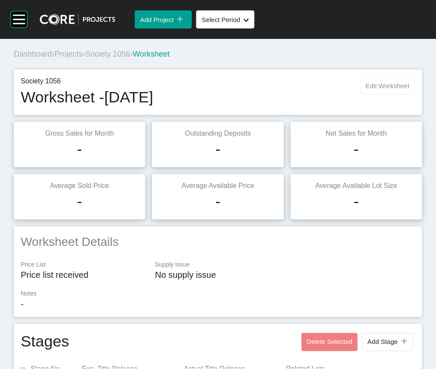
click at [370, 95] on button "Edit Worksheet" at bounding box center [387, 85] width 55 height 18
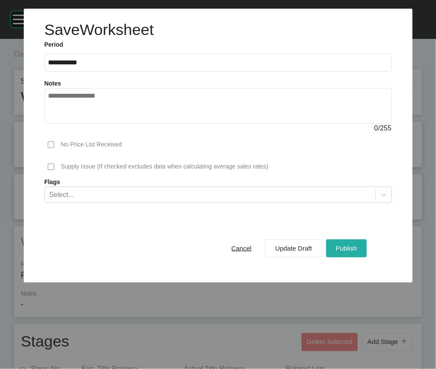
click at [358, 254] on div "Publish" at bounding box center [345, 248] width 25 height 12
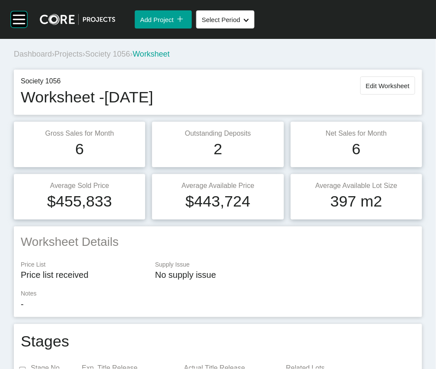
click at [82, 58] on span "Projects" at bounding box center [68, 54] width 28 height 9
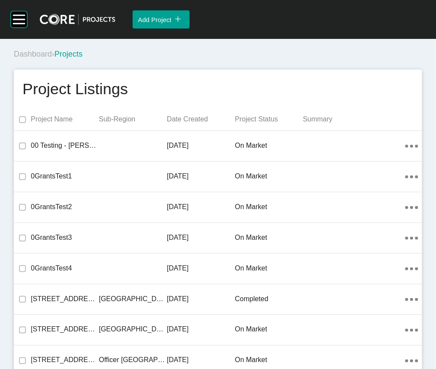
scroll to position [4877, 0]
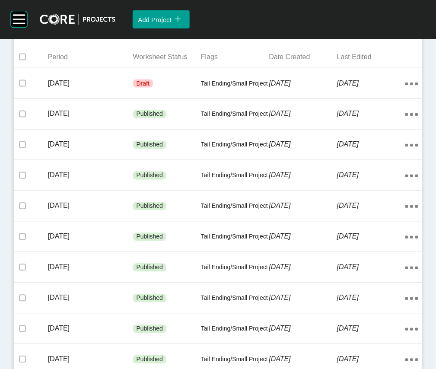
scroll to position [218, 0]
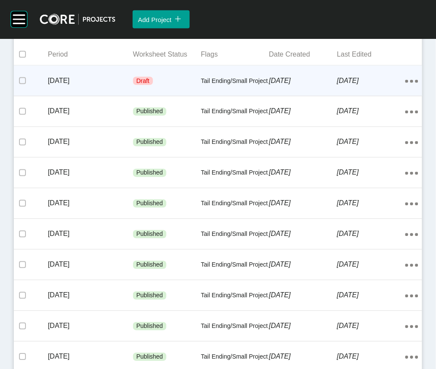
click at [311, 85] on p "28 August 2025" at bounding box center [303, 80] width 68 height 9
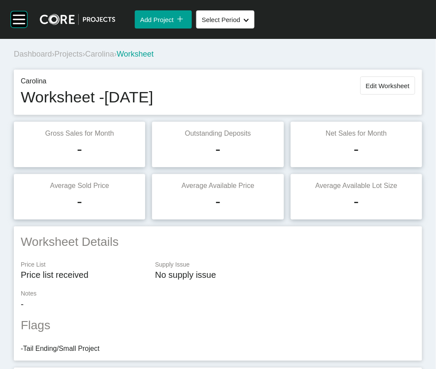
click at [82, 58] on span "Projects" at bounding box center [68, 54] width 28 height 9
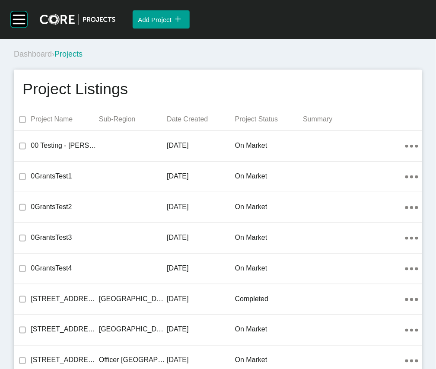
click at [190, 124] on p "Date Created" at bounding box center [201, 118] width 68 height 9
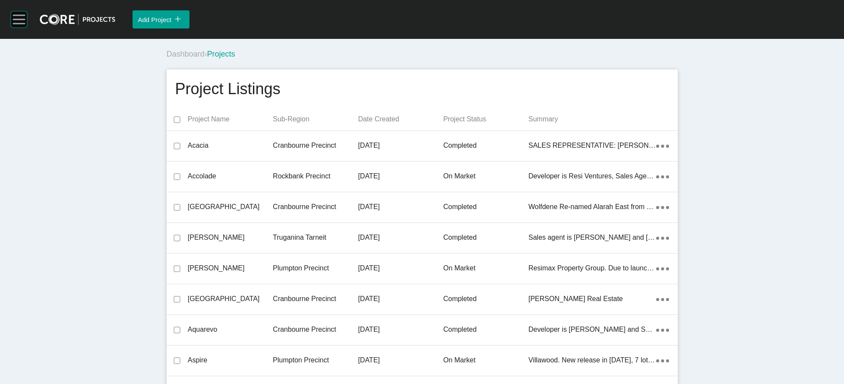
click at [25, 27] on rect at bounding box center [19, 19] width 16 height 16
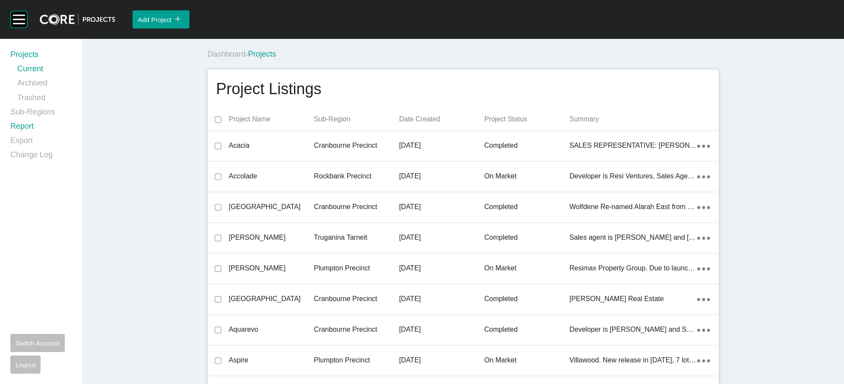
click at [44, 135] on link "Report" at bounding box center [40, 128] width 61 height 14
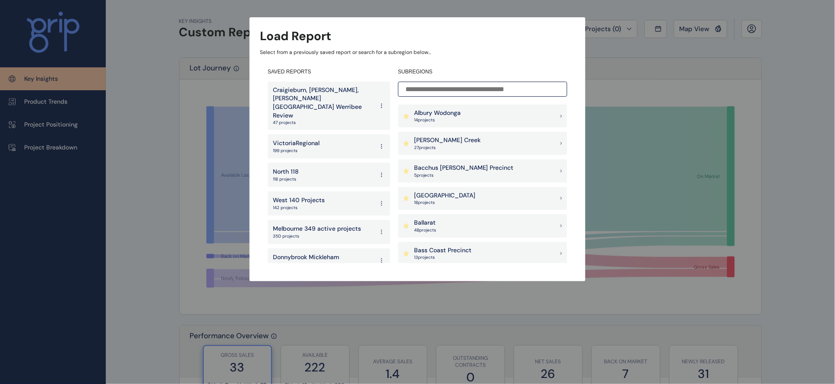
click at [333, 233] on p "350 projects" at bounding box center [317, 236] width 88 height 6
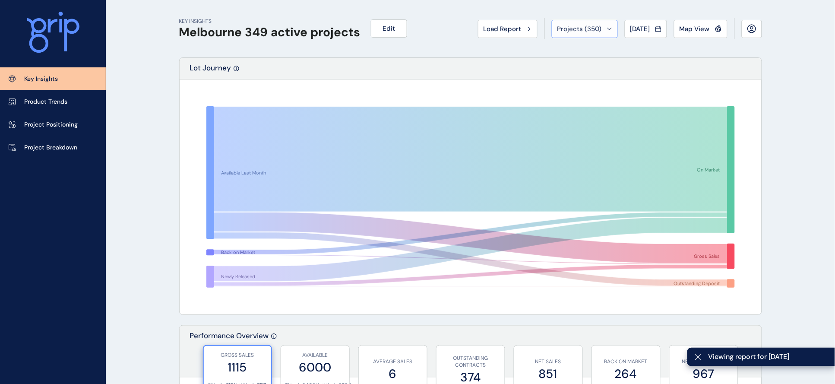
click at [435, 31] on div "Projects ( 350 )" at bounding box center [584, 29] width 55 height 9
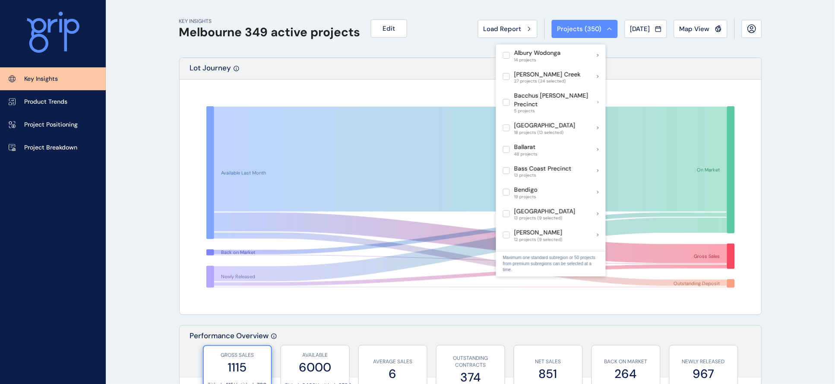
scroll to position [4, 0]
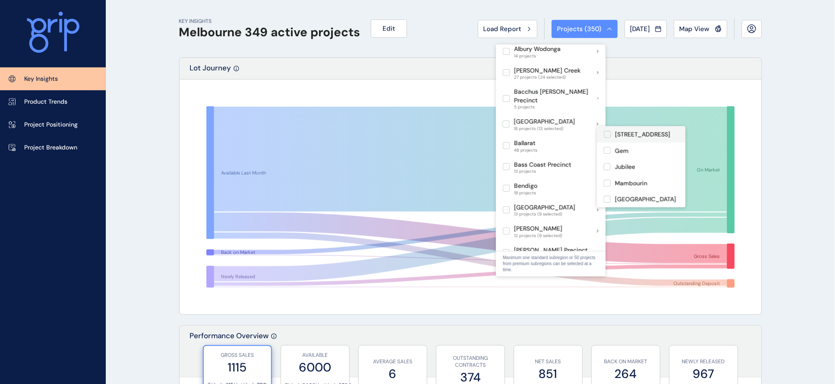
click at [435, 138] on label at bounding box center [607, 134] width 7 height 7
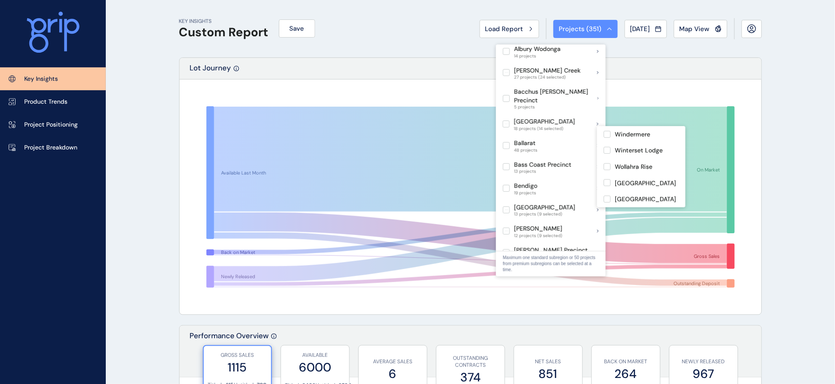
scroll to position [301, 0]
click at [435, 179] on label at bounding box center [607, 182] width 7 height 7
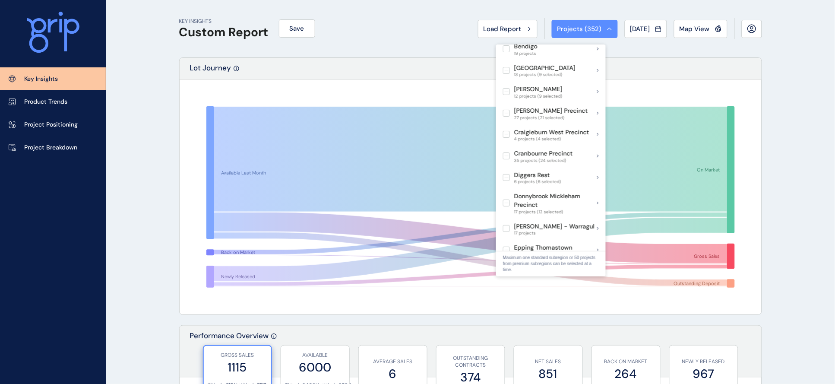
scroll to position [149, 0]
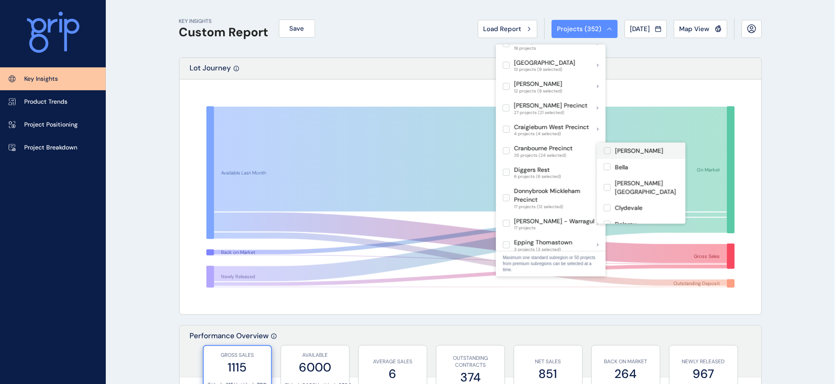
click at [435, 148] on label at bounding box center [607, 150] width 7 height 7
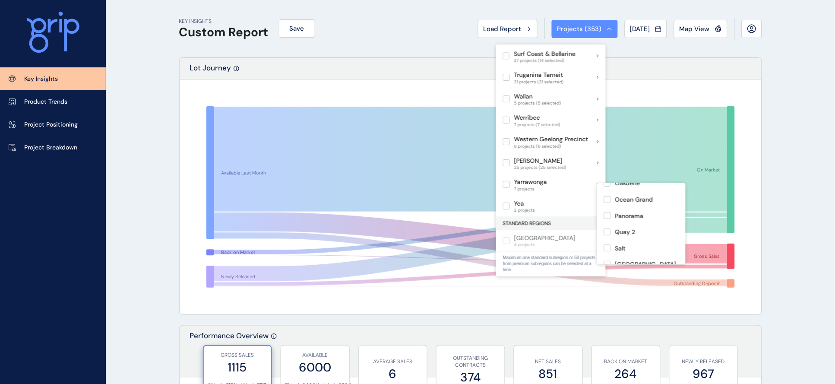
scroll to position [253, 0]
click at [435, 185] on label at bounding box center [607, 181] width 7 height 7
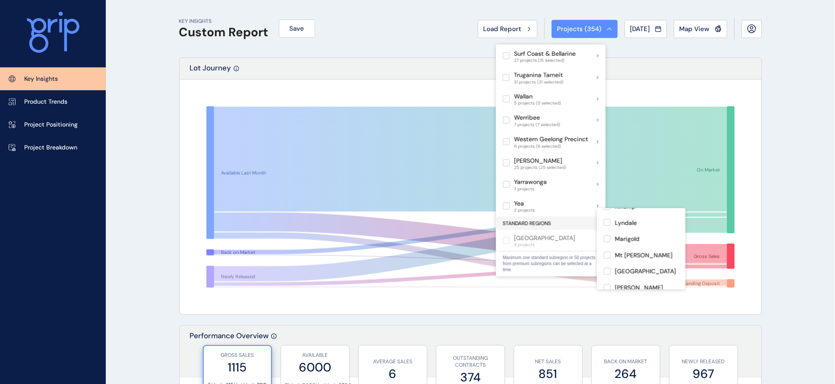
scroll to position [272, 0]
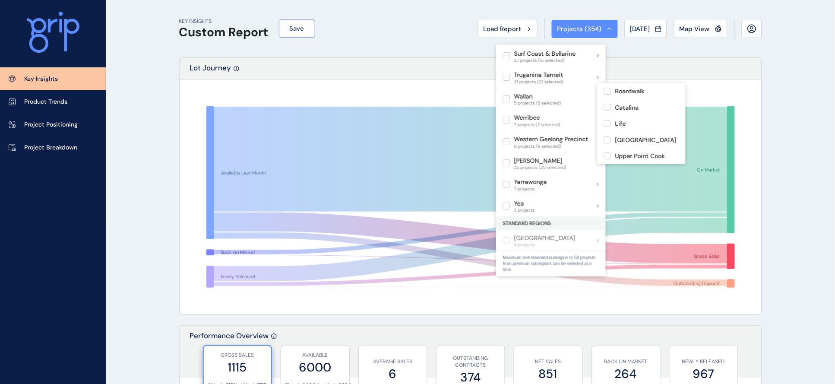
click at [300, 27] on span "Save" at bounding box center [297, 28] width 15 height 9
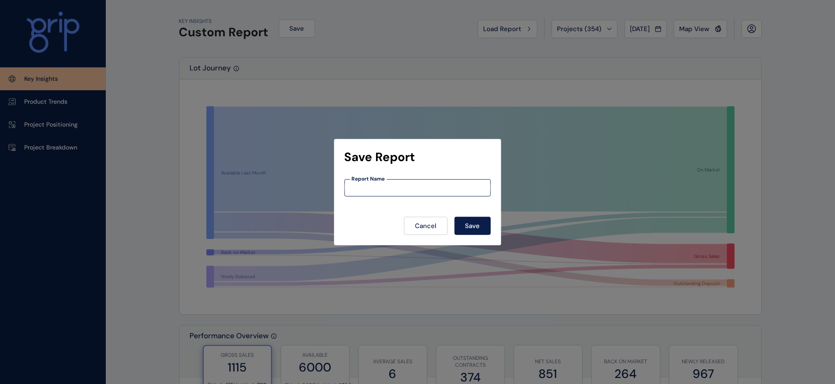
click at [386, 184] on input at bounding box center [417, 187] width 145 height 7
type input "**********"
click at [435, 224] on span "Save" at bounding box center [472, 225] width 15 height 9
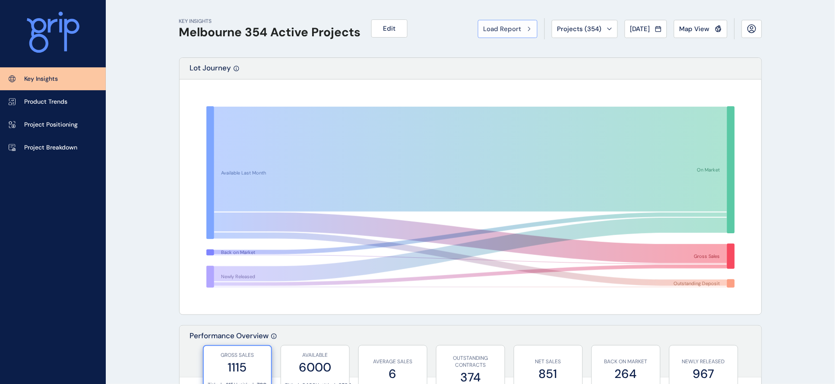
click at [435, 33] on div "Load Report" at bounding box center [507, 29] width 48 height 9
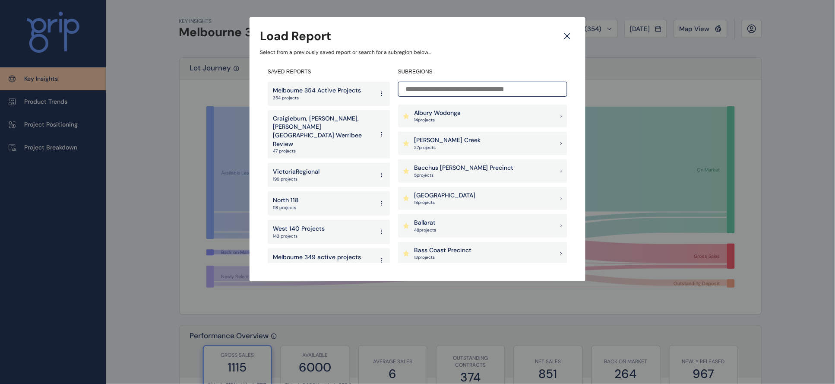
click at [338, 220] on div "West 140 Projects 142 projects" at bounding box center [329, 232] width 123 height 24
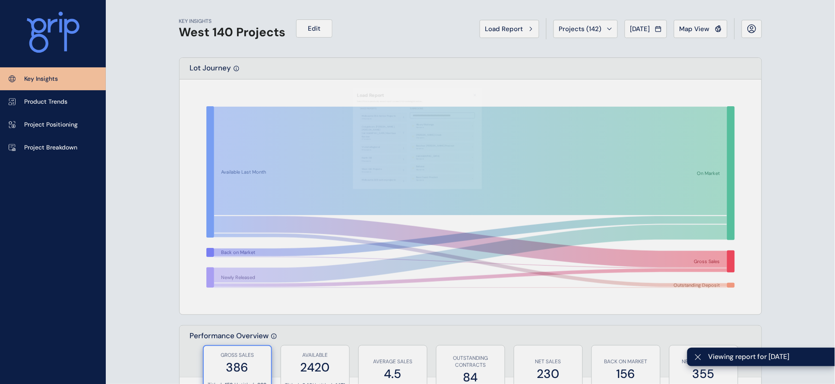
click at [435, 27] on div "Projects ( 142 )" at bounding box center [585, 29] width 53 height 9
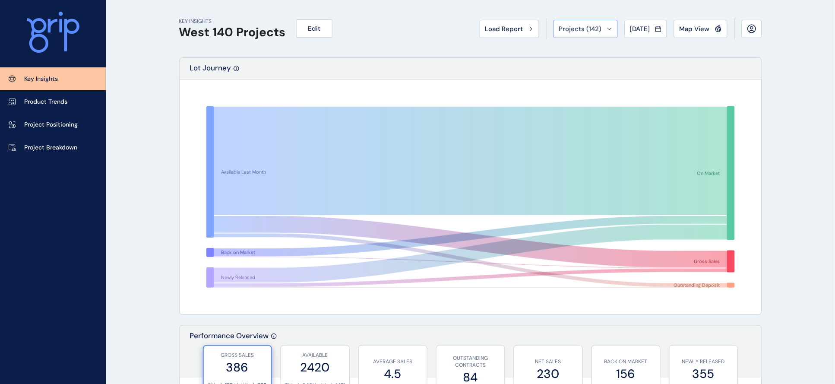
click at [435, 32] on span "Projects ( 142 )" at bounding box center [580, 29] width 43 height 9
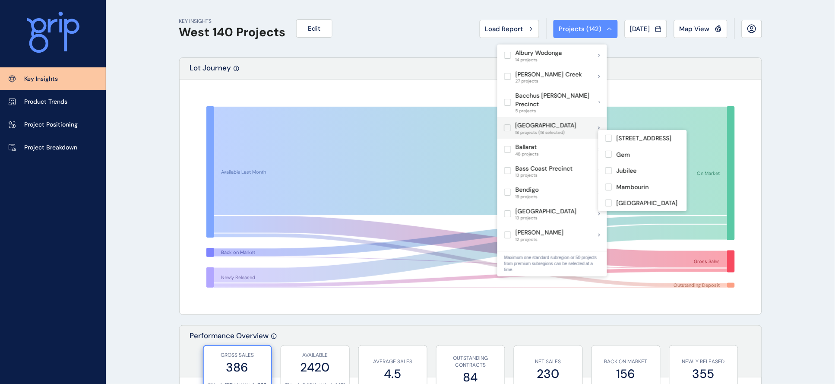
click at [435, 131] on label at bounding box center [507, 127] width 7 height 7
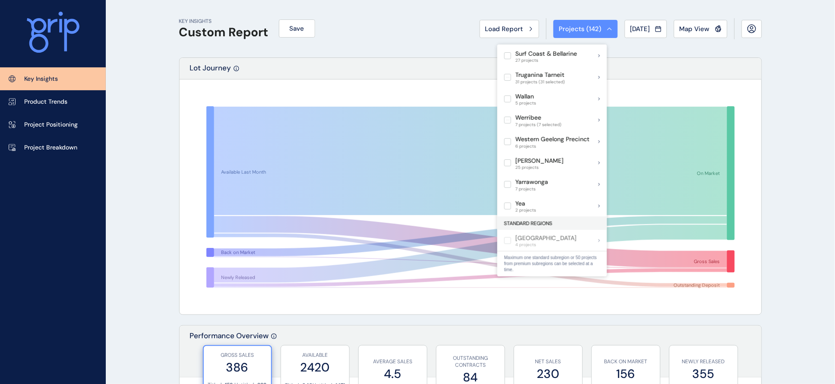
scroll to position [703, 0]
click at [300, 31] on span "Save" at bounding box center [297, 28] width 15 height 9
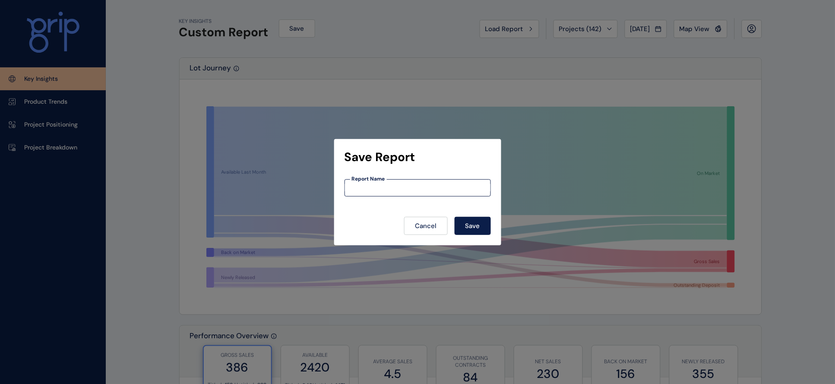
click at [433, 187] on input at bounding box center [417, 187] width 145 height 7
type input "**********"
click at [435, 217] on button "Save" at bounding box center [473, 226] width 36 height 18
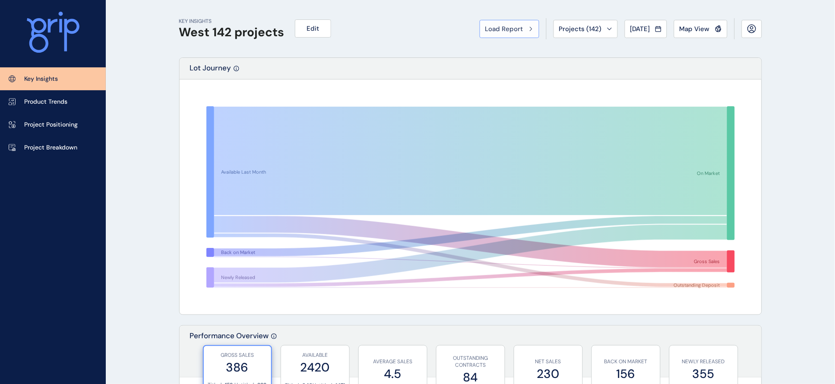
click at [435, 29] on div "Load Report" at bounding box center [509, 29] width 48 height 9
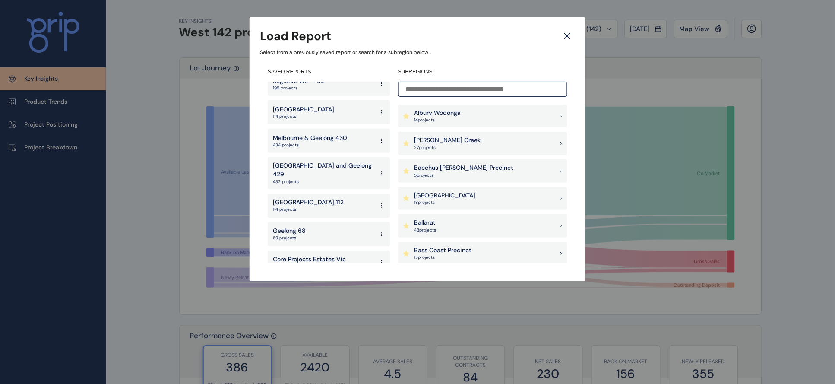
scroll to position [447, 0]
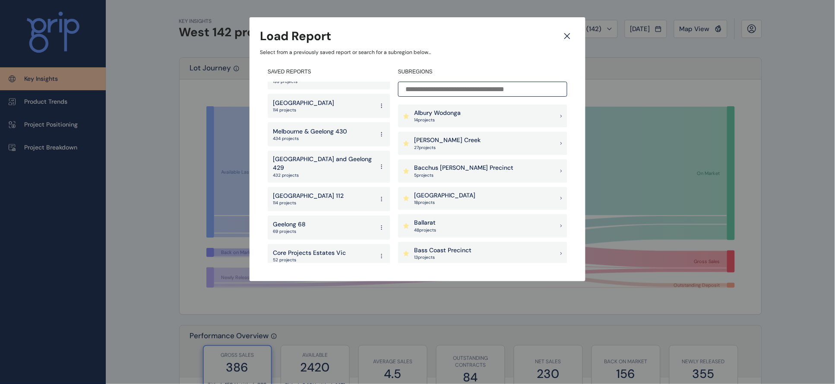
click at [316, 187] on div "South East 112 114 projects" at bounding box center [329, 199] width 123 height 24
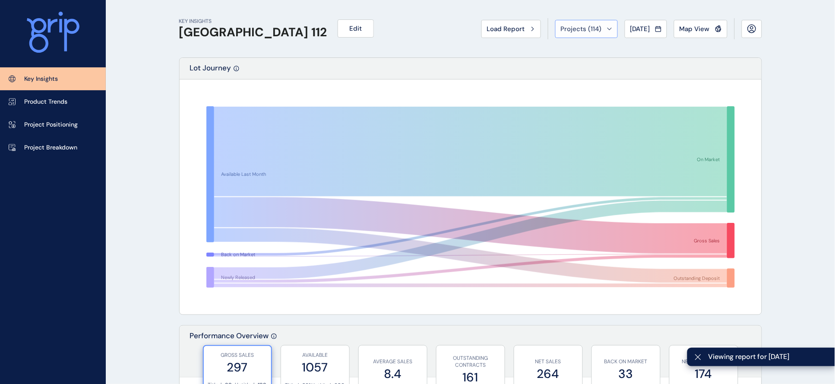
click at [435, 27] on div "Projects ( 114 )" at bounding box center [586, 29] width 51 height 9
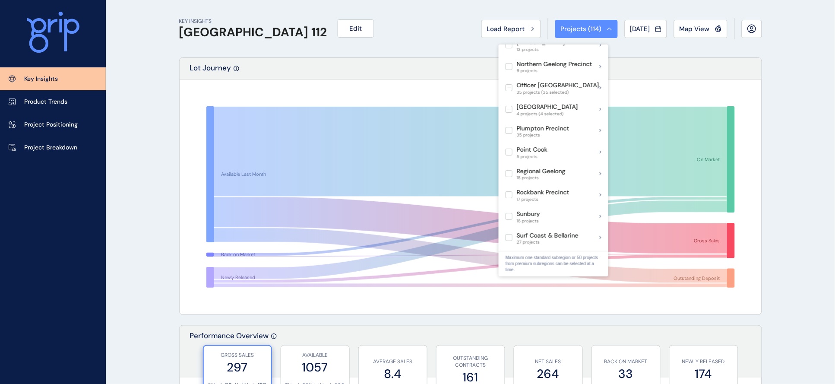
scroll to position [511, 0]
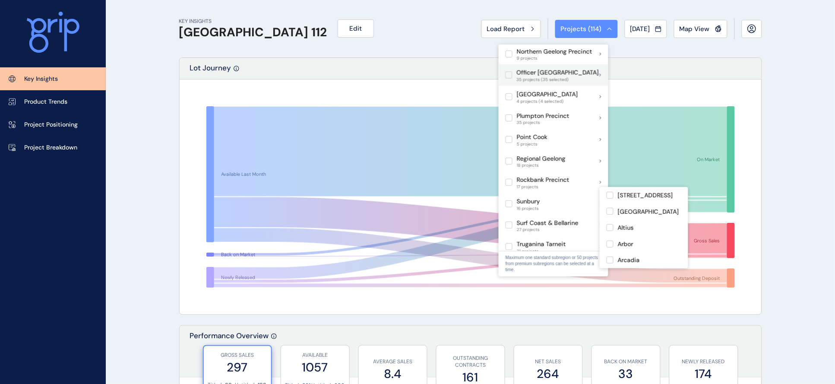
click at [435, 79] on label at bounding box center [509, 75] width 7 height 7
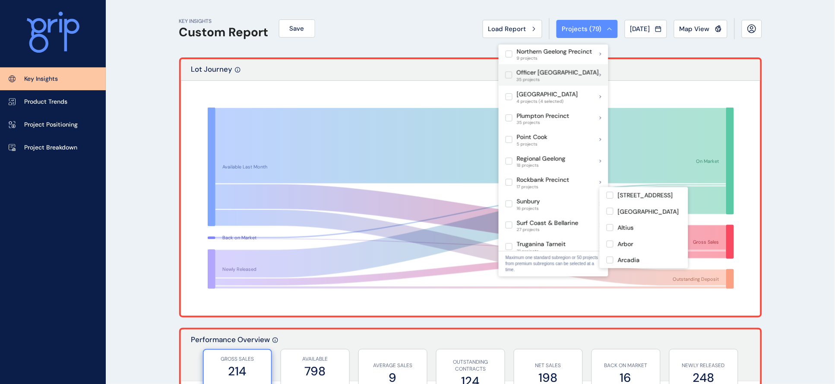
click at [435, 79] on label at bounding box center [509, 75] width 7 height 7
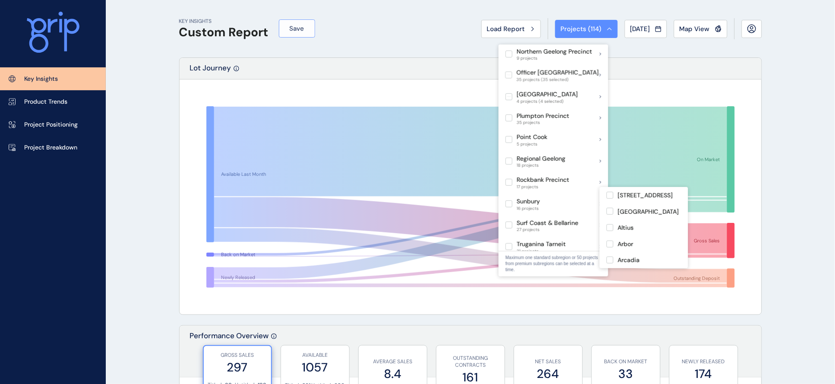
click at [287, 24] on button "Save" at bounding box center [297, 28] width 36 height 18
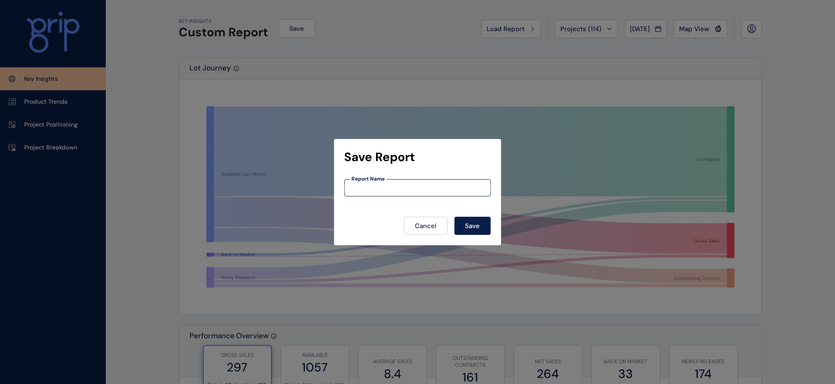
click at [389, 186] on input at bounding box center [417, 187] width 145 height 7
type input "**********"
click at [435, 217] on button "Save" at bounding box center [473, 226] width 36 height 18
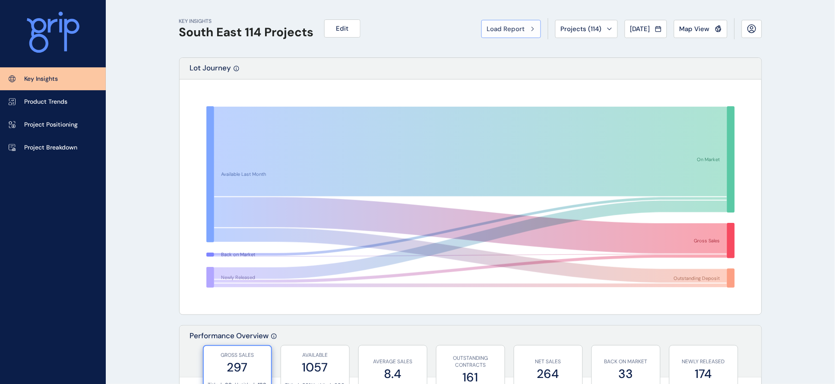
click at [435, 32] on span "Load Report" at bounding box center [506, 29] width 38 height 9
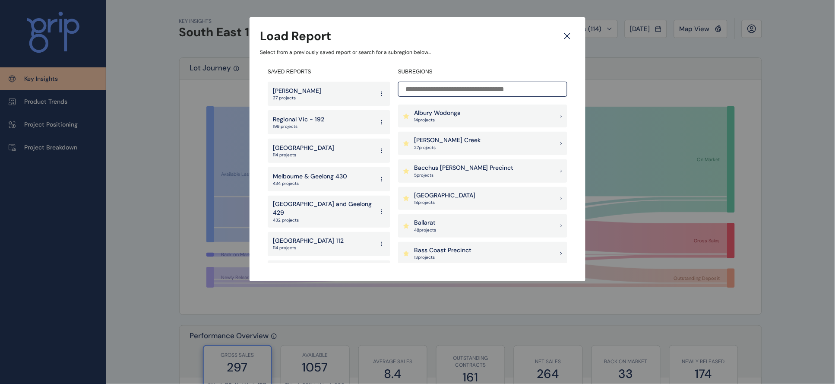
scroll to position [437, 0]
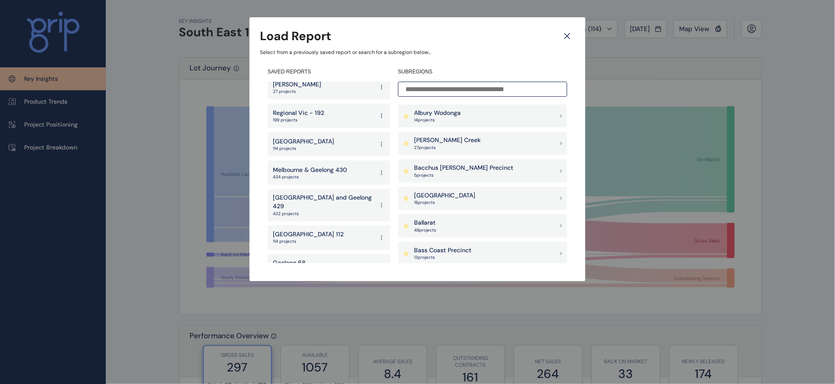
click at [295, 259] on p "Geelong 68" at bounding box center [289, 263] width 33 height 9
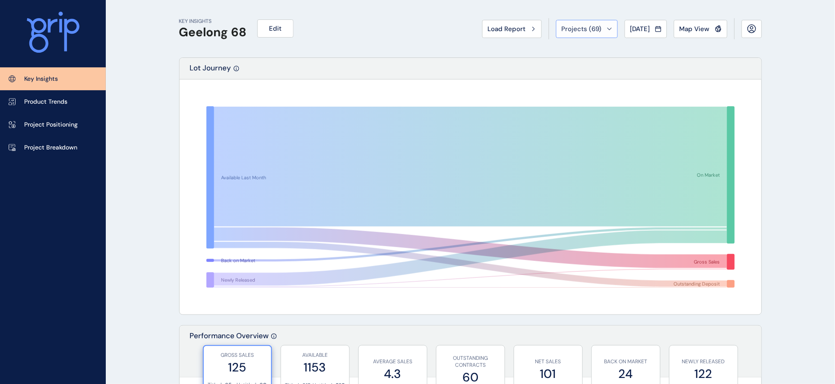
click at [435, 35] on button "Projects ( 69 )" at bounding box center [587, 29] width 62 height 18
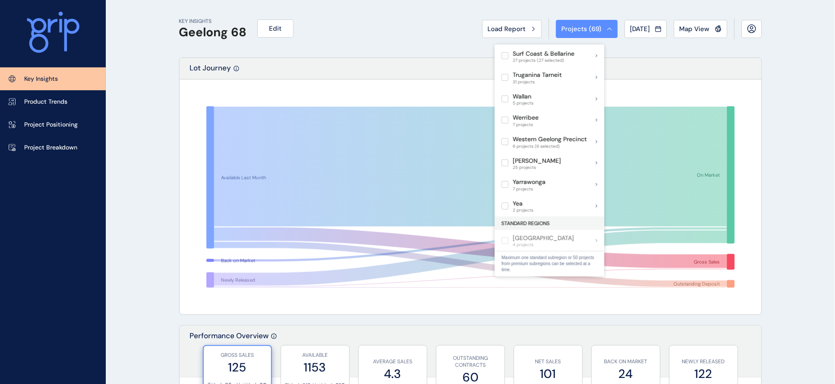
scroll to position [831, 0]
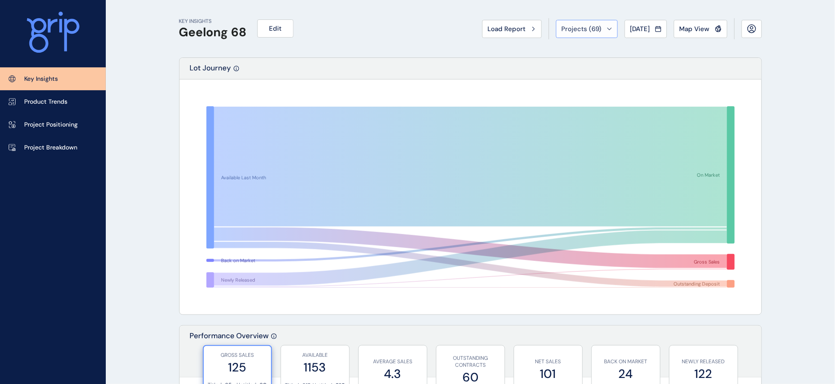
click at [435, 29] on span "Projects ( 69 )" at bounding box center [582, 29] width 40 height 9
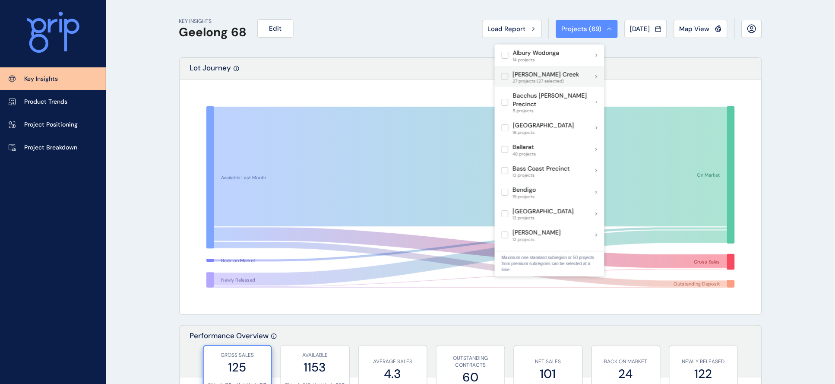
click at [435, 80] on label at bounding box center [505, 76] width 7 height 7
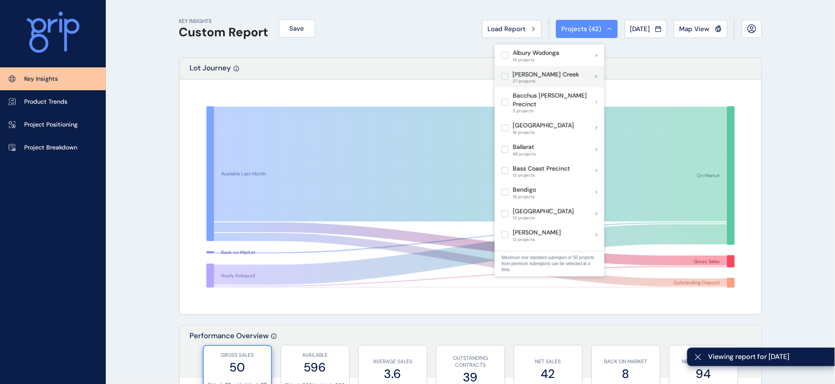
click at [435, 80] on label at bounding box center [505, 76] width 7 height 7
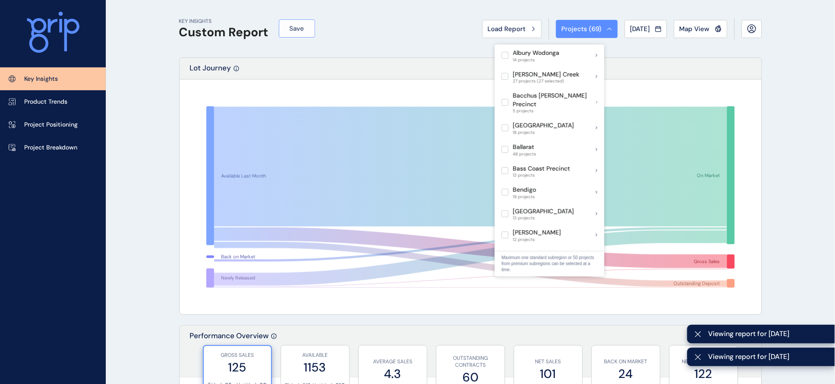
click at [288, 34] on button "Save" at bounding box center [297, 28] width 36 height 18
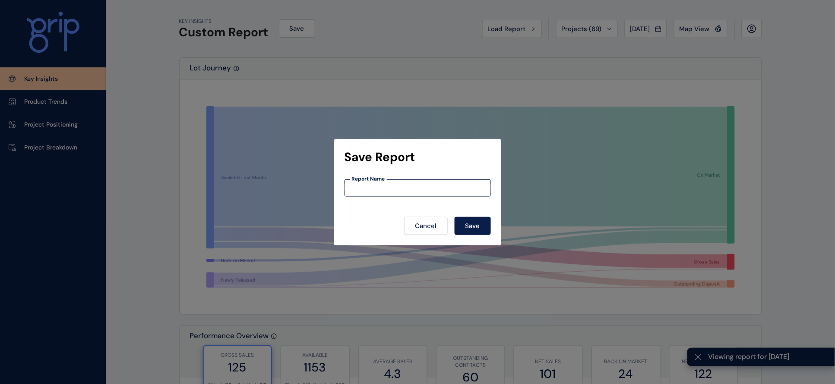
click at [406, 184] on input at bounding box center [417, 187] width 145 height 7
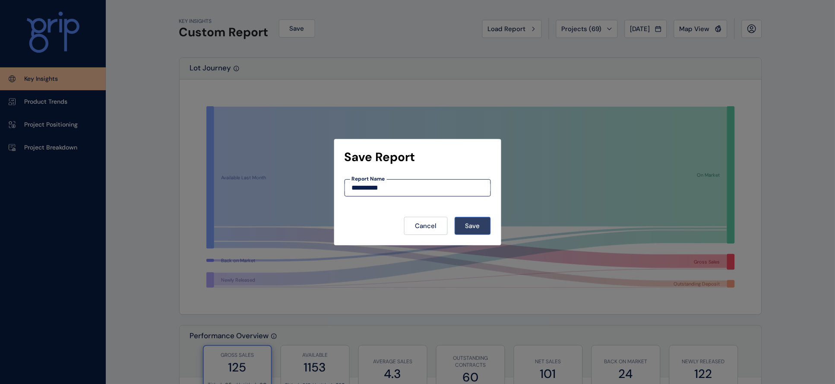
type input "**********"
click at [435, 223] on span "Save" at bounding box center [472, 225] width 15 height 9
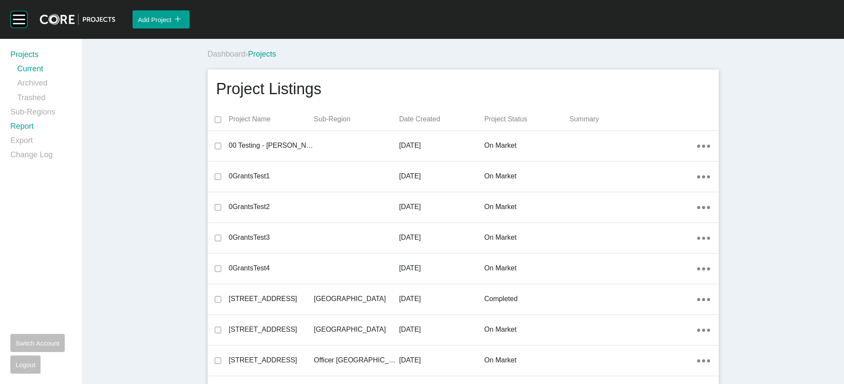
click at [45, 135] on link "Report" at bounding box center [40, 128] width 61 height 14
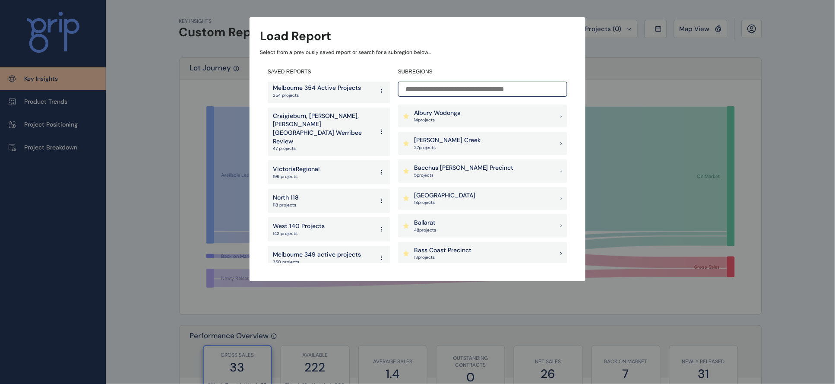
scroll to position [111, 0]
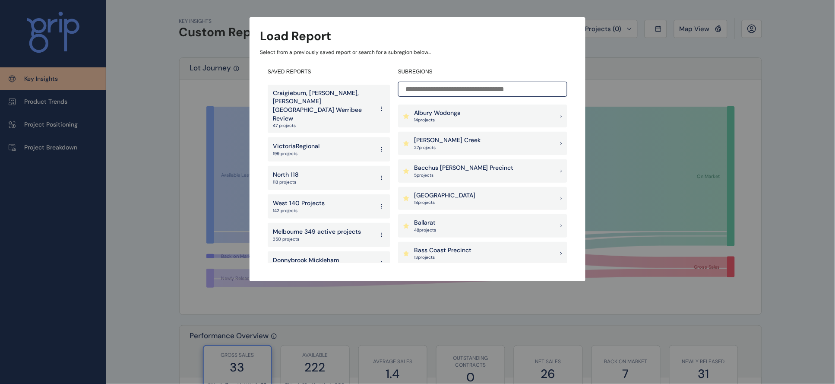
click at [306, 166] on div "North 118 118 projects" at bounding box center [329, 178] width 123 height 24
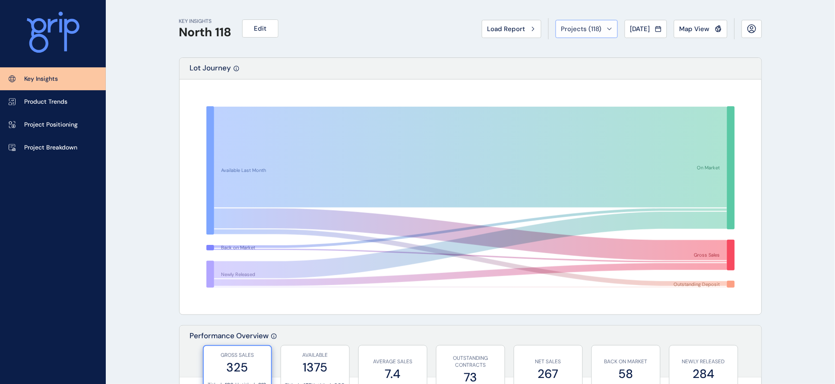
click at [565, 33] on span "Projects ( 118 )" at bounding box center [581, 29] width 41 height 9
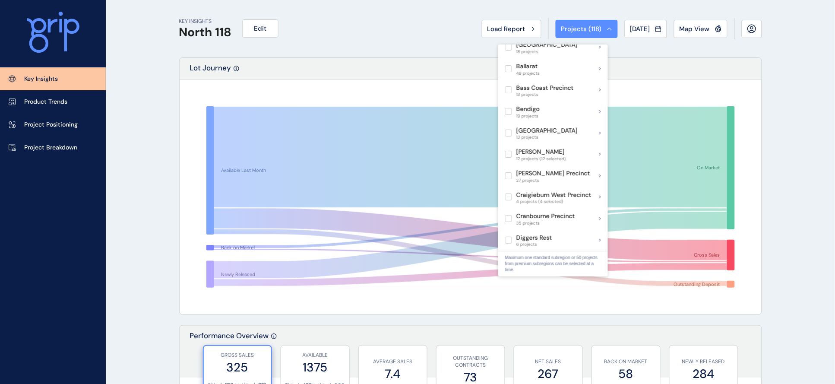
scroll to position [83, 0]
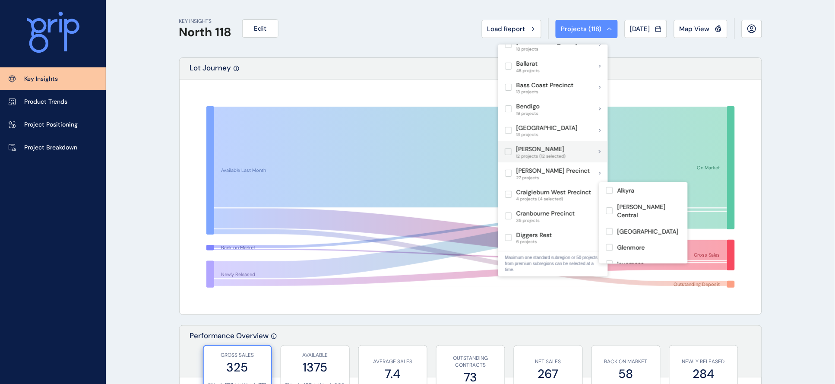
click at [509, 155] on label at bounding box center [508, 151] width 7 height 7
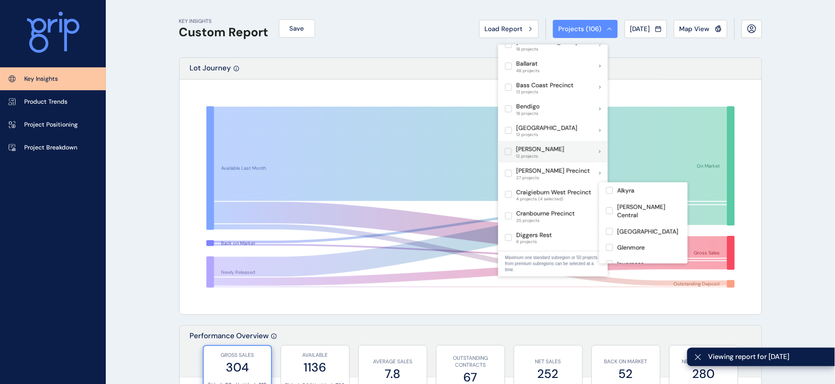
click at [509, 155] on label at bounding box center [508, 151] width 7 height 7
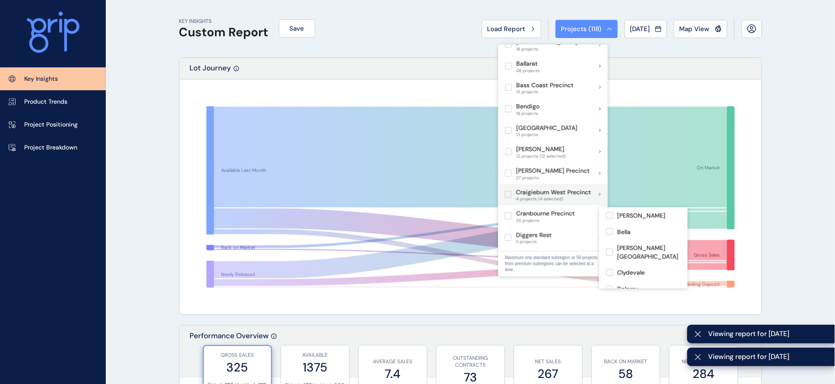
click at [508, 198] on label at bounding box center [508, 194] width 7 height 7
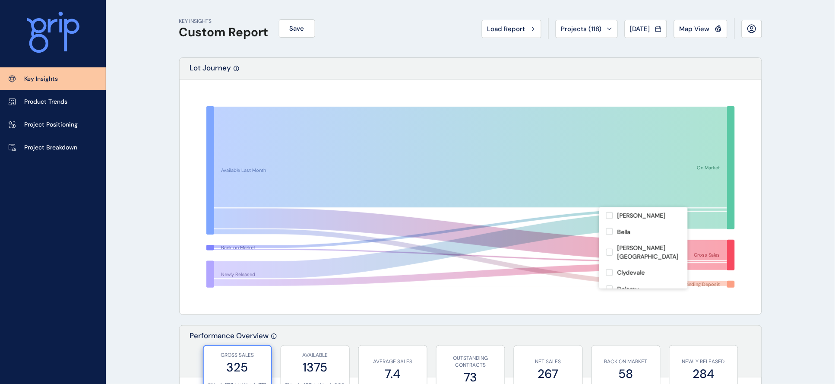
click at [306, 60] on div "Lot Journey" at bounding box center [471, 69] width 582 height 22
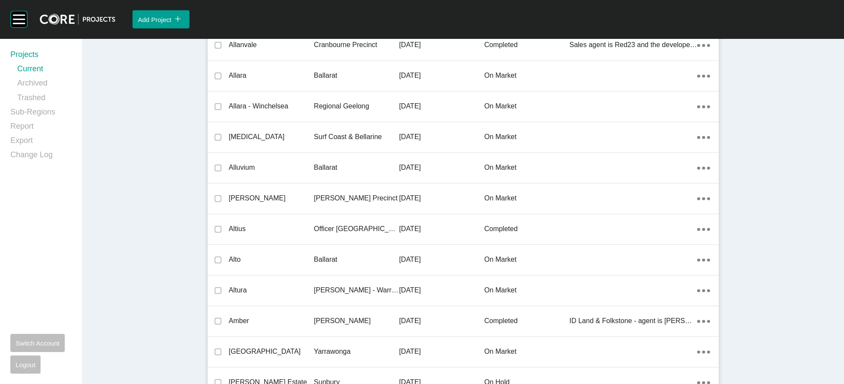
scroll to position [16979, 0]
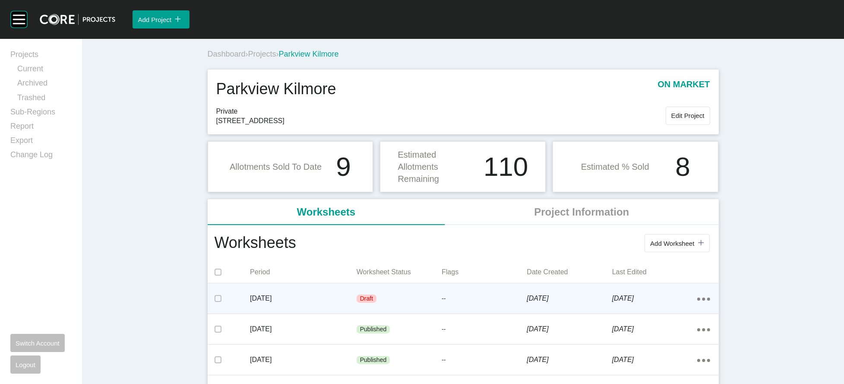
click at [397, 312] on div "Draft" at bounding box center [399, 299] width 85 height 26
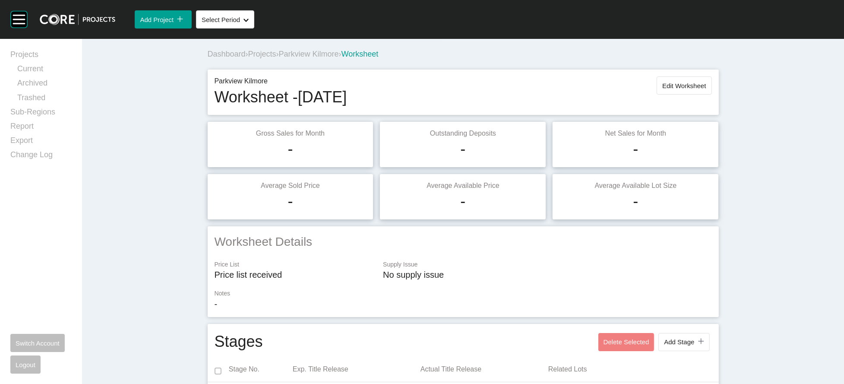
click at [69, 241] on div "Projects Current Archived Trashed Sub-Regions Report Export Change Log Switch A…" at bounding box center [40, 211] width 61 height 324
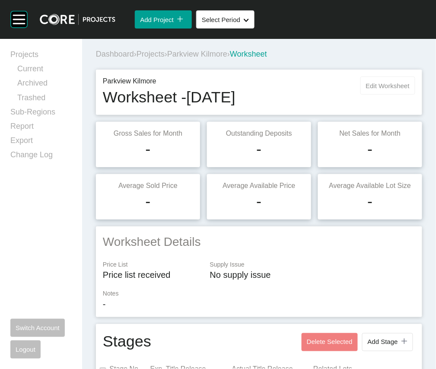
click at [386, 95] on button "Edit Worksheet" at bounding box center [387, 85] width 55 height 18
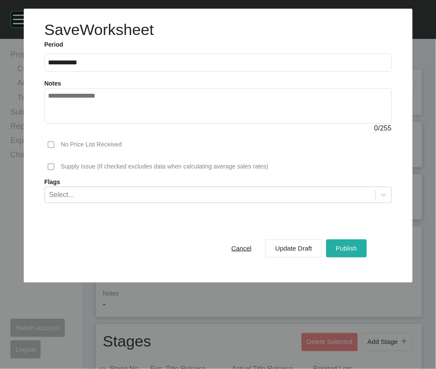
click at [338, 254] on div "Publish" at bounding box center [345, 248] width 25 height 12
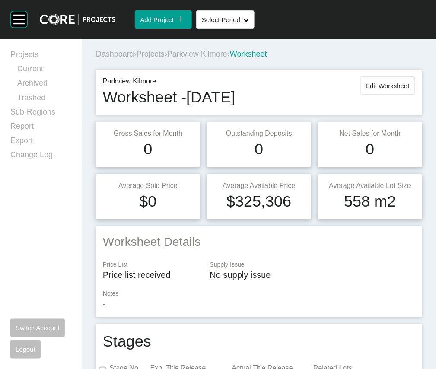
click at [164, 58] on span "Projects" at bounding box center [150, 54] width 28 height 9
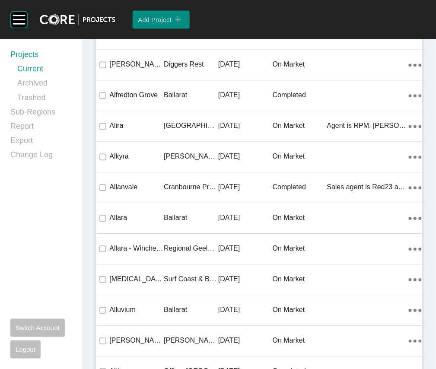
scroll to position [16046, 0]
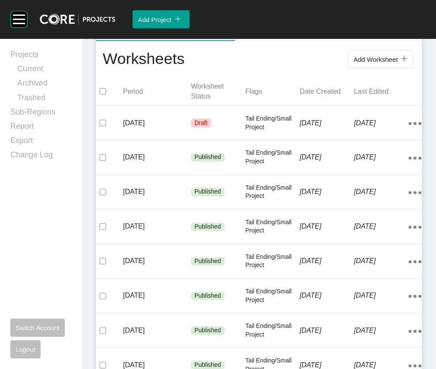
scroll to position [186, 0]
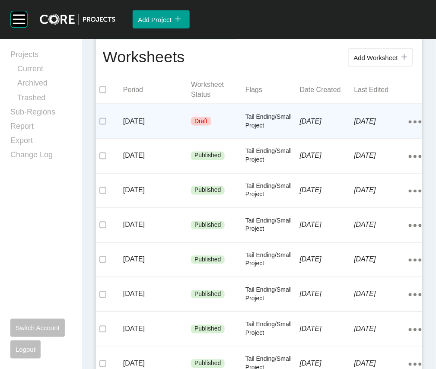
click at [301, 126] on p "[DATE]" at bounding box center [327, 121] width 54 height 9
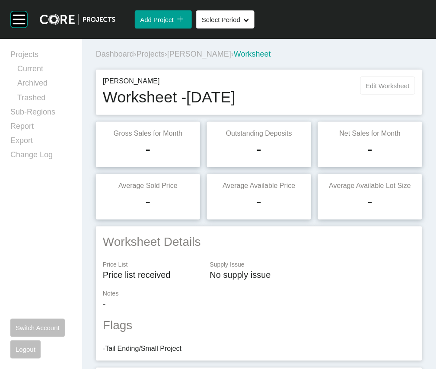
click at [389, 95] on button "Edit Worksheet" at bounding box center [387, 85] width 55 height 18
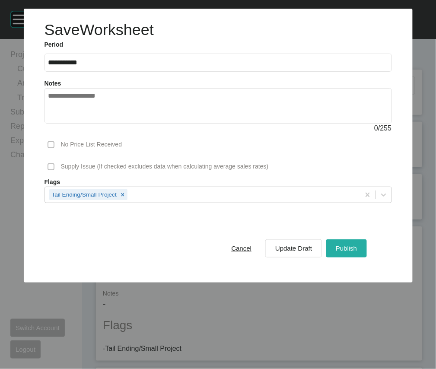
click at [344, 252] on span "Publish" at bounding box center [345, 247] width 21 height 7
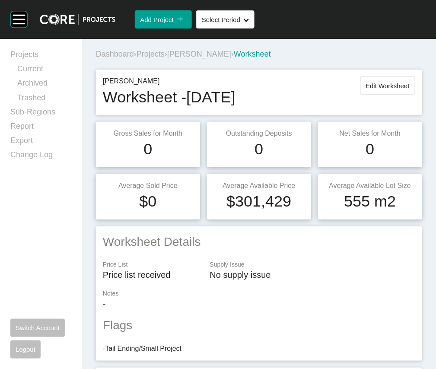
click at [164, 58] on span "Projects" at bounding box center [150, 54] width 28 height 9
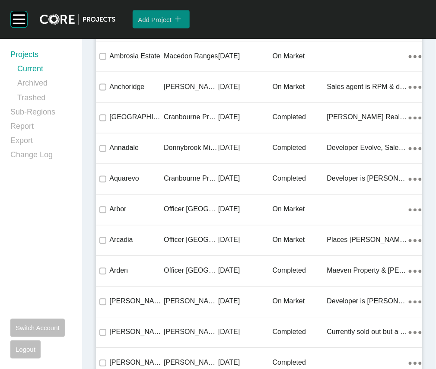
scroll to position [24914, 0]
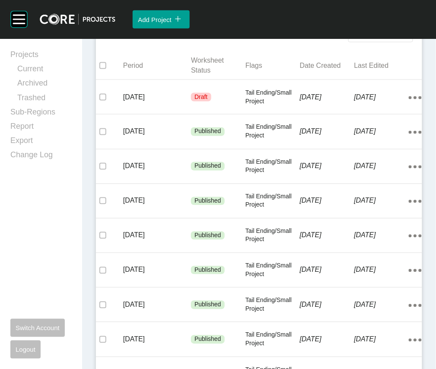
scroll to position [219, 0]
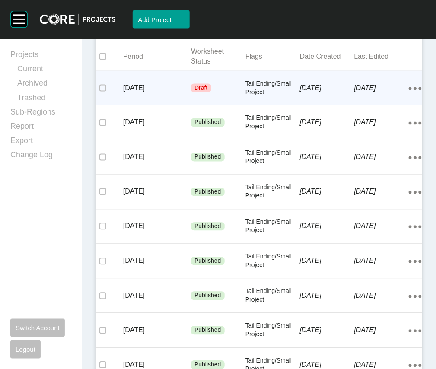
click at [357, 93] on p "[DATE]" at bounding box center [381, 87] width 54 height 9
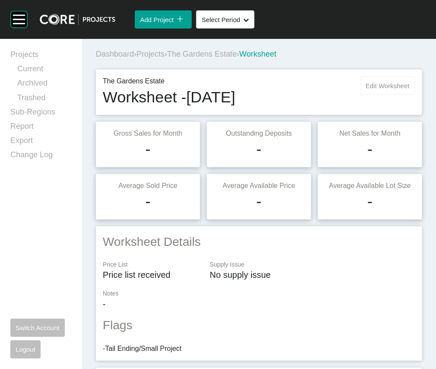
click at [393, 89] on span "Edit Worksheet" at bounding box center [388, 85] width 44 height 7
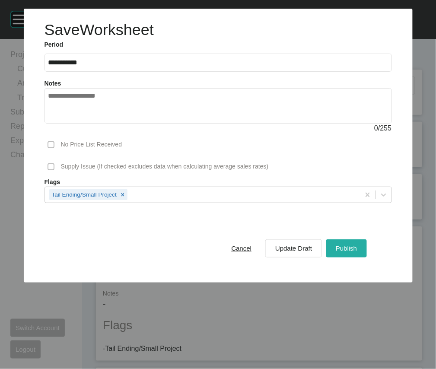
click at [348, 252] on span "Publish" at bounding box center [345, 247] width 21 height 7
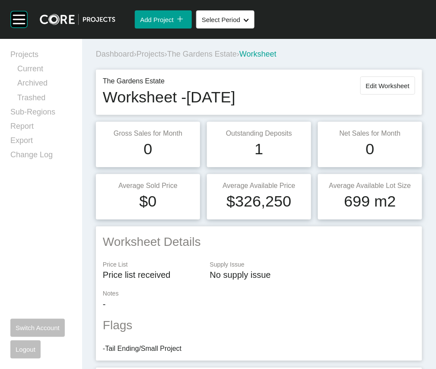
click at [158, 58] on span "Projects" at bounding box center [150, 54] width 28 height 9
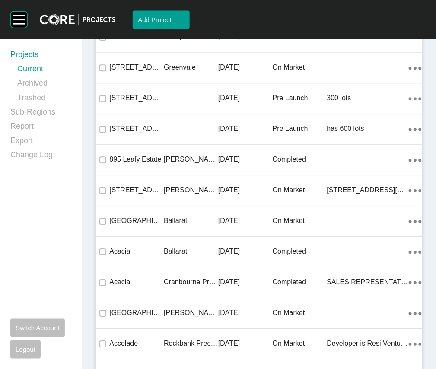
scroll to position [10609, 0]
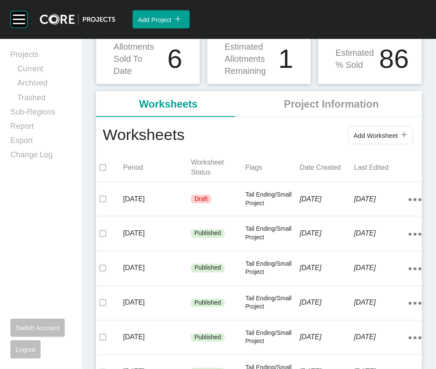
scroll to position [131, 0]
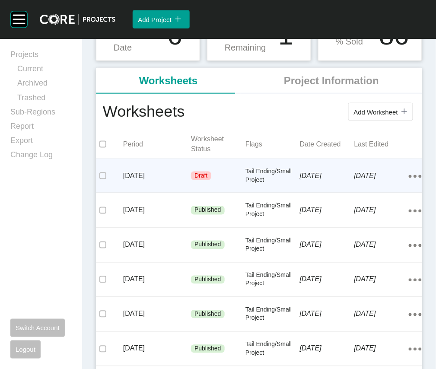
click at [278, 184] on p "Tail Ending/Small Project" at bounding box center [272, 175] width 54 height 17
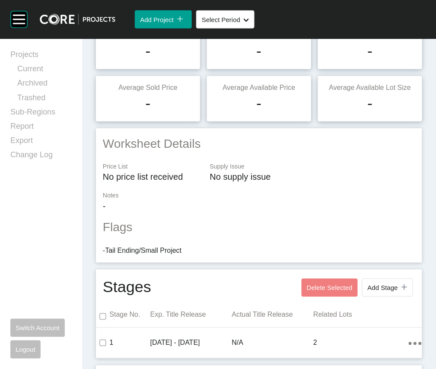
scroll to position [17, 0]
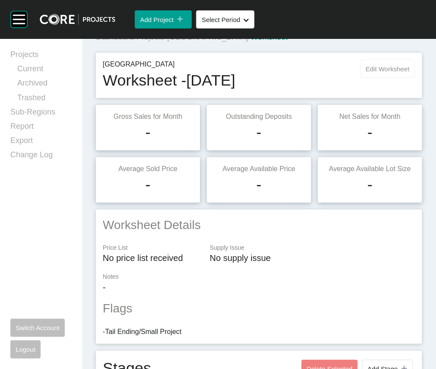
click at [367, 78] on button "Edit Worksheet" at bounding box center [387, 69] width 55 height 18
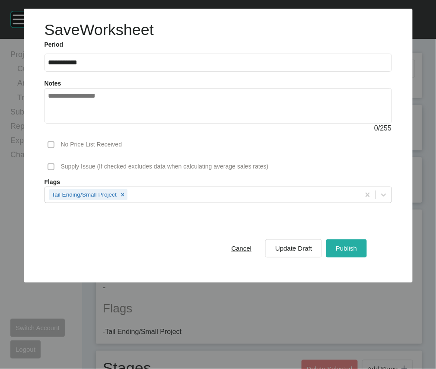
click at [343, 254] on div "Publish" at bounding box center [345, 248] width 25 height 12
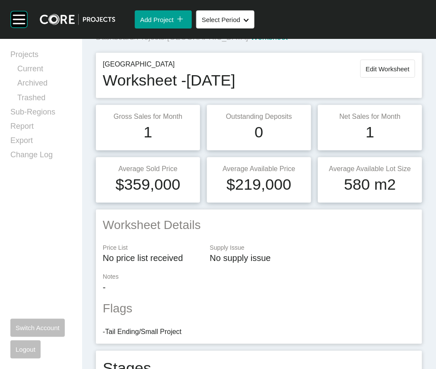
click at [164, 41] on span "Projects" at bounding box center [150, 37] width 28 height 9
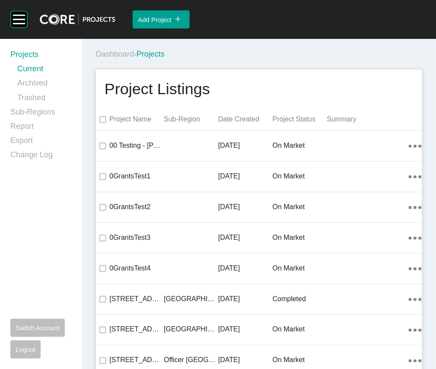
scroll to position [16185, 0]
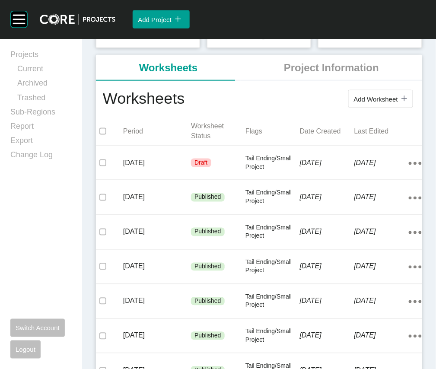
scroll to position [239, 0]
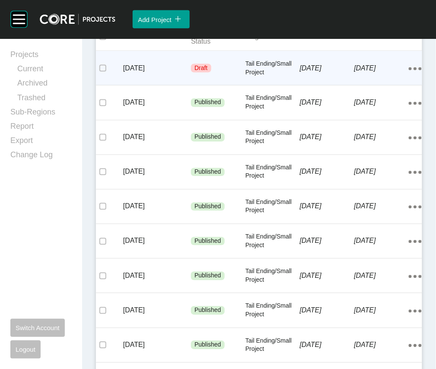
click at [323, 73] on p "[DATE]" at bounding box center [327, 67] width 54 height 9
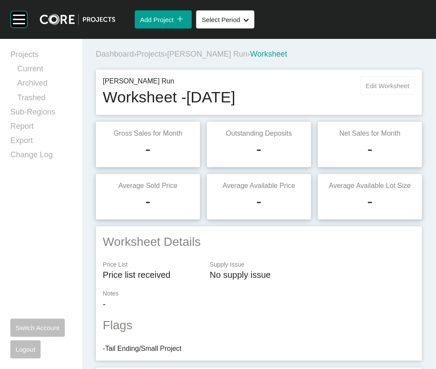
click at [366, 89] on span "Edit Worksheet" at bounding box center [388, 85] width 44 height 7
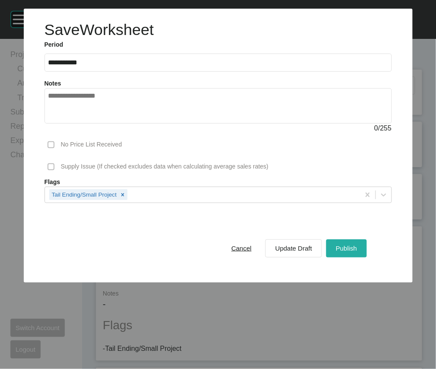
click at [338, 254] on div "Publish" at bounding box center [345, 248] width 25 height 12
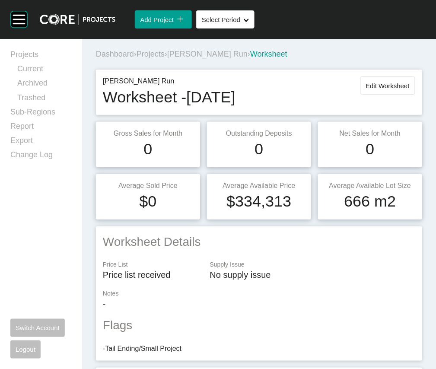
click at [164, 58] on span "Projects" at bounding box center [150, 54] width 28 height 9
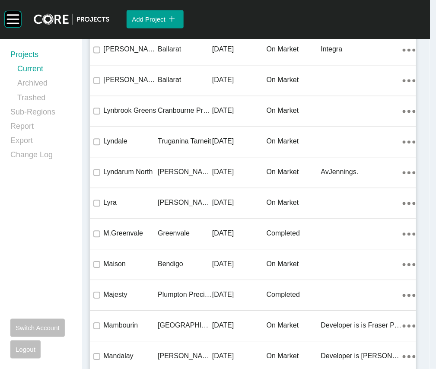
scroll to position [17351, 0]
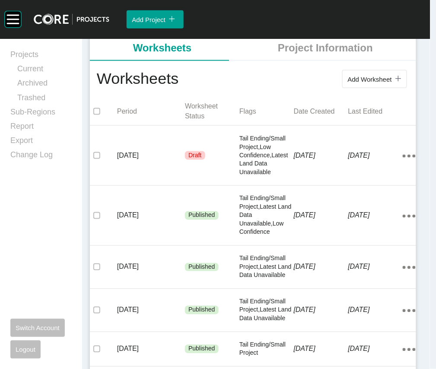
scroll to position [171, 0]
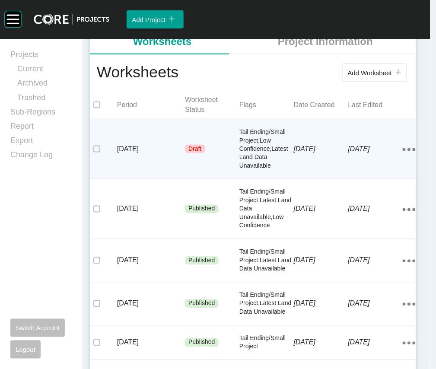
click at [245, 170] on p "Tail Ending/Small Project,Low Confidence,Latest Land Data Unavailable" at bounding box center [266, 149] width 54 height 42
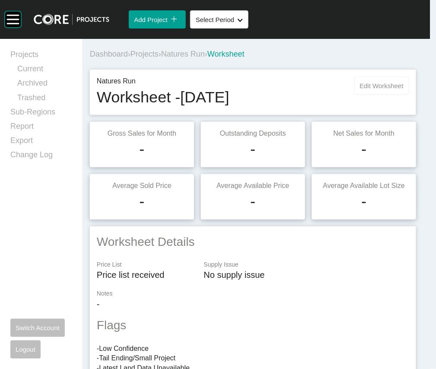
drag, startPoint x: 330, startPoint y: 98, endPoint x: 334, endPoint y: 99, distance: 4.5
click at [354, 95] on button "Edit Worksheet" at bounding box center [381, 85] width 55 height 18
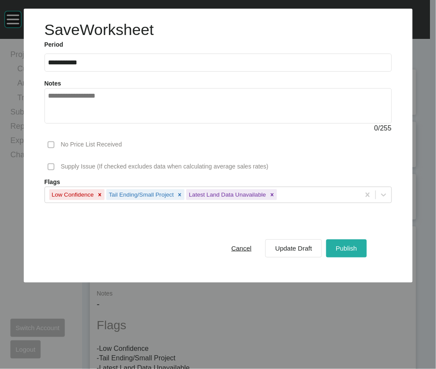
click at [353, 252] on span "Publish" at bounding box center [345, 247] width 21 height 7
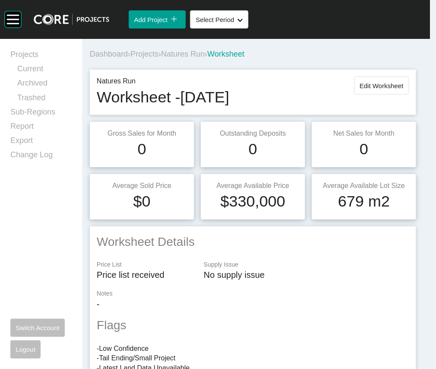
click at [158, 58] on span "Projects" at bounding box center [144, 54] width 28 height 9
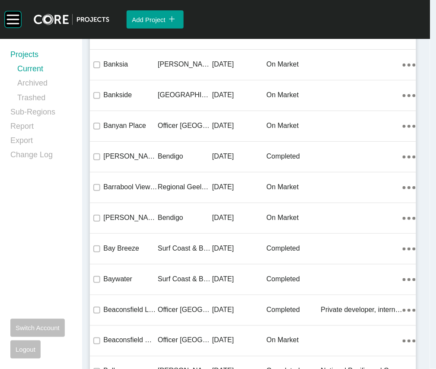
scroll to position [16695, 0]
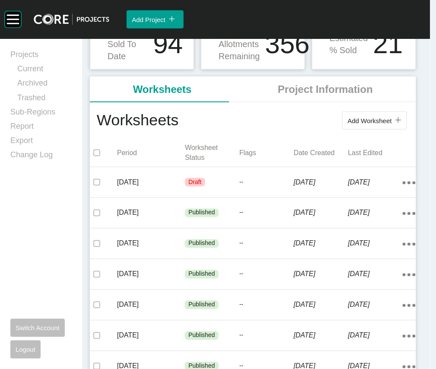
scroll to position [142, 0]
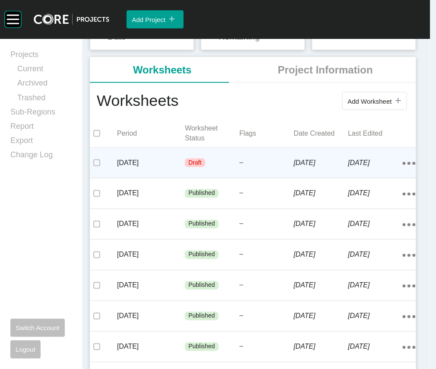
click at [227, 176] on div "Draft" at bounding box center [212, 163] width 54 height 26
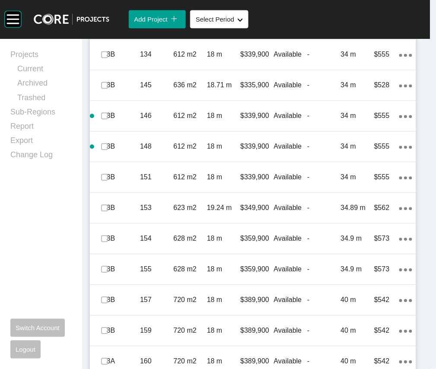
scroll to position [974, 0]
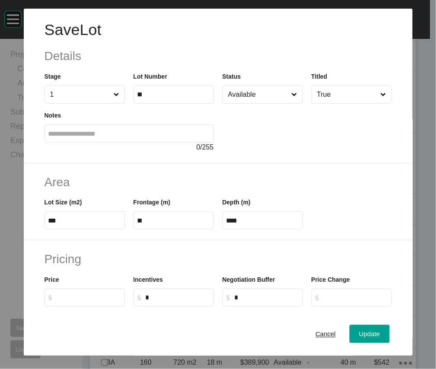
scroll to position [297, 0]
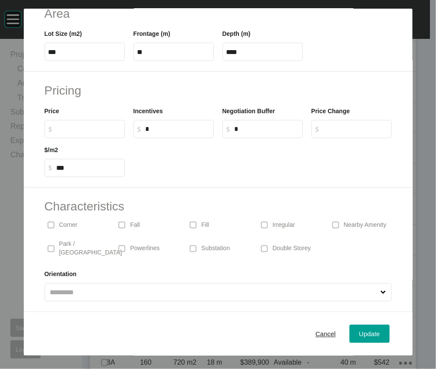
click at [94, 120] on label "$ Created with Sketch. $" at bounding box center [84, 129] width 80 height 18
click at [94, 125] on input "$ Created with Sketch. $" at bounding box center [89, 128] width 64 height 7
type input "*******"
type input "***"
click at [382, 339] on div "Update" at bounding box center [369, 334] width 25 height 12
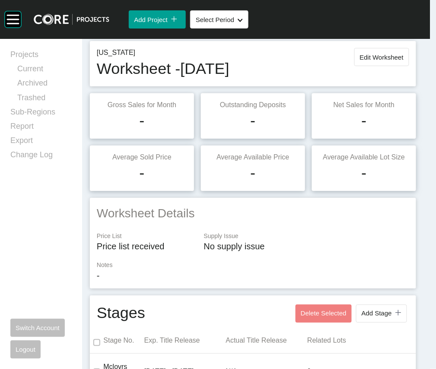
scroll to position [11, 0]
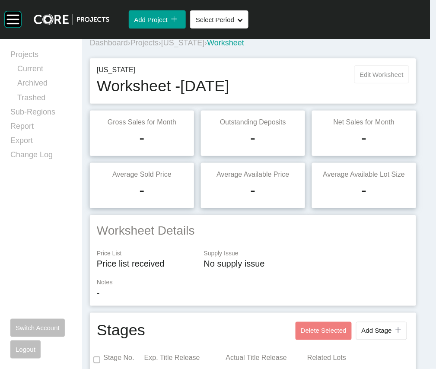
click at [360, 78] on span "Edit Worksheet" at bounding box center [382, 74] width 44 height 7
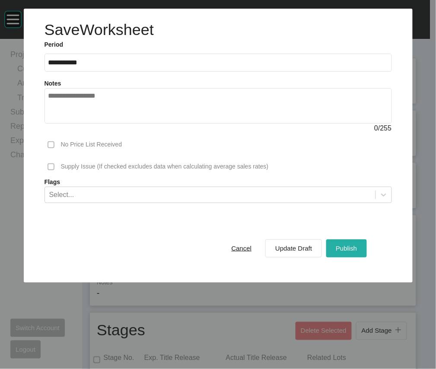
click at [337, 257] on button "Publish" at bounding box center [346, 248] width 40 height 18
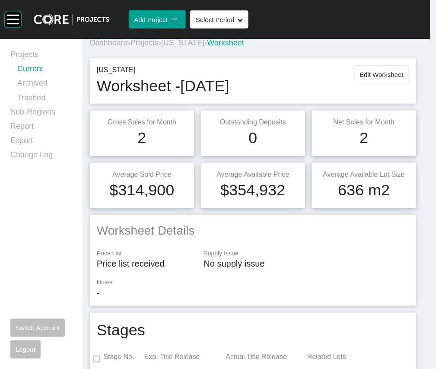
click at [42, 77] on link "Current" at bounding box center [44, 70] width 54 height 14
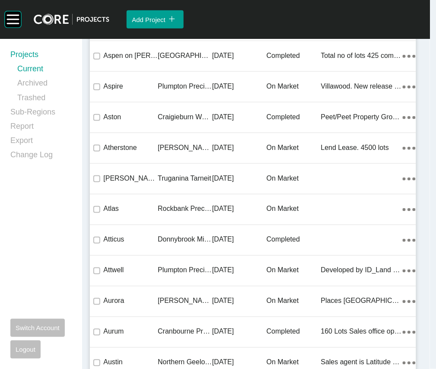
scroll to position [4914, 0]
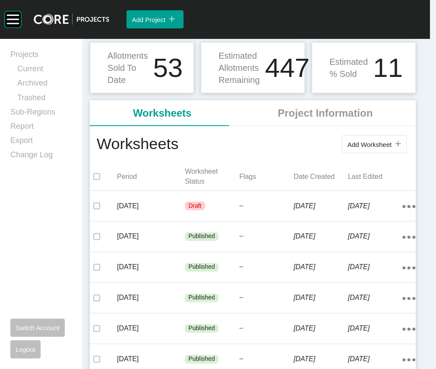
scroll to position [103, 0]
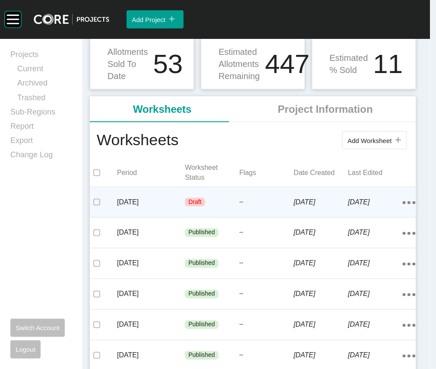
click at [138, 207] on p "[DATE]" at bounding box center [151, 201] width 68 height 9
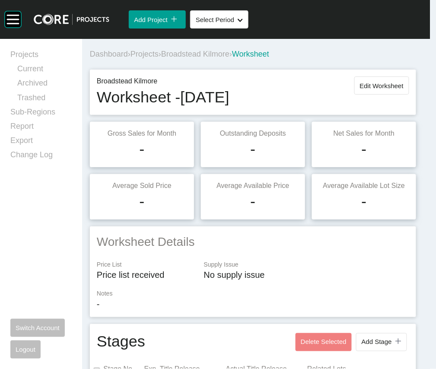
click at [209, 58] on span "Broadstead Kilmore" at bounding box center [195, 54] width 68 height 9
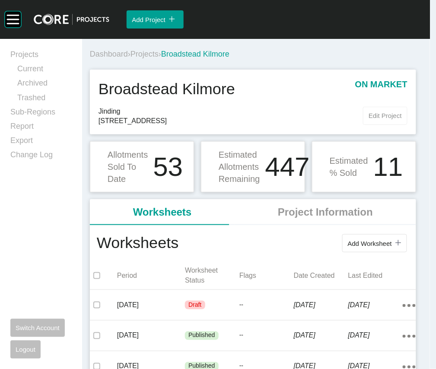
click at [368, 119] on span "Edit Project" at bounding box center [384, 115] width 33 height 7
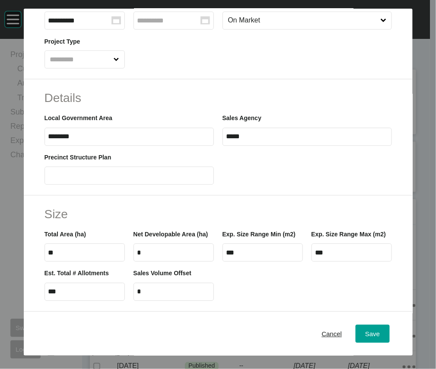
scroll to position [264, 0]
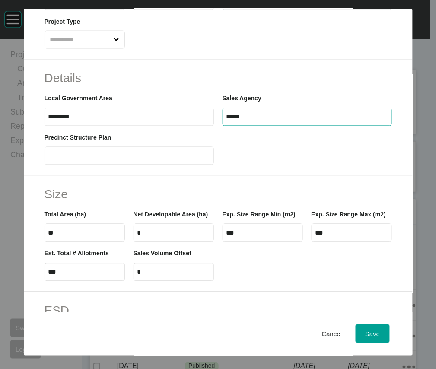
drag, startPoint x: 229, startPoint y: 211, endPoint x: 299, endPoint y: 220, distance: 70.5
click at [299, 126] on label "*****" at bounding box center [306, 117] width 169 height 18
type input "***"
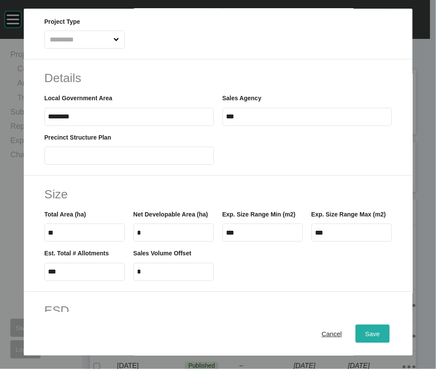
click at [379, 337] on span "Save" at bounding box center [372, 333] width 15 height 7
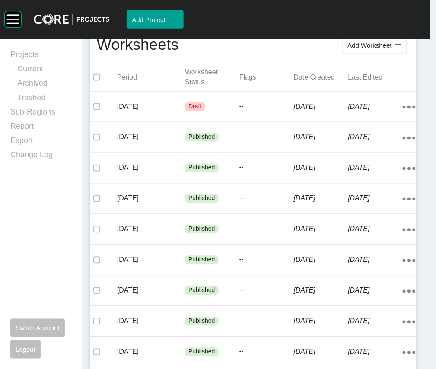
scroll to position [207, 0]
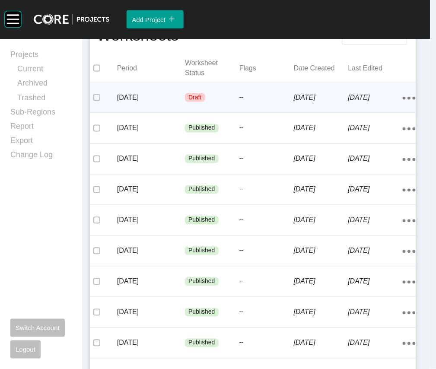
click at [402, 111] on div "Action Menu Dots Copy 6 Created with Sketch." at bounding box center [408, 97] width 13 height 27
click at [323, 102] on p "6 September 2025" at bounding box center [321, 97] width 54 height 9
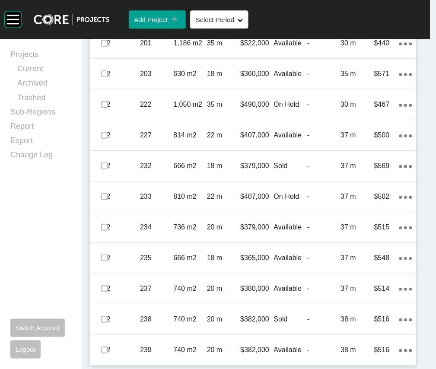
scroll to position [800, 0]
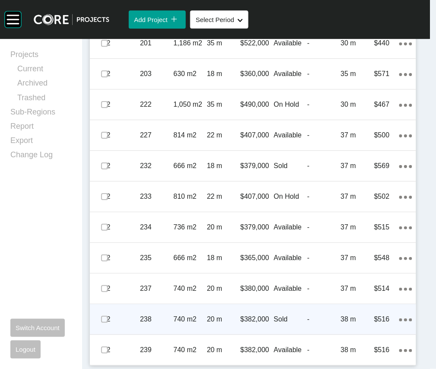
click at [198, 306] on div "740 m2" at bounding box center [190, 319] width 33 height 27
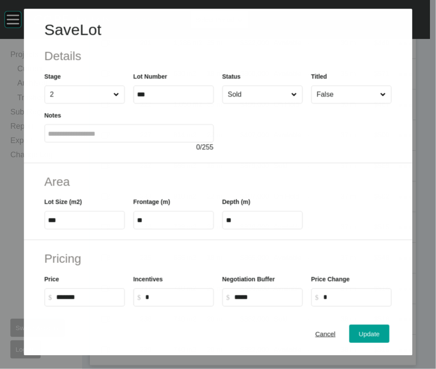
click at [272, 103] on input "Sold" at bounding box center [257, 94] width 63 height 17
click at [364, 337] on span "Update" at bounding box center [369, 333] width 21 height 7
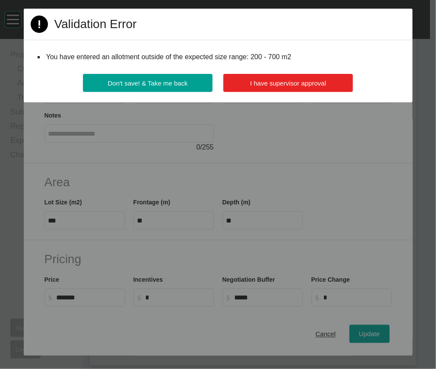
click at [313, 92] on button "I have supervisor approval" at bounding box center [288, 83] width 130 height 18
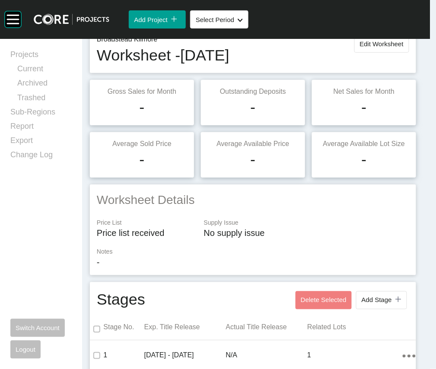
scroll to position [0, 0]
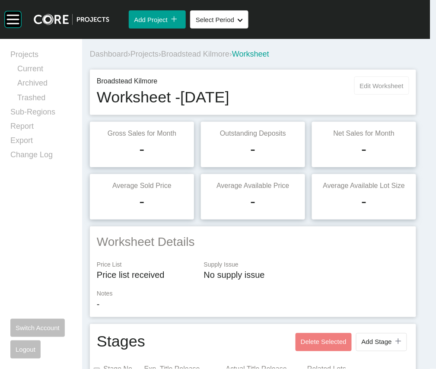
click at [363, 95] on button "Edit Worksheet" at bounding box center [381, 85] width 55 height 18
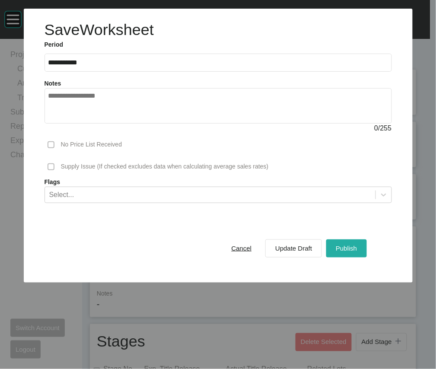
drag, startPoint x: 335, startPoint y: 307, endPoint x: 335, endPoint y: 294, distance: 12.5
click at [335, 257] on button "Publish" at bounding box center [346, 248] width 40 height 18
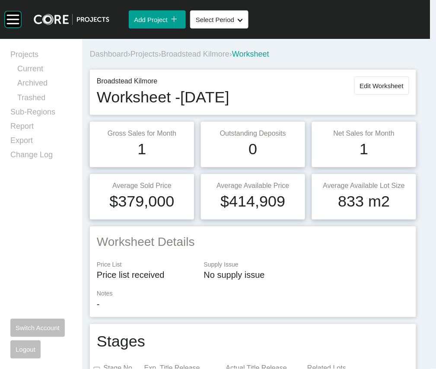
click at [158, 58] on span "Projects" at bounding box center [144, 54] width 28 height 9
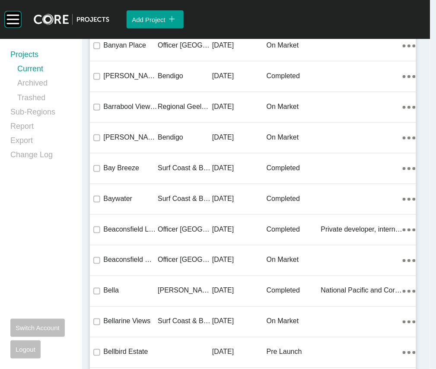
scroll to position [23191, 0]
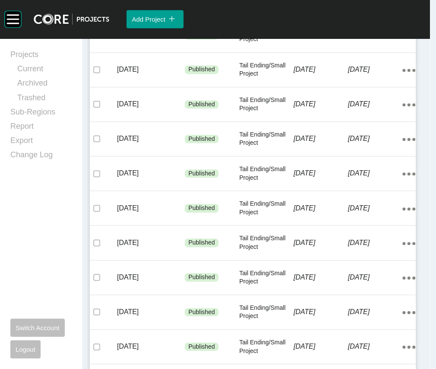
scroll to position [295, 0]
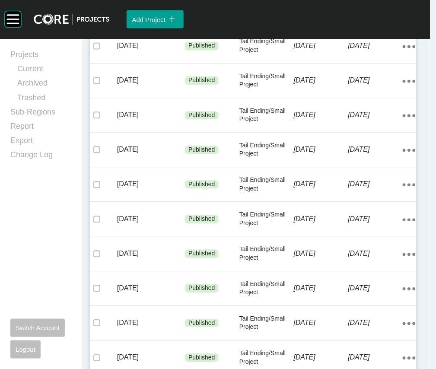
click at [337, 16] on p "6 September 2025" at bounding box center [321, 11] width 54 height 9
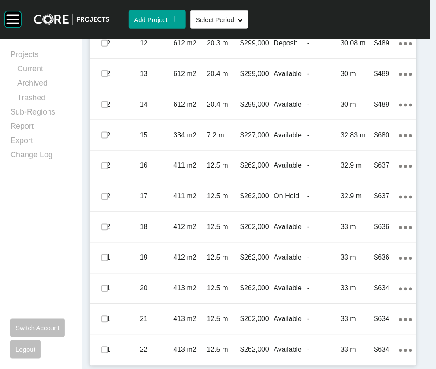
scroll to position [1021, 0]
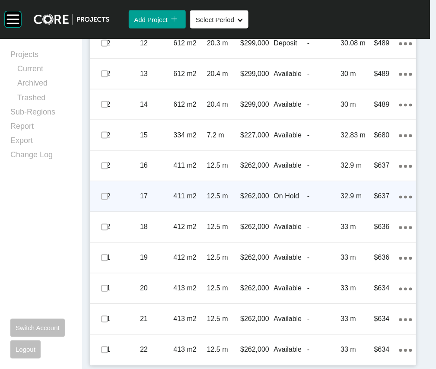
click at [280, 210] on div "On Hold" at bounding box center [290, 196] width 33 height 27
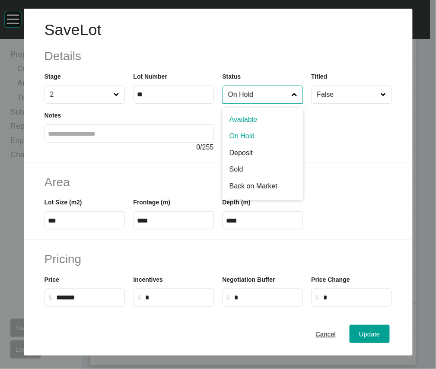
click at [249, 103] on input "On Hold" at bounding box center [258, 94] width 64 height 17
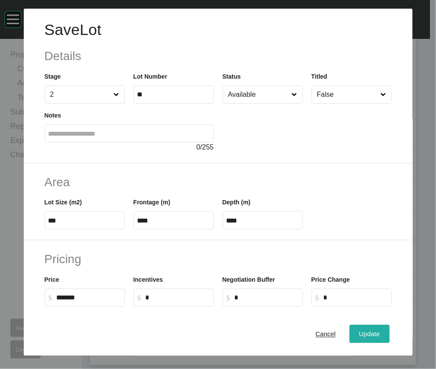
click at [360, 331] on div "Update" at bounding box center [369, 334] width 25 height 12
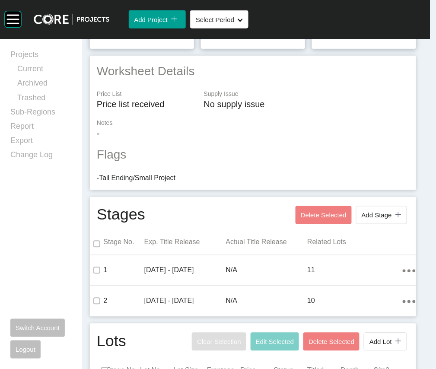
scroll to position [0, 0]
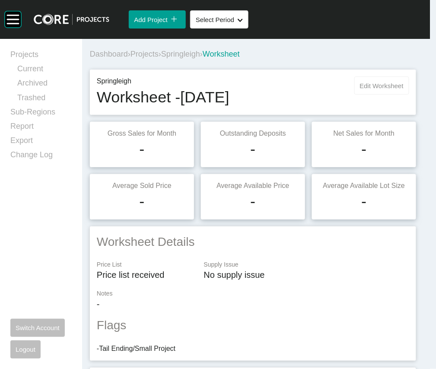
click at [354, 95] on button "Edit Worksheet" at bounding box center [381, 85] width 55 height 18
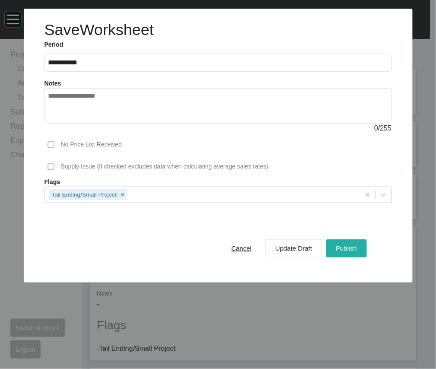
click at [354, 252] on span "Publish" at bounding box center [345, 247] width 21 height 7
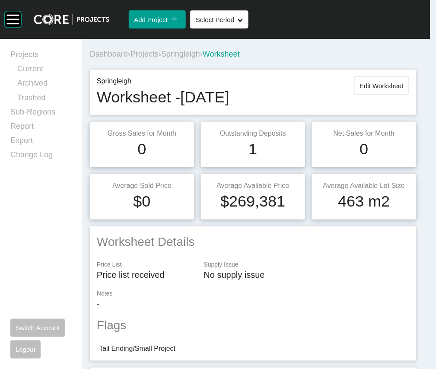
click at [152, 58] on span "Projects" at bounding box center [144, 54] width 28 height 9
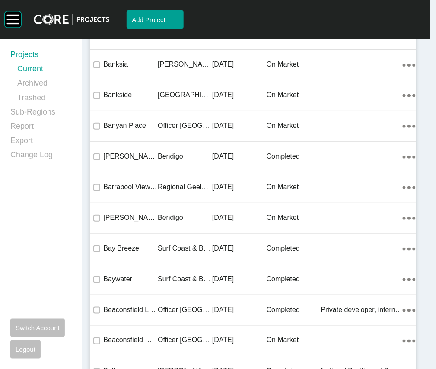
scroll to position [19745, 0]
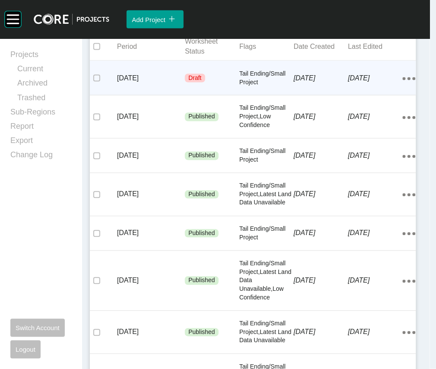
scroll to position [239, 0]
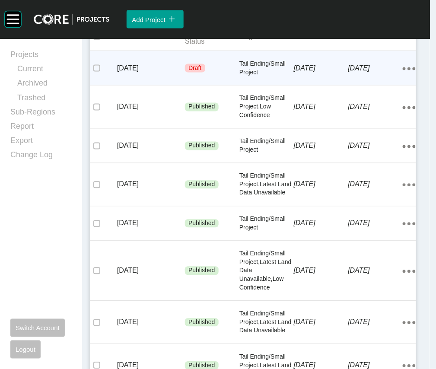
click at [296, 73] on p "6 September 2025" at bounding box center [321, 67] width 54 height 9
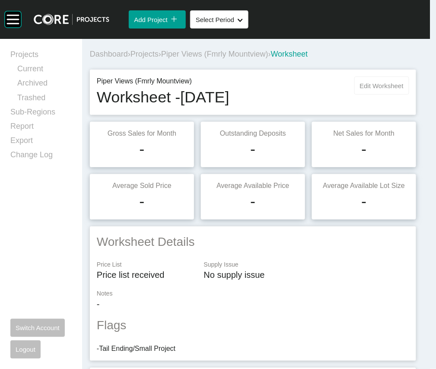
click at [363, 95] on button "Edit Worksheet" at bounding box center [381, 85] width 55 height 18
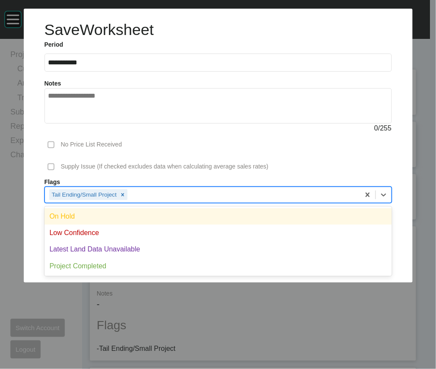
click at [158, 202] on div "Tail Ending/Small Project" at bounding box center [202, 194] width 315 height 15
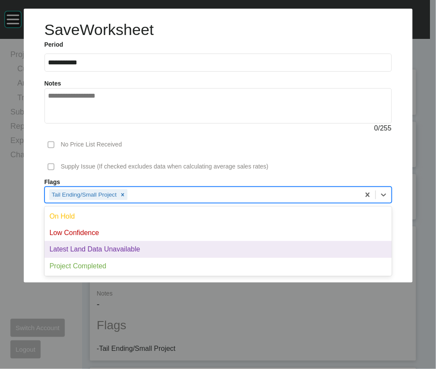
click at [147, 257] on div "Latest Land Data Unavailable" at bounding box center [217, 249] width 347 height 16
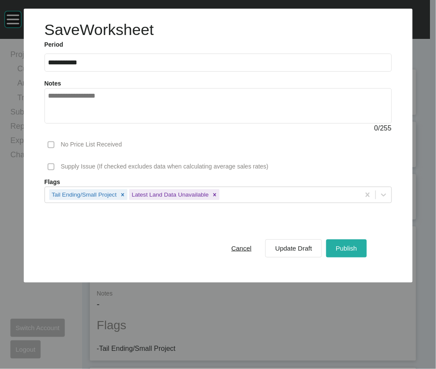
click at [343, 254] on div "Publish" at bounding box center [345, 248] width 25 height 12
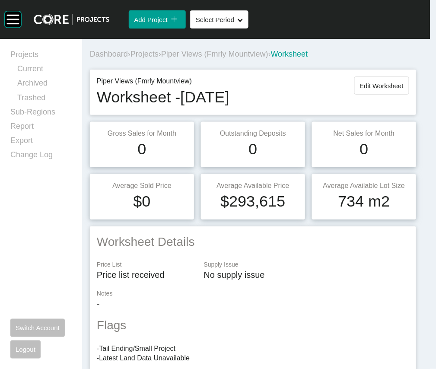
click at [158, 58] on span "Projects" at bounding box center [144, 54] width 28 height 9
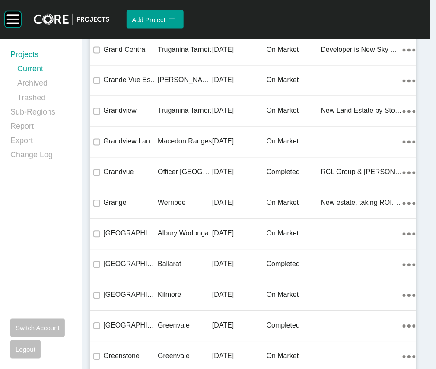
scroll to position [23773, 0]
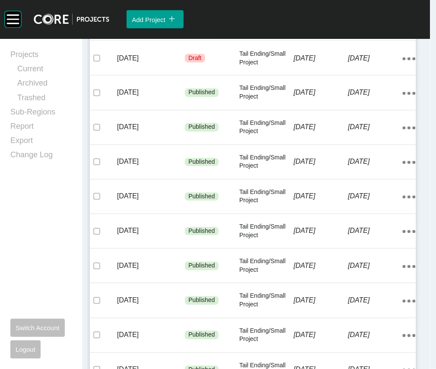
scroll to position [273, 0]
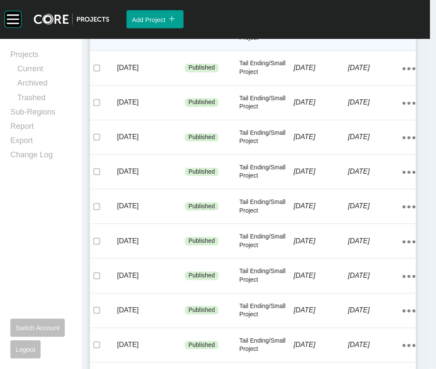
click at [360, 47] on div "6 September 2025" at bounding box center [375, 33] width 54 height 27
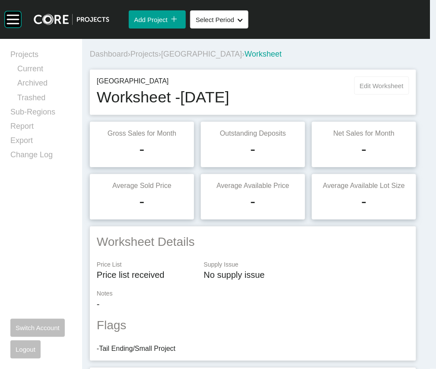
click at [372, 95] on button "Edit Worksheet" at bounding box center [381, 85] width 55 height 18
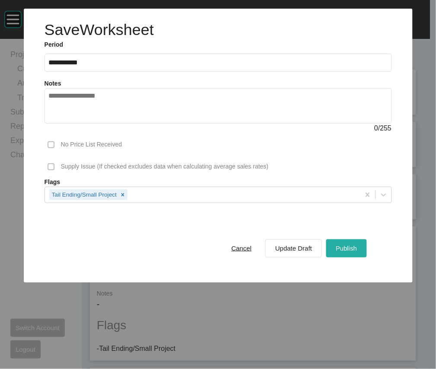
click at [332, 257] on button "Publish" at bounding box center [346, 248] width 40 height 18
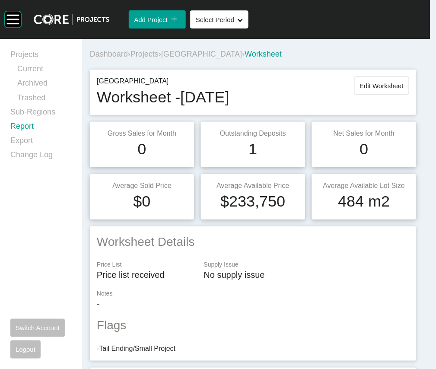
click at [31, 135] on link "Report" at bounding box center [40, 128] width 61 height 14
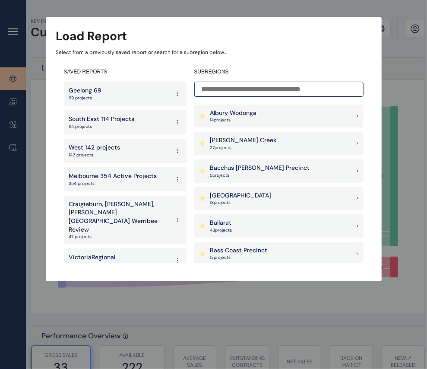
click at [227, 85] on input at bounding box center [278, 89] width 169 height 15
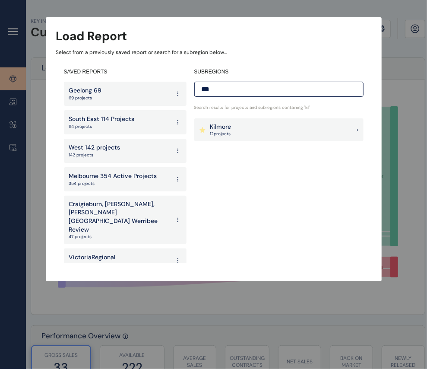
type input "***"
click at [259, 130] on div "Kilmore 12 project s" at bounding box center [278, 129] width 169 height 23
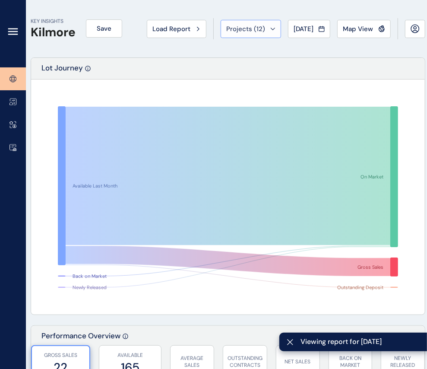
click at [266, 30] on div "Projects ( 12 )" at bounding box center [250, 29] width 49 height 9
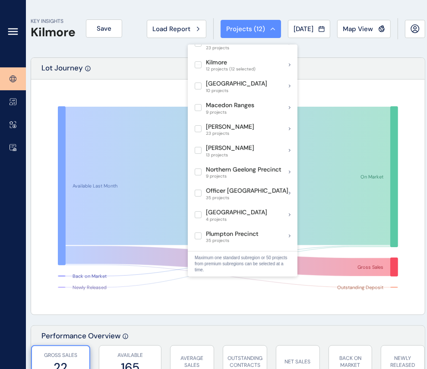
scroll to position [408, 0]
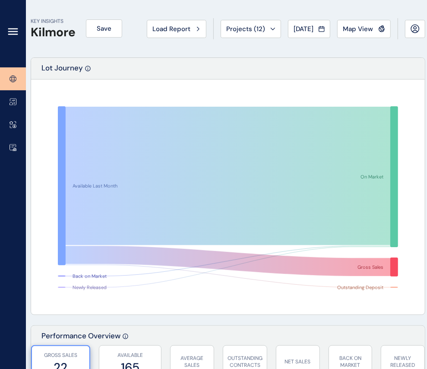
click at [360, 69] on div "Lot Journey" at bounding box center [228, 69] width 394 height 22
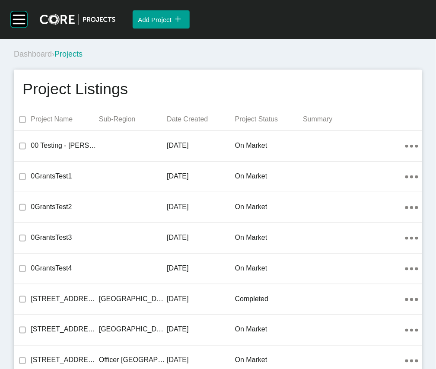
scroll to position [15050, 0]
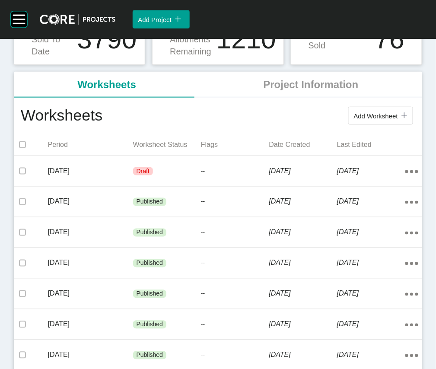
scroll to position [139, 0]
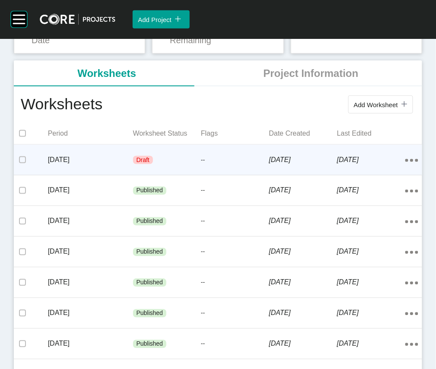
click at [277, 173] on div "[DATE]" at bounding box center [303, 159] width 68 height 27
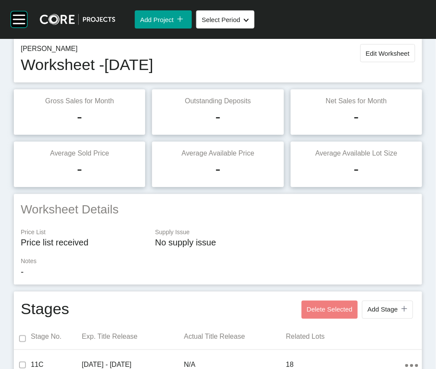
scroll to position [56, 0]
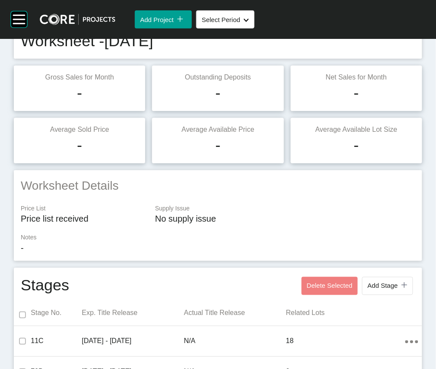
click at [374, 38] on button "Edit Worksheet" at bounding box center [387, 29] width 55 height 18
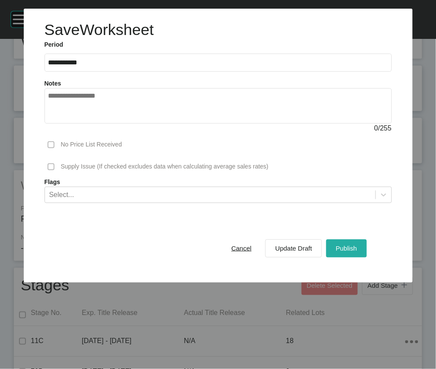
click at [349, 252] on span "Publish" at bounding box center [345, 247] width 21 height 7
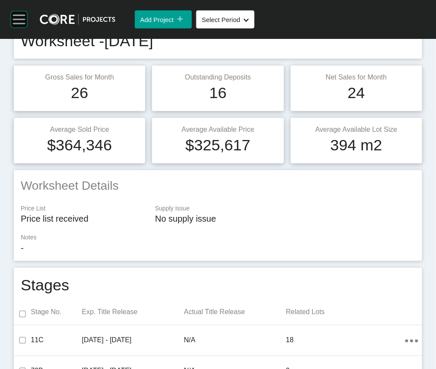
click at [18, 24] on rect at bounding box center [19, 23] width 12 height 1
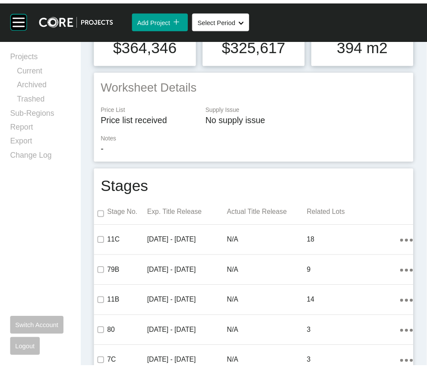
scroll to position [0, 0]
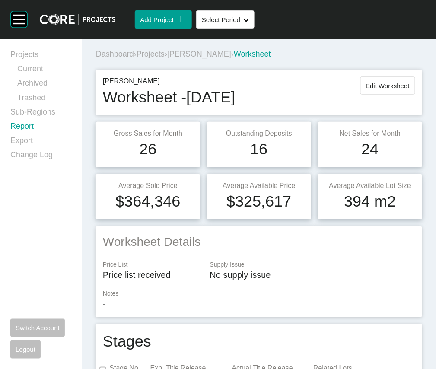
click at [31, 135] on link "Report" at bounding box center [40, 128] width 61 height 14
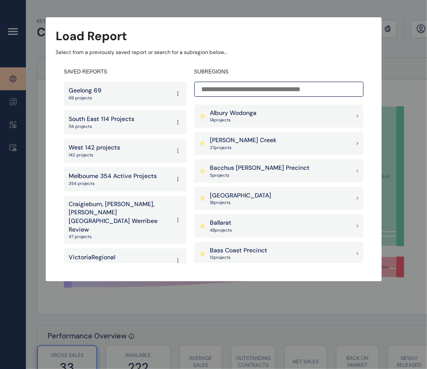
click at [234, 92] on input at bounding box center [278, 89] width 169 height 15
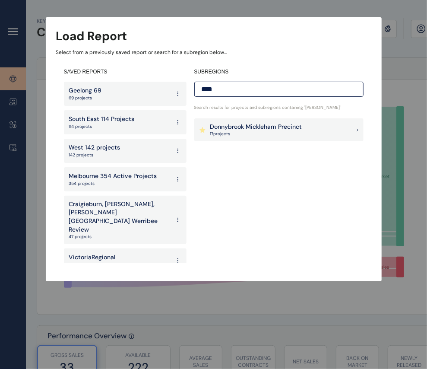
type input "****"
click at [281, 115] on div "SUBREGIONS **** Search results for projects and subregions containing ' donn ' …" at bounding box center [278, 165] width 169 height 195
click at [292, 132] on p "17 project s" at bounding box center [256, 134] width 92 height 6
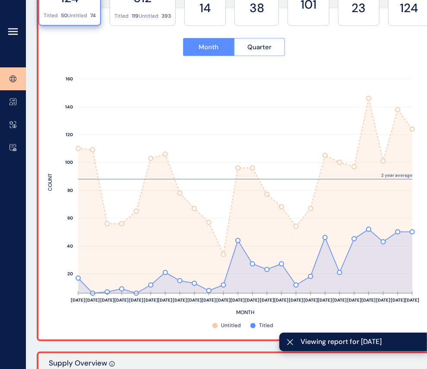
scroll to position [414, 0]
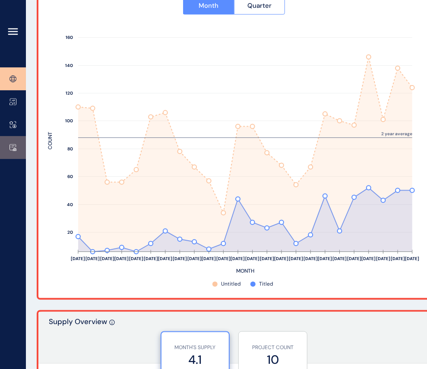
click at [18, 148] on link at bounding box center [13, 147] width 26 height 23
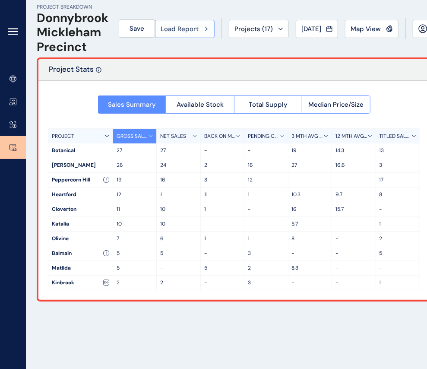
click at [199, 25] on span "Load Report" at bounding box center [180, 29] width 38 height 9
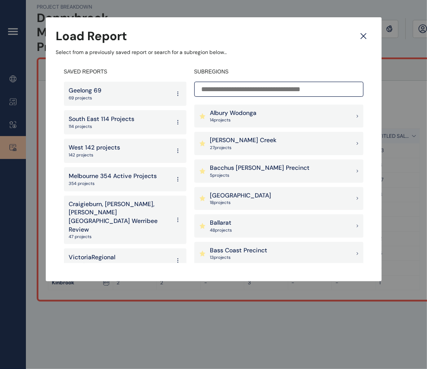
scroll to position [158, 0]
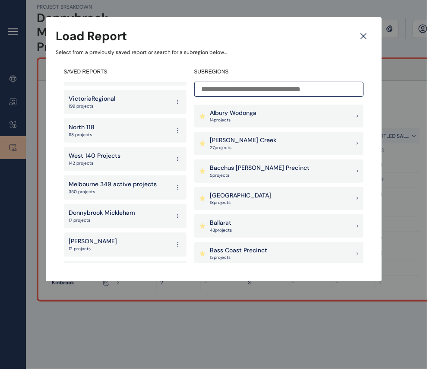
click at [79, 132] on p "118 projects" at bounding box center [82, 135] width 26 height 6
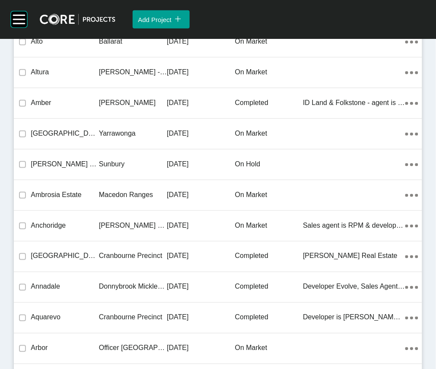
scroll to position [8212, 0]
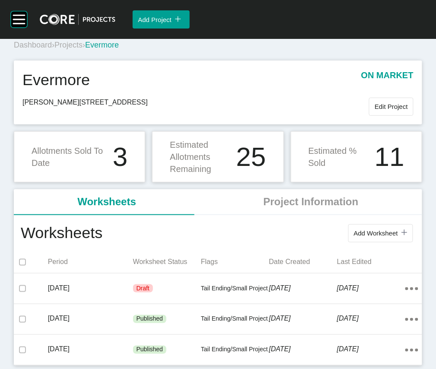
scroll to position [128, 0]
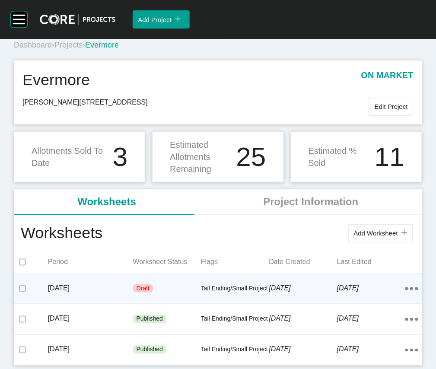
click at [205, 284] on p "Tail Ending/Small Project" at bounding box center [235, 288] width 68 height 9
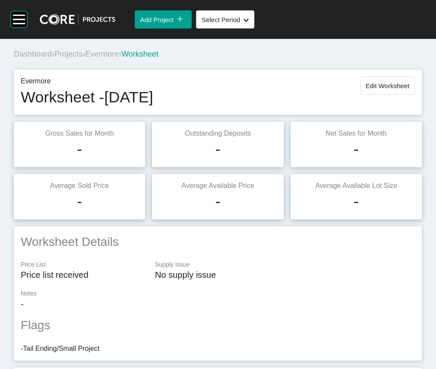
drag, startPoint x: 384, startPoint y: 105, endPoint x: 389, endPoint y: 106, distance: 5.7
click at [384, 89] on span "Edit Worksheet" at bounding box center [388, 85] width 44 height 7
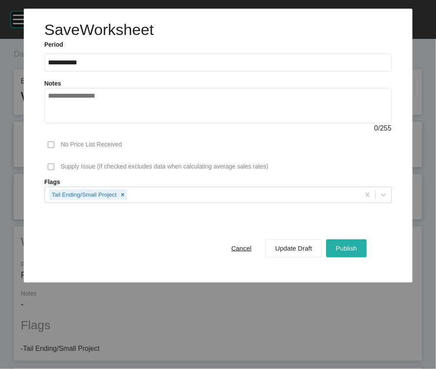
click at [357, 252] on span "Publish" at bounding box center [345, 247] width 21 height 7
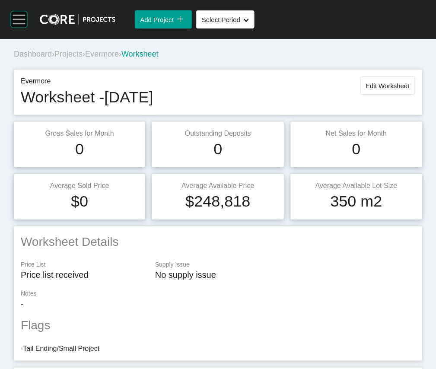
click at [15, 28] on rect at bounding box center [19, 19] width 16 height 16
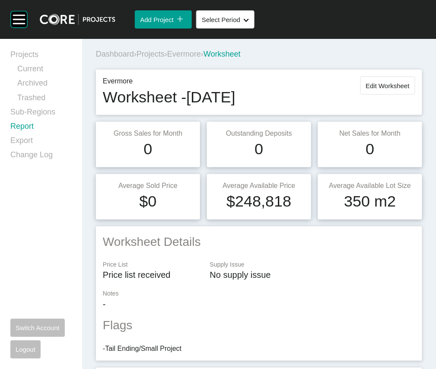
click at [19, 135] on link "Report" at bounding box center [40, 128] width 61 height 14
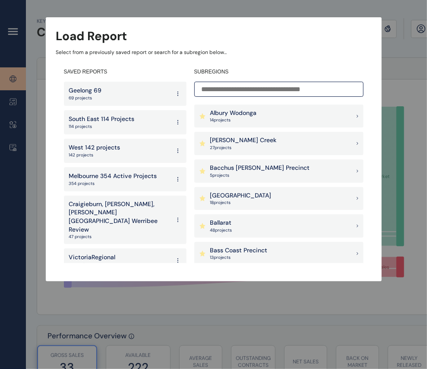
click at [234, 94] on input at bounding box center [278, 89] width 169 height 15
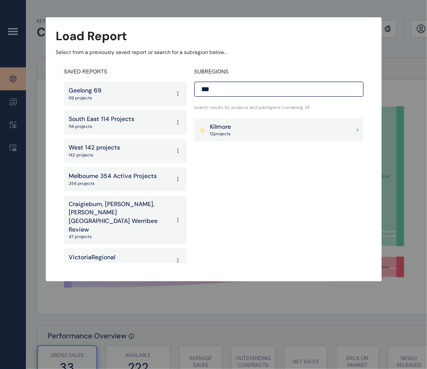
type input "***"
click at [223, 125] on p "Kilmore" at bounding box center [220, 127] width 21 height 9
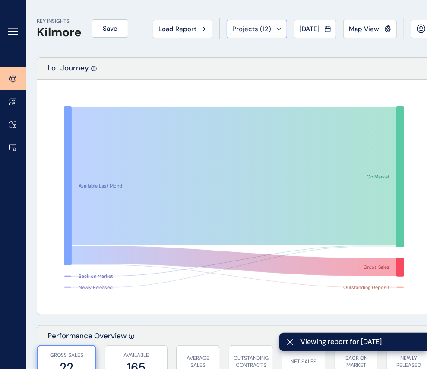
click at [275, 35] on button "Projects ( 12 )" at bounding box center [257, 29] width 60 height 18
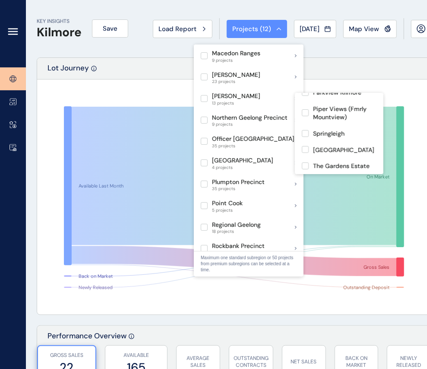
scroll to position [194, 0]
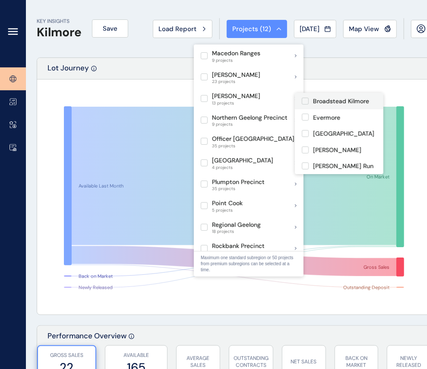
click at [308, 104] on label at bounding box center [305, 101] width 7 height 7
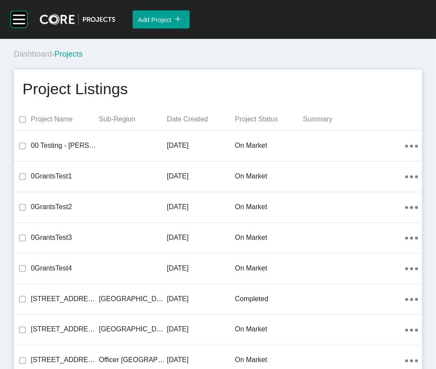
scroll to position [4411, 0]
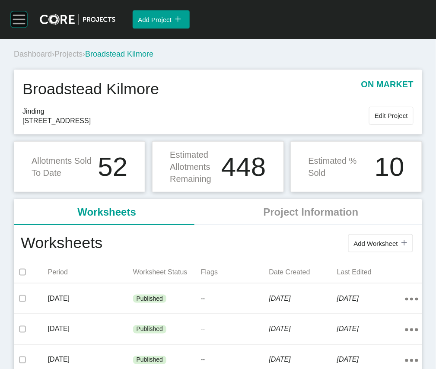
click at [27, 28] on rect at bounding box center [19, 19] width 16 height 16
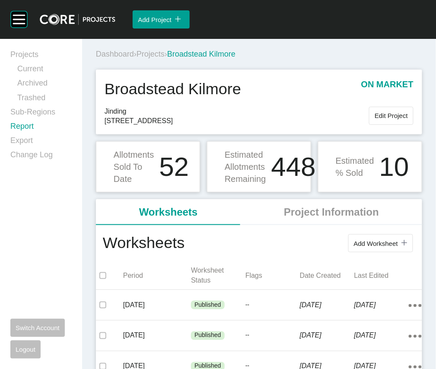
click at [43, 135] on link "Report" at bounding box center [40, 128] width 61 height 14
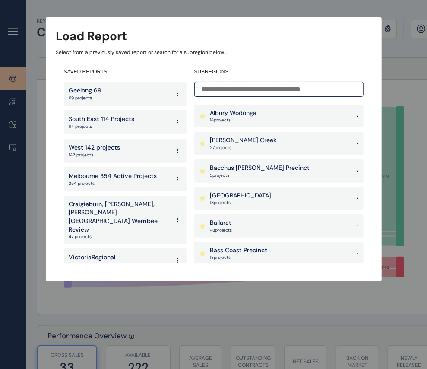
click at [248, 88] on input at bounding box center [278, 89] width 169 height 15
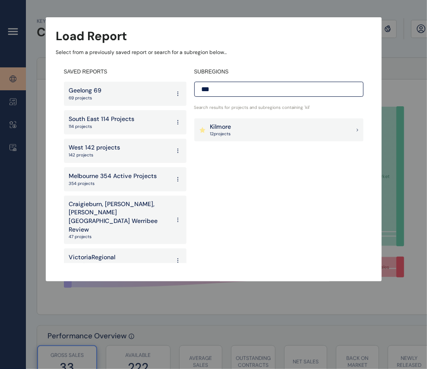
type input "***"
click at [233, 127] on div "Kilmore 12 project s" at bounding box center [278, 129] width 169 height 23
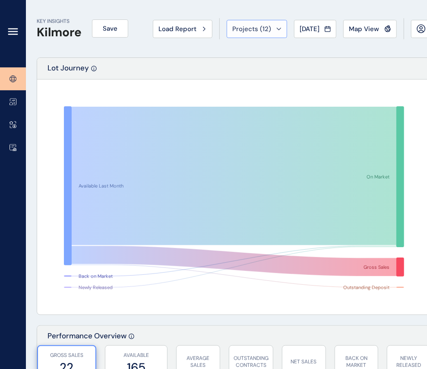
click at [269, 34] on button "Projects ( 12 )" at bounding box center [257, 29] width 60 height 18
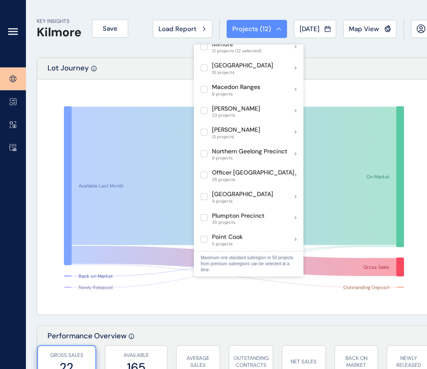
scroll to position [418, 0]
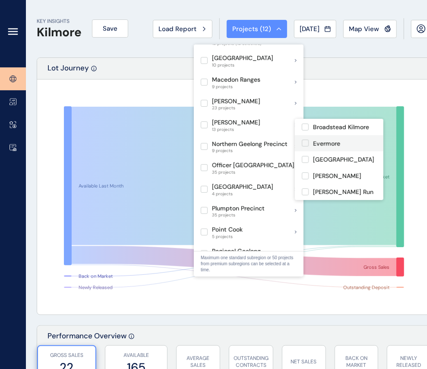
click at [303, 146] on label at bounding box center [305, 142] width 7 height 7
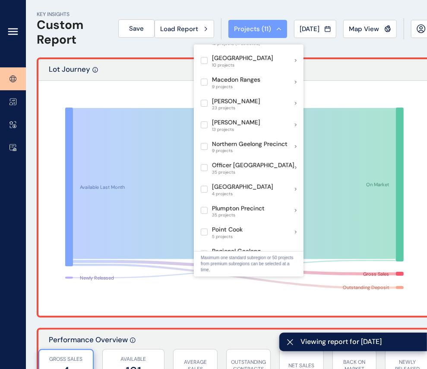
scroll to position [429, 0]
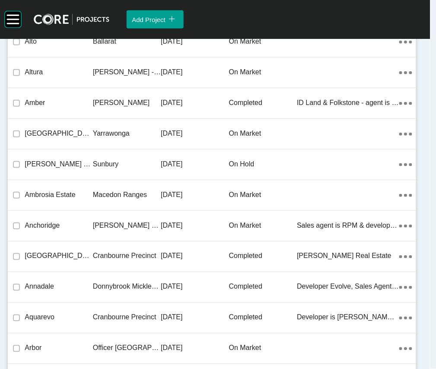
scroll to position [8212, 0]
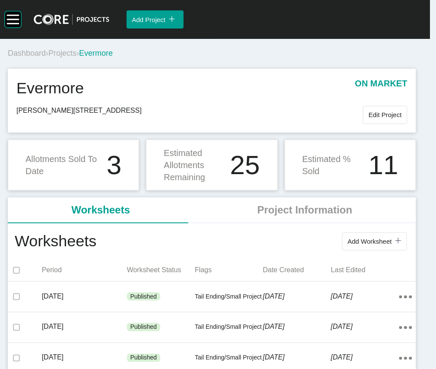
scroll to position [0, 0]
click at [19, 24] on rect at bounding box center [13, 23] width 12 height 1
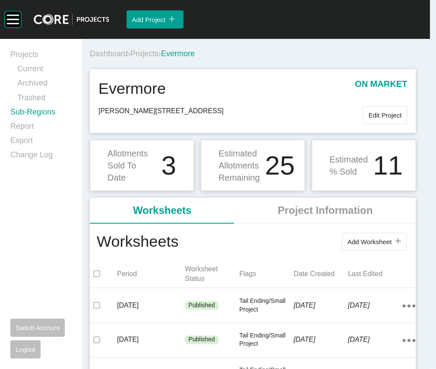
click at [28, 121] on link "Sub-Regions" at bounding box center [40, 114] width 61 height 14
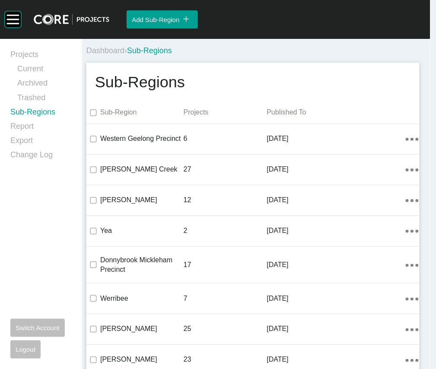
scroll to position [754, 0]
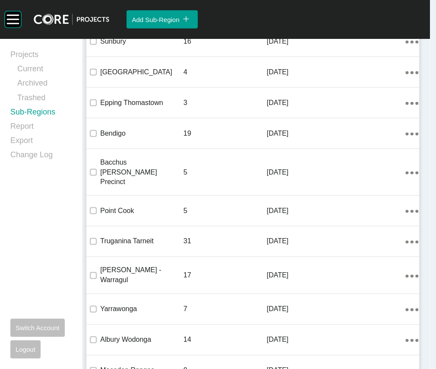
click at [373, 191] on link "Edit" at bounding box center [361, 185] width 23 height 13
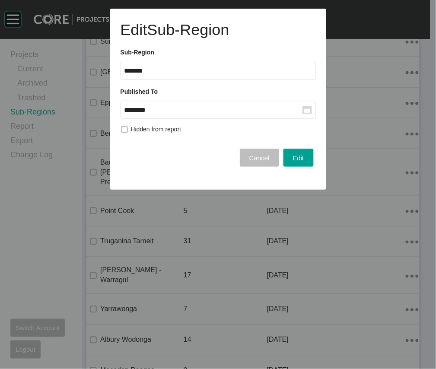
click at [244, 114] on input "********" at bounding box center [213, 109] width 178 height 7
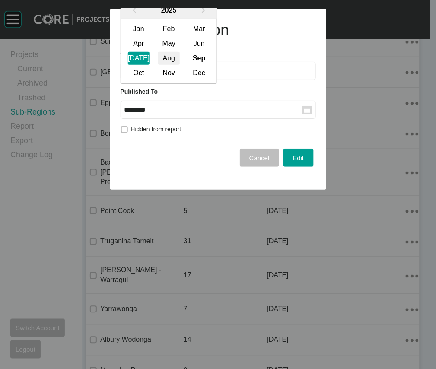
click at [180, 65] on div "Aug" at bounding box center [169, 58] width 22 height 13
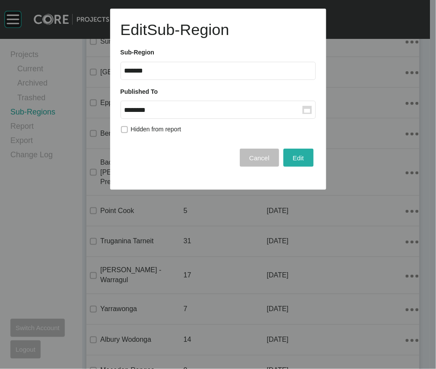
click at [293, 161] on span "Edit" at bounding box center [298, 157] width 11 height 7
